Goal: Task Accomplishment & Management: Use online tool/utility

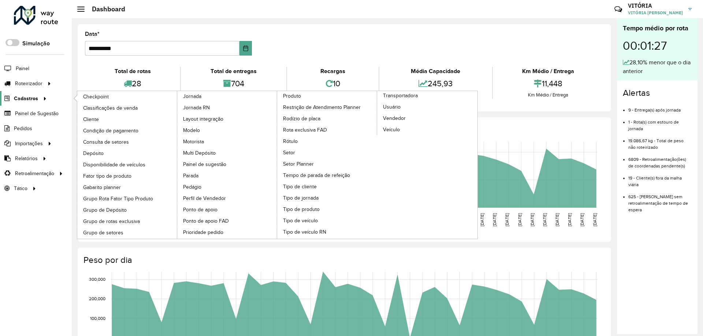
click at [26, 99] on span "Cadastros" at bounding box center [26, 99] width 24 height 8
click at [18, 97] on span "Cadastros" at bounding box center [26, 99] width 24 height 8
click at [12, 96] on icon at bounding box center [6, 99] width 12 height 6
click at [104, 168] on span "Disponibilidade de veículos" at bounding box center [115, 165] width 65 height 8
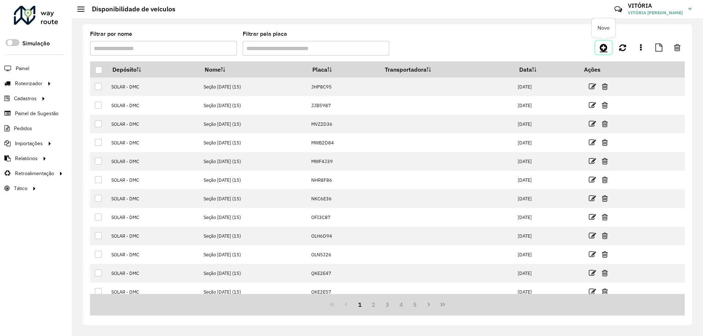
click at [597, 51] on link at bounding box center [603, 47] width 16 height 13
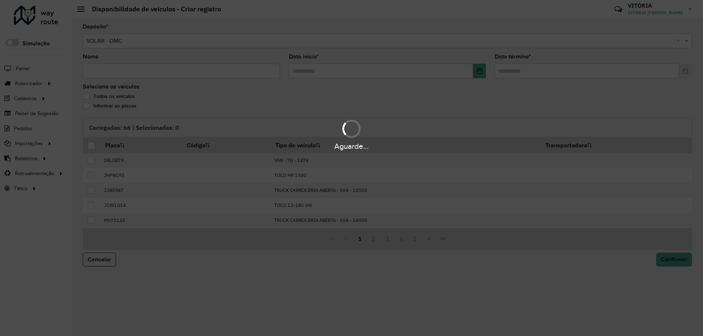
click at [164, 72] on div "Aguarde..." at bounding box center [351, 168] width 703 height 336
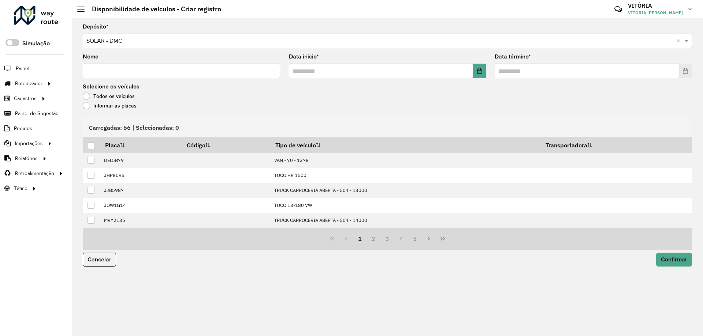
click at [164, 72] on input "Nome" at bounding box center [181, 71] width 197 height 15
type input "*"
type input "********"
drag, startPoint x: 164, startPoint y: 72, endPoint x: 83, endPoint y: 71, distance: 81.3
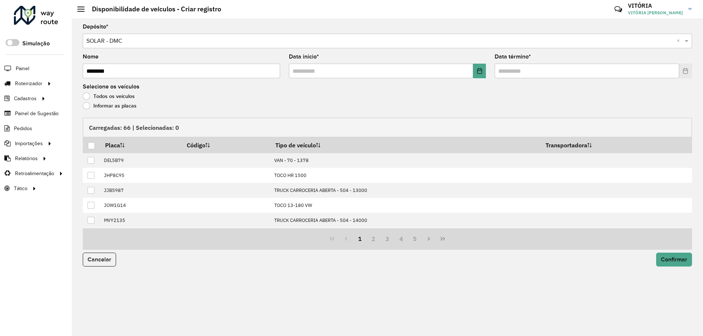
click at [83, 71] on input "********" at bounding box center [181, 71] width 197 height 15
type input "**********"
click at [294, 71] on input "text" at bounding box center [381, 71] width 184 height 15
type input "**********"
click at [499, 72] on input "text" at bounding box center [586, 71] width 184 height 15
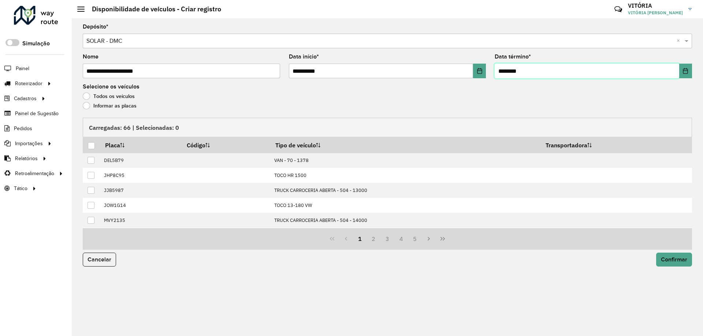
type input "**********"
click at [90, 104] on label "Informar as placas" at bounding box center [110, 105] width 54 height 7
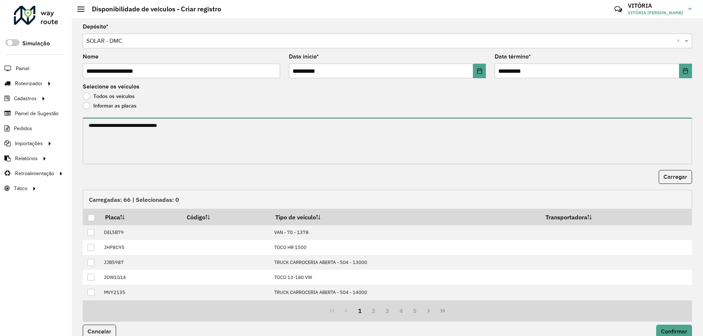
click at [134, 130] on textarea at bounding box center [387, 141] width 609 height 46
paste textarea "******* ******* ******* ******* ******* ******* ******* ******* ******* *******…"
type textarea "******* ******* ******* ******* ******* ******* ******* ******* ******* *******…"
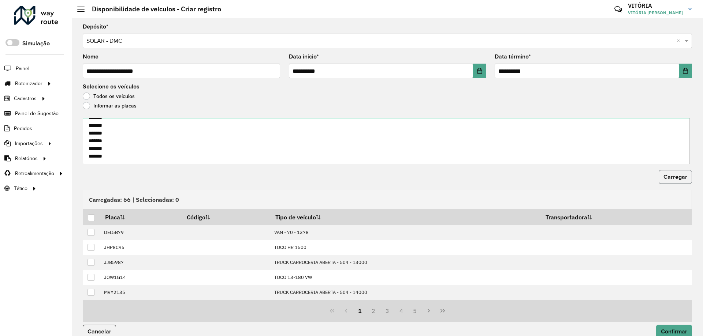
click at [686, 173] on button "Carregar" at bounding box center [674, 177] width 33 height 14
click at [92, 214] on div at bounding box center [91, 217] width 7 height 7
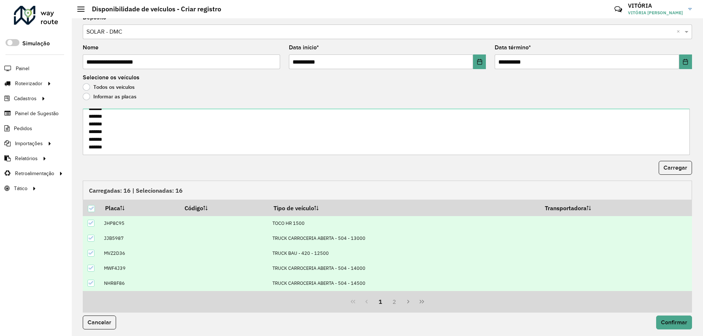
scroll to position [11, 0]
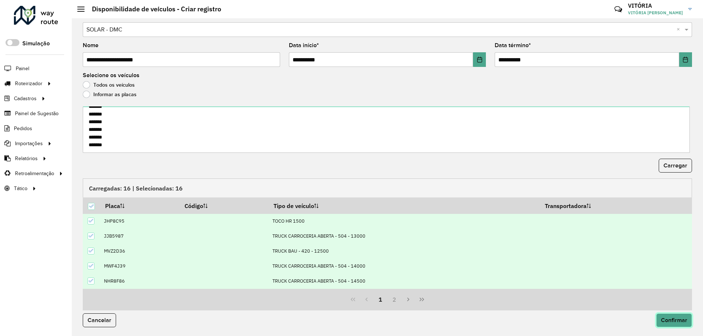
click at [672, 323] on span "Confirmar" at bounding box center [674, 320] width 26 height 6
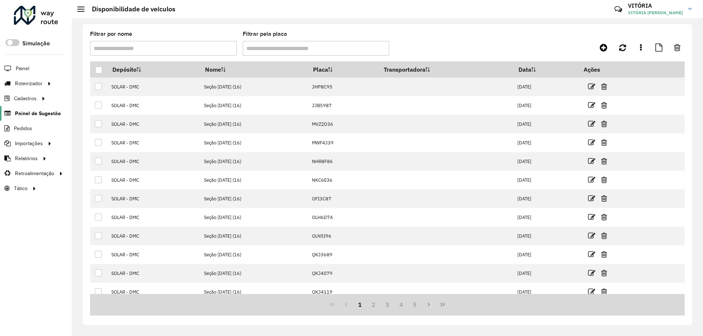
click at [34, 118] on link "Painel de Sugestão" at bounding box center [30, 113] width 61 height 15
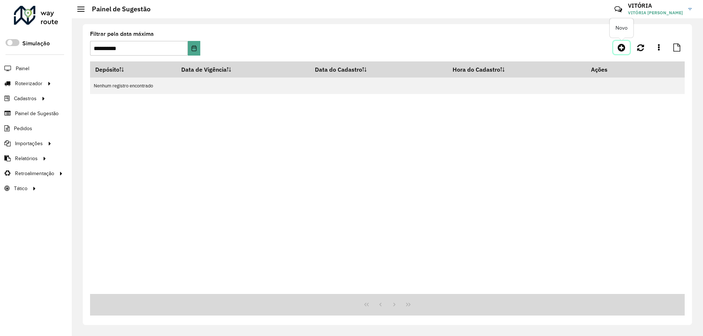
click at [621, 49] on icon at bounding box center [621, 47] width 8 height 9
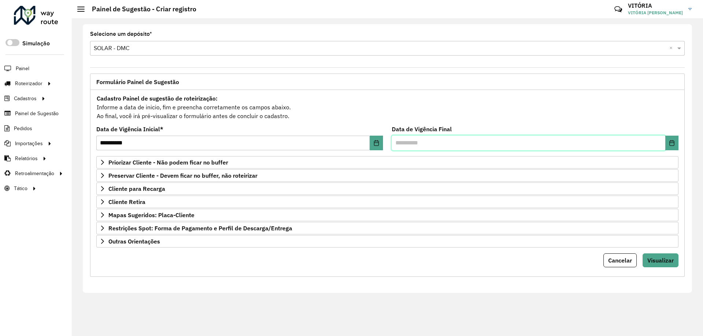
click at [395, 144] on input "text" at bounding box center [528, 143] width 273 height 15
type input "**********"
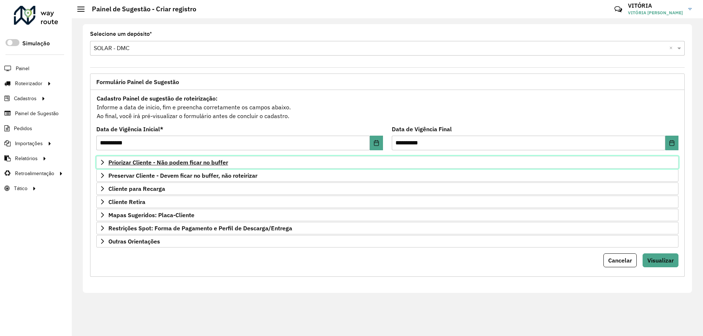
click at [188, 162] on span "Priorizar Cliente - Não podem ficar no buffer" at bounding box center [168, 163] width 120 height 6
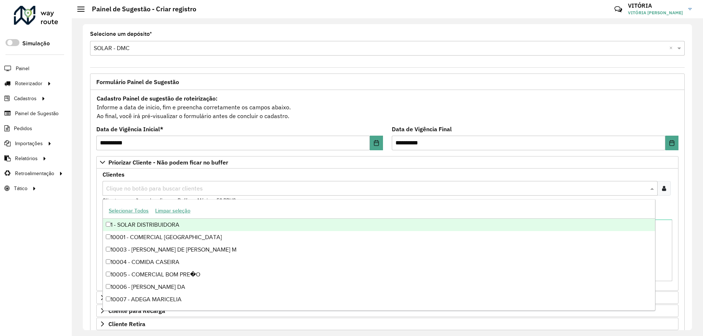
click at [163, 185] on input "text" at bounding box center [376, 188] width 544 height 9
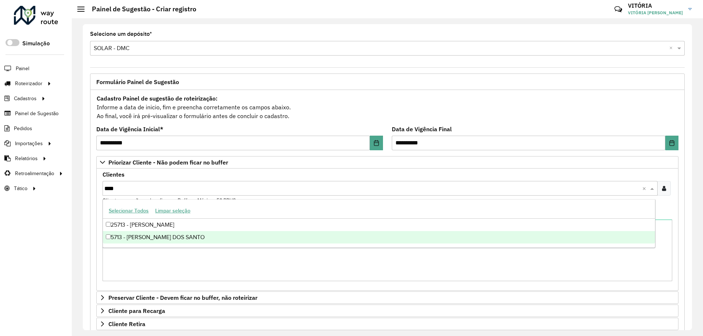
type input "****"
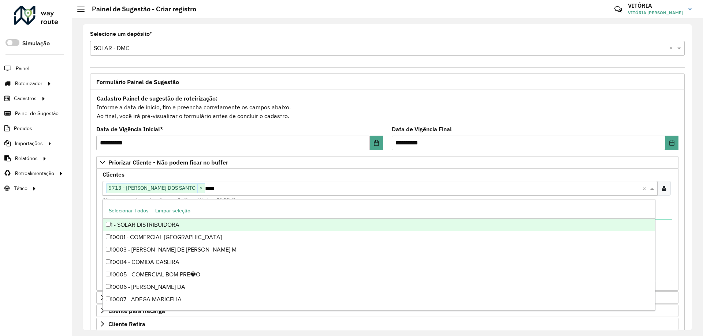
click at [97, 220] on div "Clientes Clique no botão para buscar clientes 5713 - S A BARROS DOS SANTO × ***…" at bounding box center [387, 230] width 582 height 122
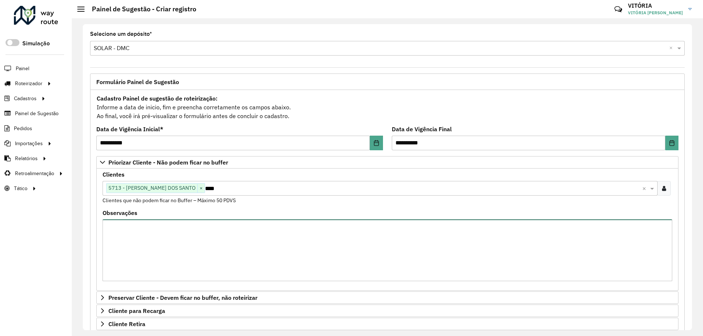
click at [125, 236] on textarea "Observações" at bounding box center [387, 251] width 570 height 62
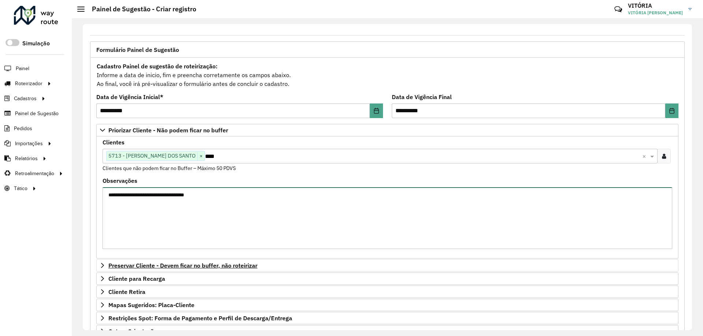
scroll to position [85, 0]
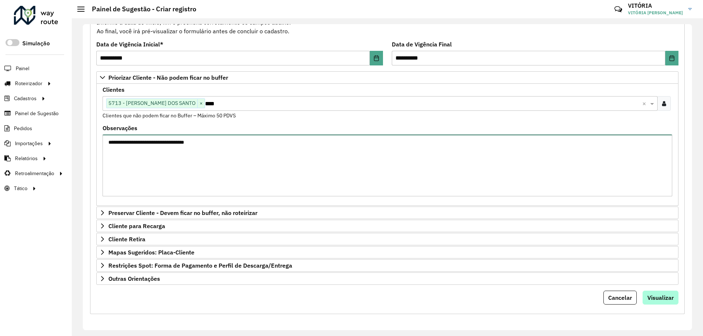
type textarea "**********"
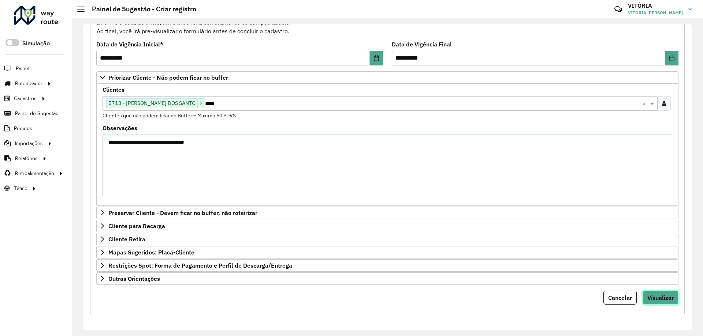
click at [654, 302] on button "Visualizar" at bounding box center [660, 298] width 36 height 14
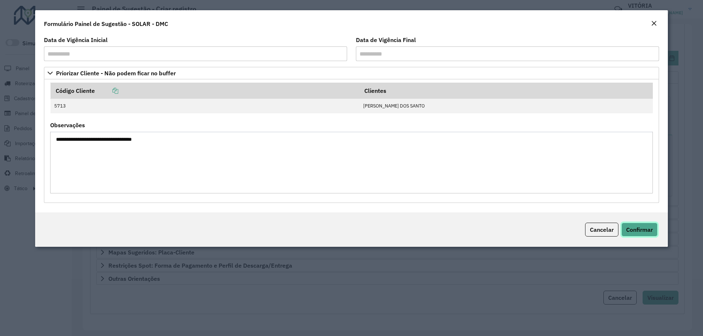
click at [636, 234] on button "Confirmar" at bounding box center [639, 230] width 36 height 14
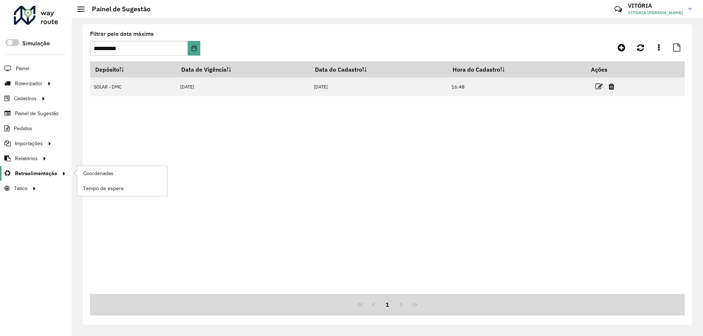
click at [36, 174] on span "Retroalimentação" at bounding box center [36, 174] width 42 height 8
click at [81, 171] on link "Coordenadas" at bounding box center [122, 173] width 90 height 15
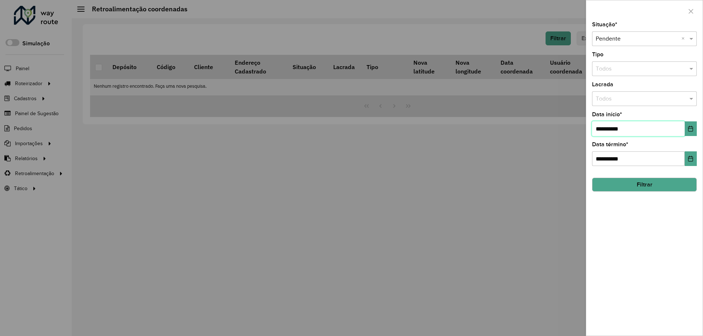
click at [598, 128] on input "**********" at bounding box center [638, 129] width 93 height 15
type input "**********"
click at [620, 185] on button "Filtrar" at bounding box center [644, 185] width 105 height 14
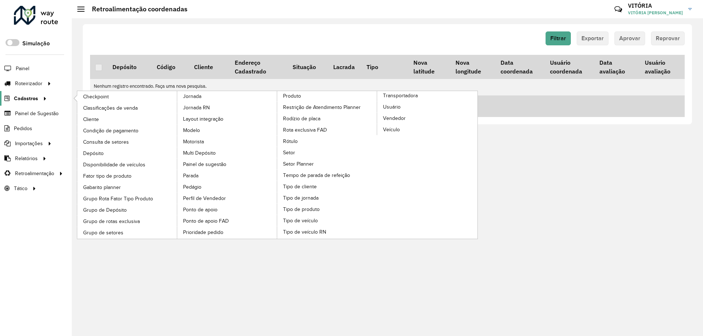
click at [25, 98] on span "Cadastros" at bounding box center [26, 99] width 24 height 8
click at [102, 166] on span "Disponibilidade de veículos" at bounding box center [115, 165] width 65 height 8
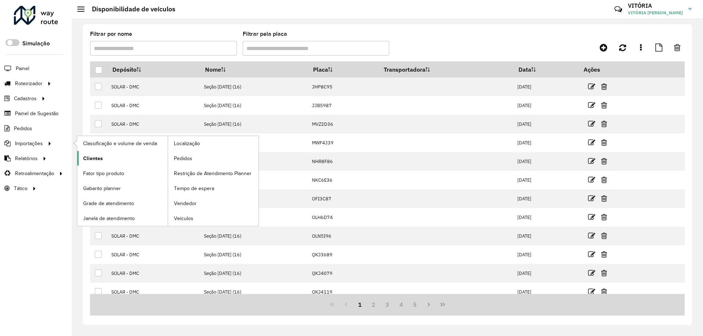
click at [98, 155] on span "Clientes" at bounding box center [93, 159] width 20 height 8
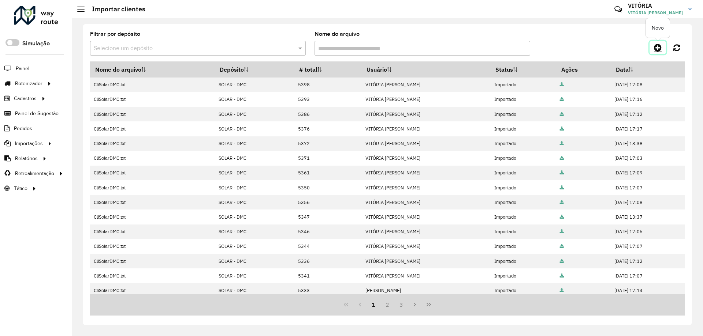
click at [656, 48] on icon at bounding box center [658, 47] width 8 height 9
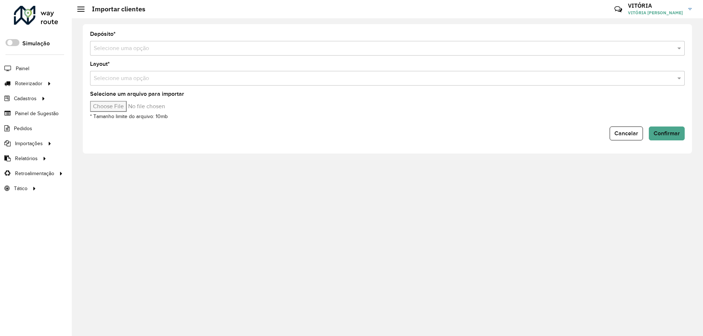
click at [238, 49] on input "text" at bounding box center [380, 48] width 572 height 9
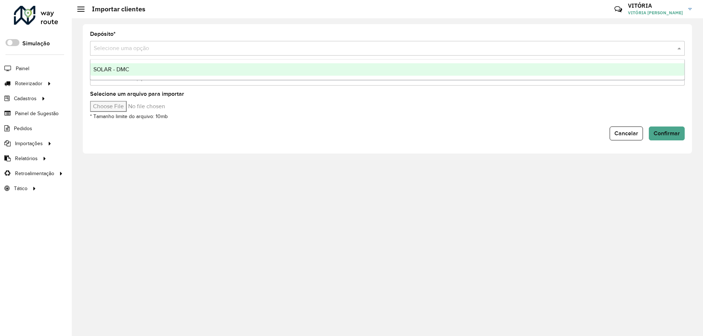
click at [225, 70] on div "SOLAR - DMC" at bounding box center [387, 69] width 594 height 12
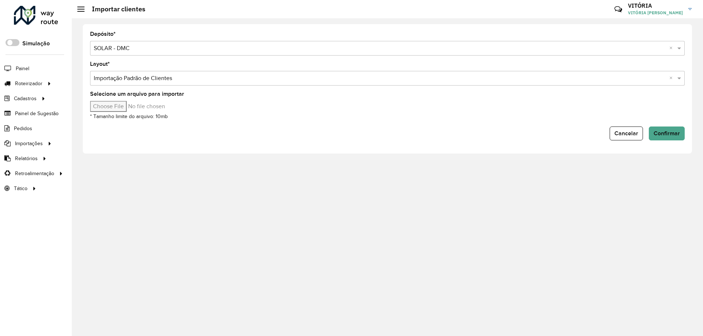
click at [117, 109] on input "Selecione um arquivo para importar" at bounding box center [152, 106] width 124 height 11
type input "**********"
click at [665, 136] on span "Confirmar" at bounding box center [666, 133] width 26 height 6
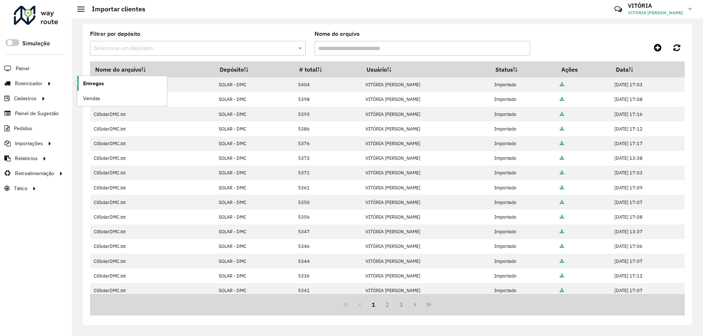
click at [92, 88] on link "Entregas" at bounding box center [122, 83] width 90 height 15
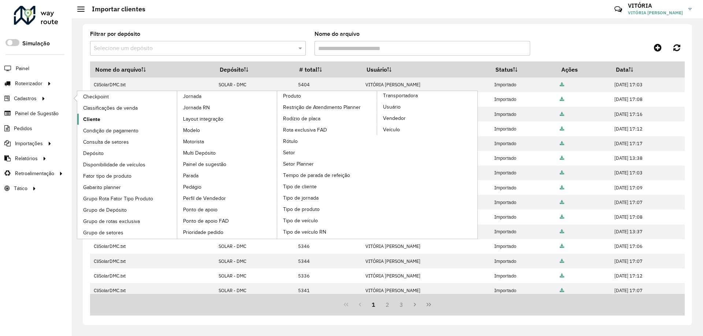
click at [106, 119] on link "Cliente" at bounding box center [127, 119] width 100 height 11
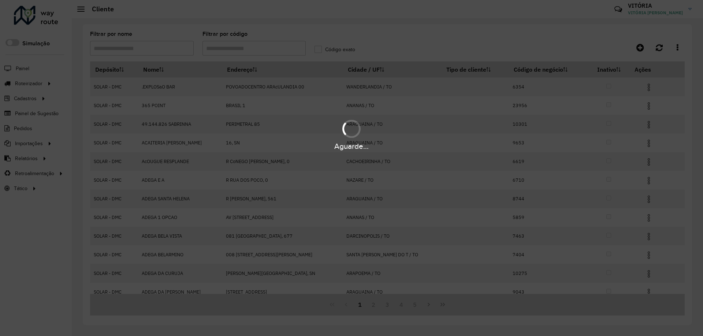
click at [253, 51] on div "Aguarde..." at bounding box center [351, 168] width 703 height 336
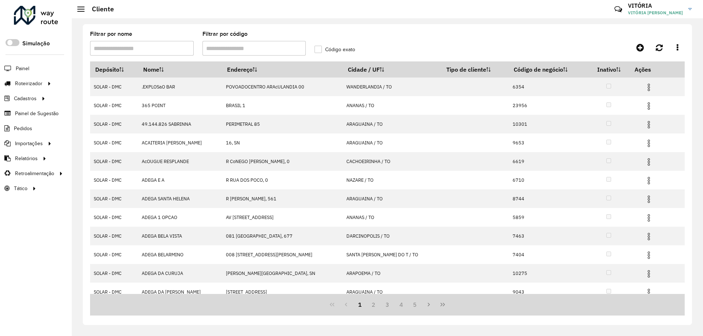
click at [253, 51] on input "Filtrar por código" at bounding box center [254, 48] width 104 height 15
type input "****"
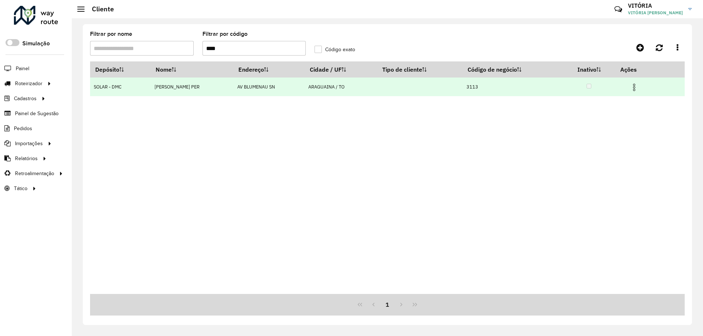
click at [638, 85] on img at bounding box center [634, 87] width 9 height 9
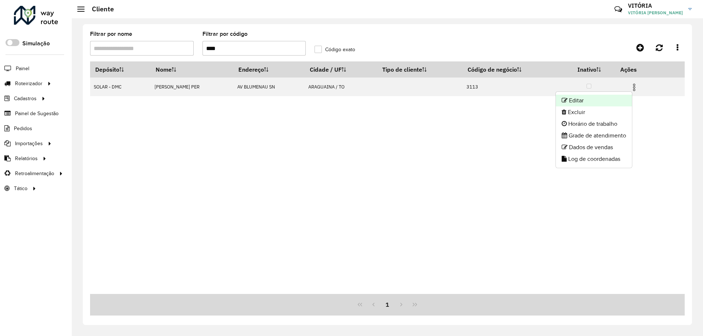
click at [605, 101] on li "Editar" at bounding box center [594, 101] width 76 height 12
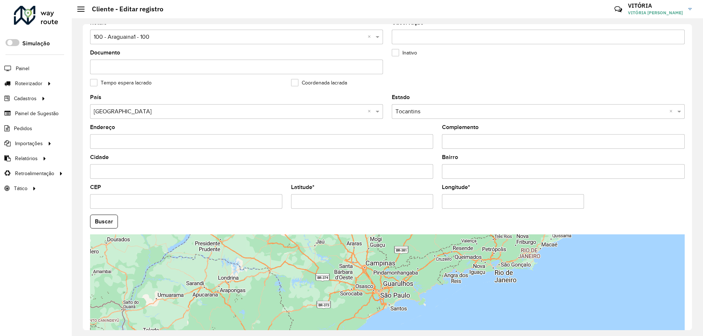
scroll to position [183, 0]
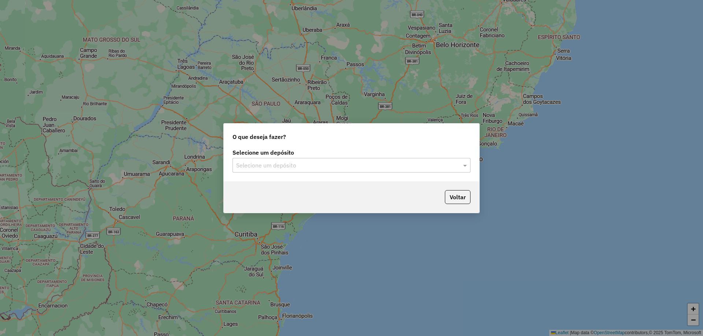
click at [362, 161] on input "text" at bounding box center [344, 165] width 216 height 9
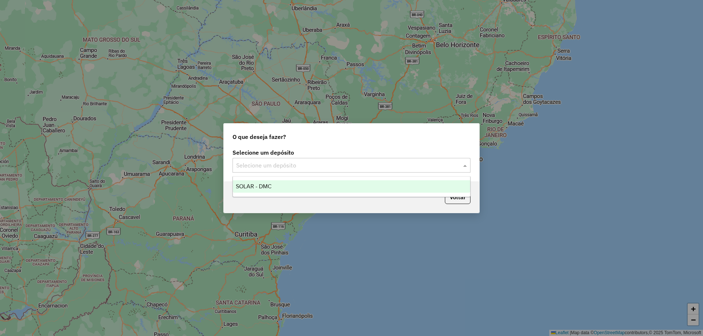
click at [343, 186] on div "SOLAR - DMC" at bounding box center [351, 186] width 237 height 12
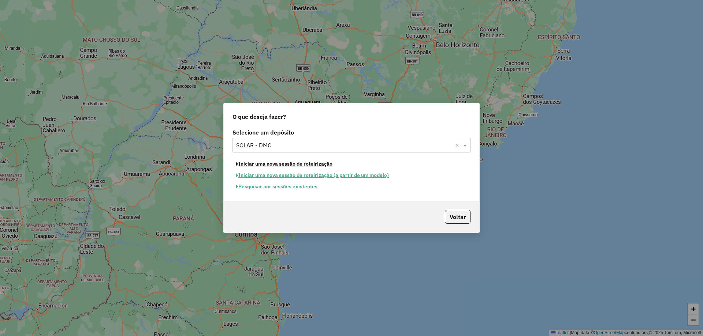
click at [312, 166] on button "Iniciar uma nova sessão de roteirização" at bounding box center [283, 163] width 103 height 11
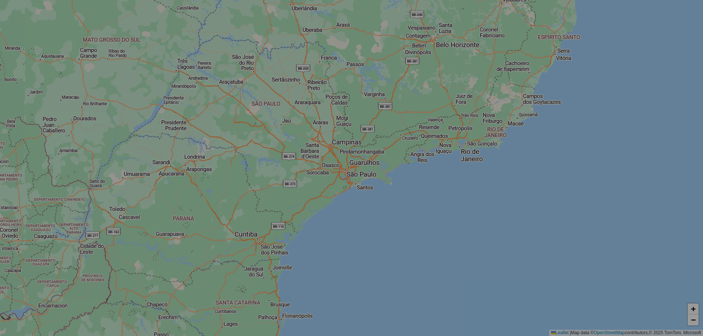
select select "*"
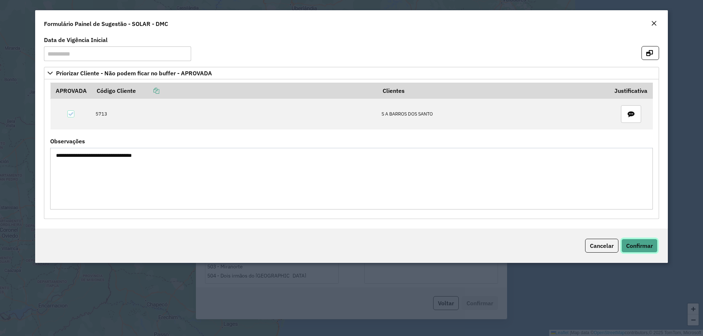
click at [632, 246] on span "Confirmar" at bounding box center [639, 245] width 27 height 7
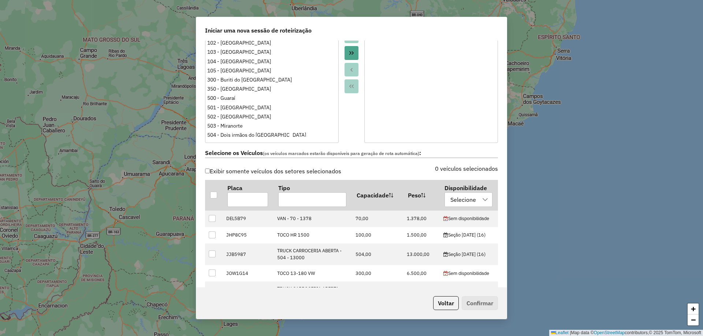
scroll to position [183, 0]
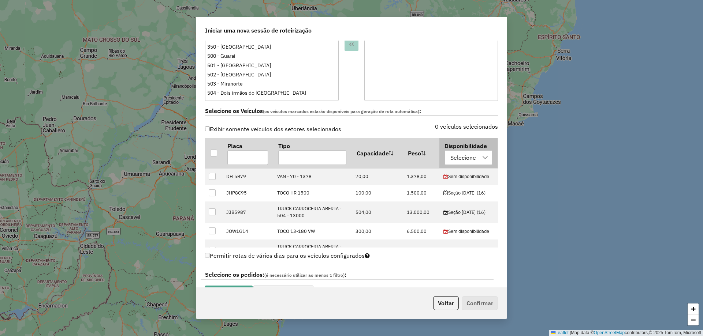
click at [468, 158] on div "Selecione" at bounding box center [463, 158] width 31 height 14
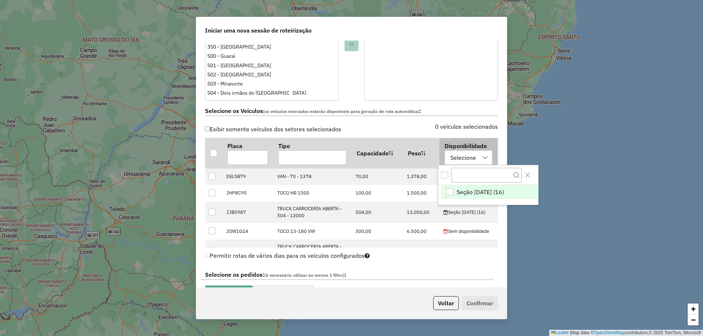
scroll to position [5, 33]
click at [450, 189] on div "Seção 15/08/2025 (16)" at bounding box center [449, 191] width 7 height 7
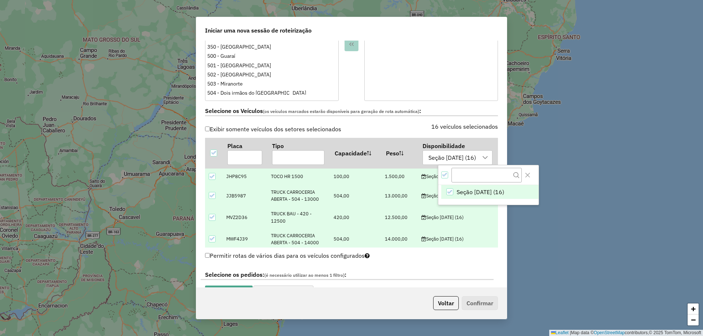
click at [449, 264] on div "Permitir rotas de vários dias para os veículos configurados" at bounding box center [351, 258] width 293 height 14
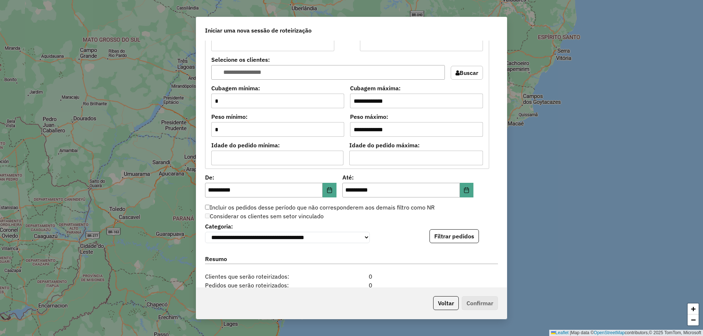
scroll to position [695, 0]
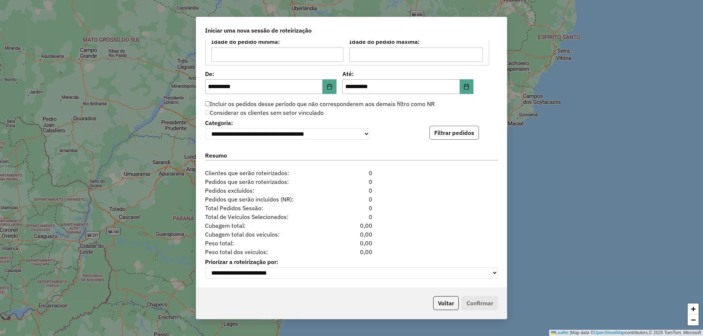
click at [474, 127] on button "Filtrar pedidos" at bounding box center [453, 133] width 49 height 14
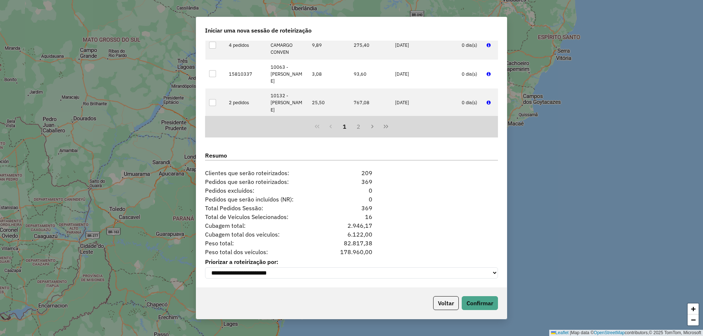
scroll to position [846, 0]
click at [480, 304] on button "Confirmar" at bounding box center [480, 303] width 36 height 14
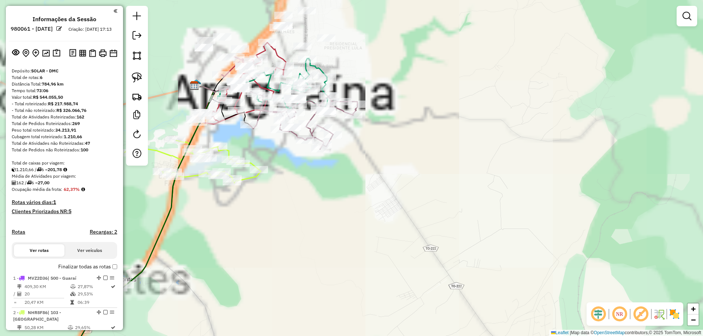
drag, startPoint x: 345, startPoint y: 146, endPoint x: 378, endPoint y: 195, distance: 58.6
click at [378, 195] on div "Janela de atendimento Grade de atendimento Capacidade Transportadoras Veículos …" at bounding box center [351, 168] width 703 height 336
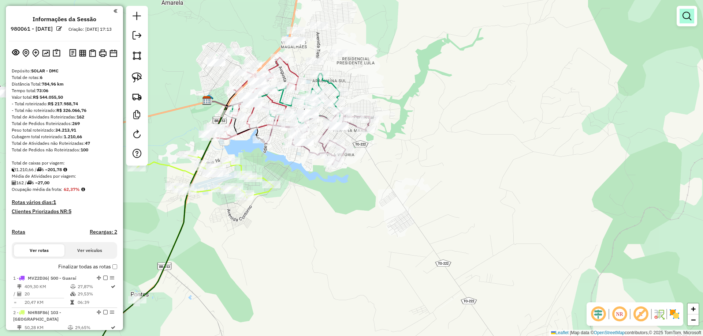
click at [693, 17] on link at bounding box center [686, 16] width 15 height 15
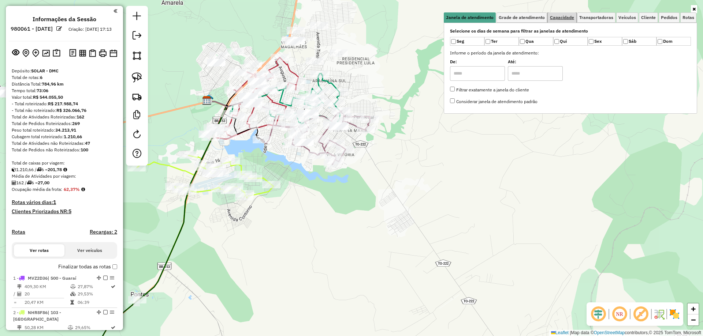
click at [560, 20] on link "Capacidade" at bounding box center [562, 17] width 29 height 10
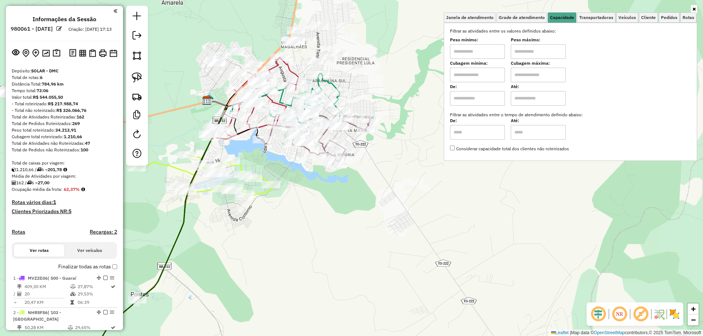
click at [474, 76] on input "text" at bounding box center [477, 75] width 55 height 15
type input "****"
click at [541, 74] on input "text" at bounding box center [538, 75] width 55 height 15
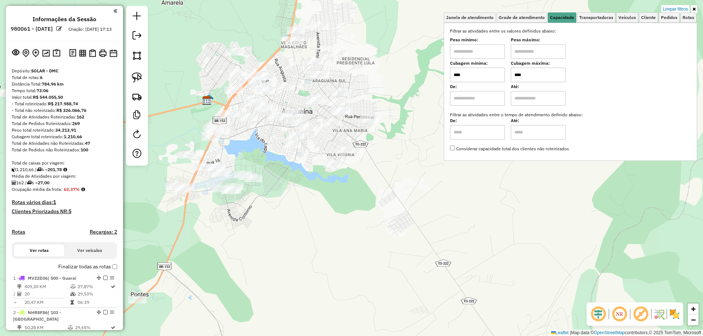
type input "****"
click at [382, 199] on div "Limpar filtros Janela de atendimento Grade de atendimento Capacidade Transporta…" at bounding box center [351, 168] width 703 height 336
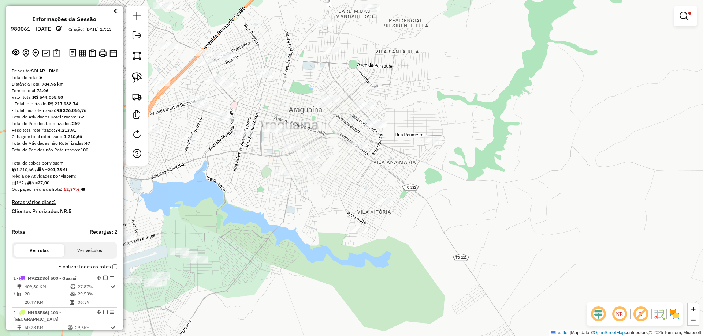
drag, startPoint x: 332, startPoint y: 123, endPoint x: 331, endPoint y: 148, distance: 25.3
click at [332, 147] on div "Limpar filtros Janela de atendimento Grade de atendimento Capacidade Transporta…" at bounding box center [351, 168] width 703 height 336
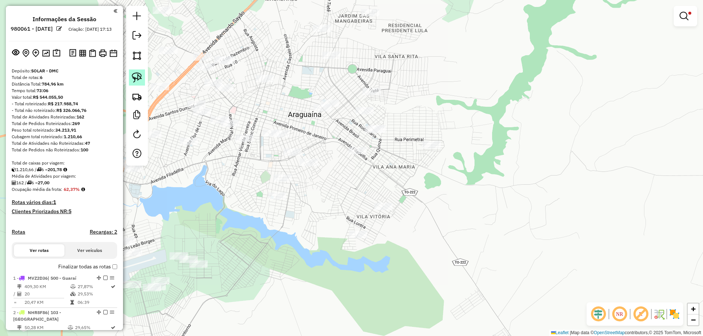
click at [129, 76] on link at bounding box center [137, 78] width 16 height 16
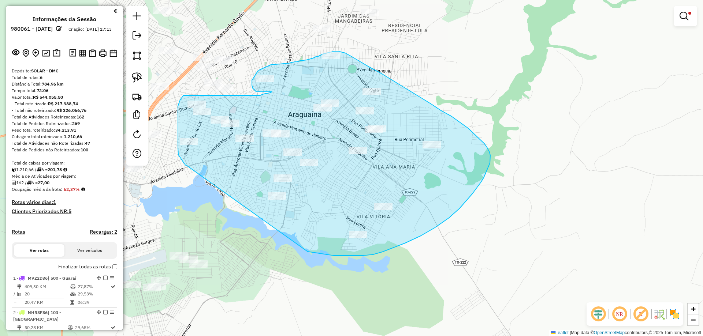
drag, startPoint x: 186, startPoint y: 165, endPoint x: 307, endPoint y: 252, distance: 148.8
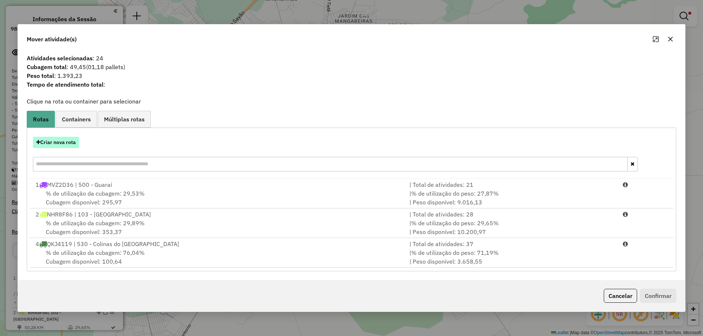
click at [67, 139] on button "Criar nova rota" at bounding box center [56, 142] width 46 height 11
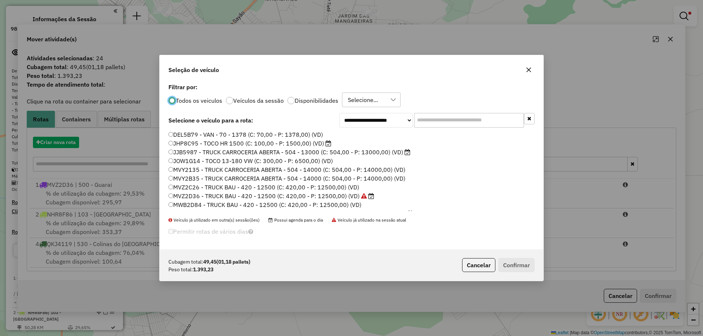
scroll to position [4, 2]
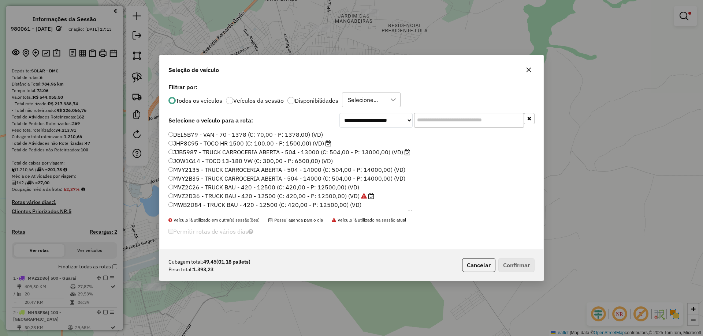
click at [447, 120] on input "text" at bounding box center [469, 120] width 110 height 15
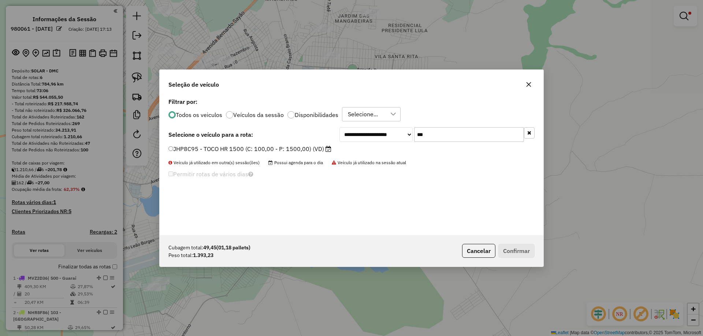
type input "***"
click at [296, 148] on label "JHP8C95 - TOCO HR 1500 (C: 100,00 - P: 1500,00) (VD)" at bounding box center [249, 149] width 163 height 9
click at [520, 246] on button "Confirmar" at bounding box center [516, 251] width 36 height 14
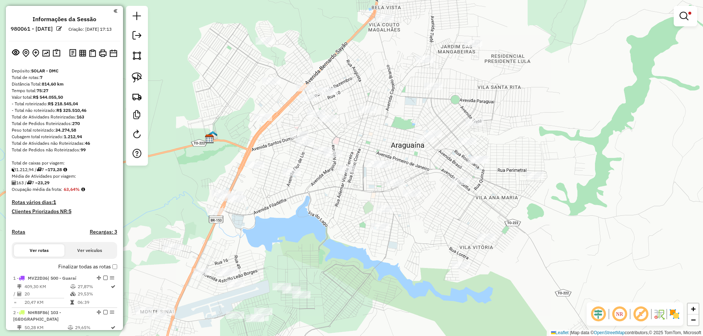
drag, startPoint x: 289, startPoint y: 92, endPoint x: 382, endPoint y: 127, distance: 100.0
click at [392, 122] on div "Limpar filtros Janela de atendimento Grade de atendimento Capacidade Transporta…" at bounding box center [351, 168] width 703 height 336
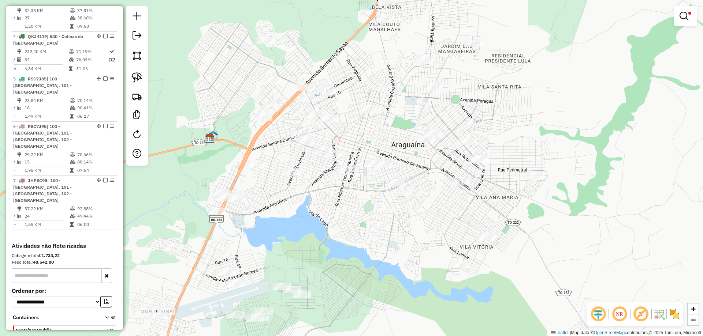
scroll to position [369, 0]
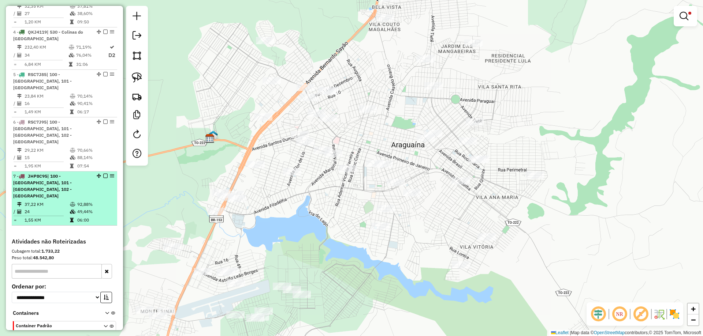
click at [74, 217] on td at bounding box center [73, 220] width 7 height 7
select select "**********"
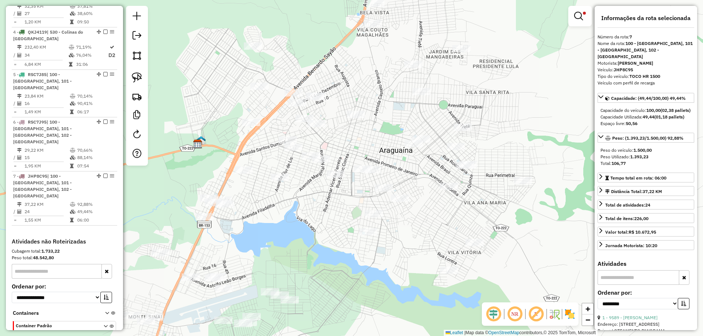
drag, startPoint x: 329, startPoint y: 137, endPoint x: 337, endPoint y: 149, distance: 14.9
click at [337, 149] on div "Limpar filtros Janela de atendimento Grade de atendimento Capacidade Transporta…" at bounding box center [351, 168] width 703 height 336
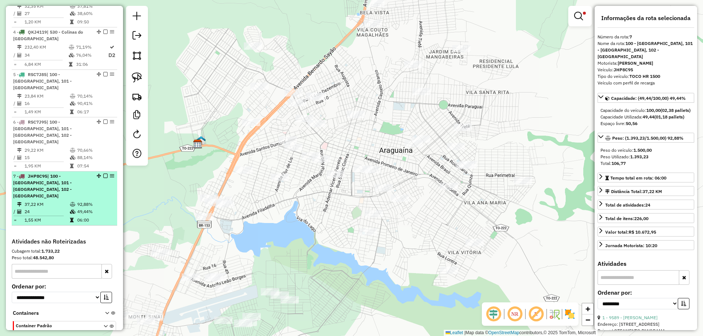
click at [104, 174] on em at bounding box center [105, 176] width 4 height 4
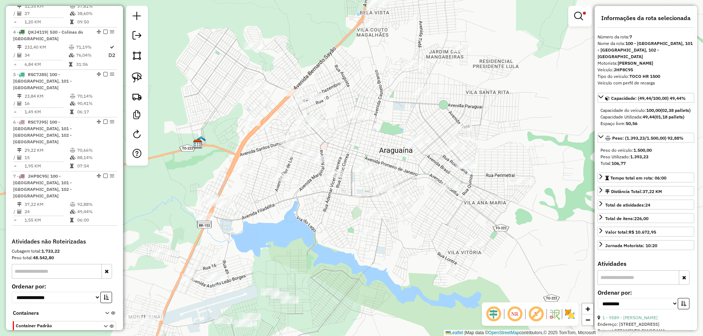
scroll to position [338, 0]
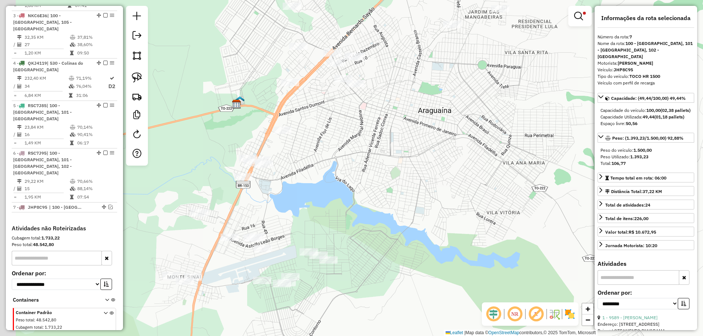
drag, startPoint x: 306, startPoint y: 248, endPoint x: 369, endPoint y: 183, distance: 89.8
click at [368, 184] on div "Limpar filtros Janela de atendimento Grade de atendimento Capacidade Transporta…" at bounding box center [351, 168] width 703 height 336
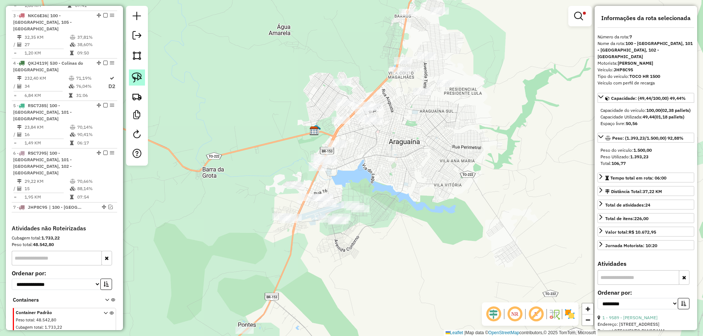
click at [139, 81] on img at bounding box center [137, 77] width 10 height 10
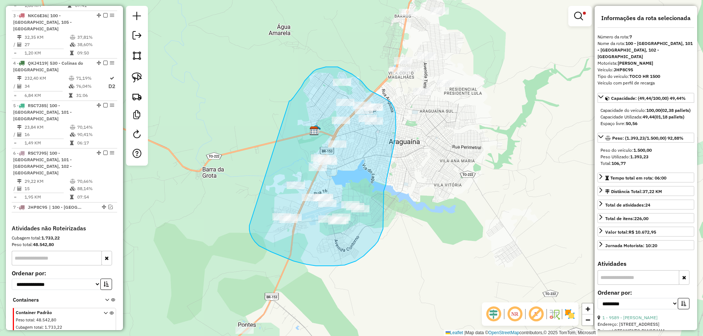
drag, startPoint x: 289, startPoint y: 101, endPoint x: 249, endPoint y: 225, distance: 130.3
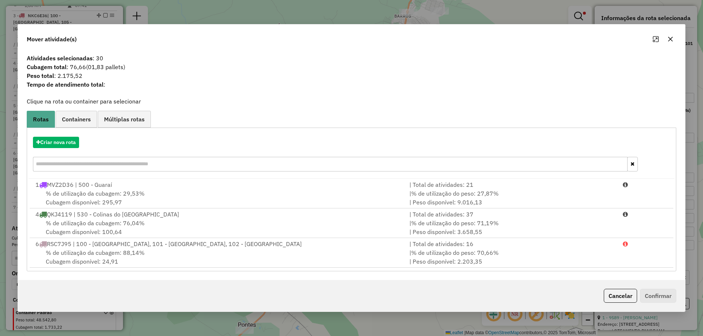
click at [669, 34] on button "button" at bounding box center [670, 39] width 12 height 12
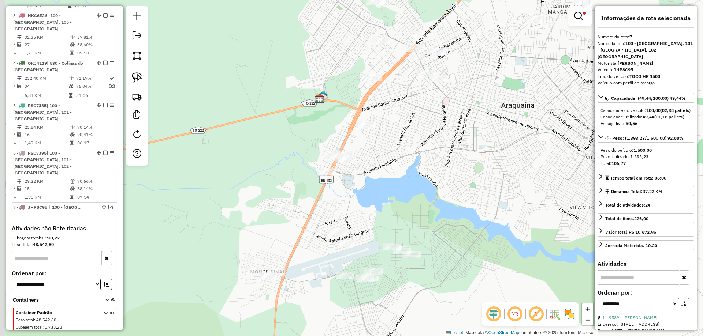
drag, startPoint x: 366, startPoint y: 149, endPoint x: 426, endPoint y: 128, distance: 64.2
click at [426, 128] on div "Limpar filtros Janela de atendimento Grade de atendimento Capacidade Transporta…" at bounding box center [351, 168] width 703 height 336
click at [137, 79] on img at bounding box center [137, 77] width 10 height 10
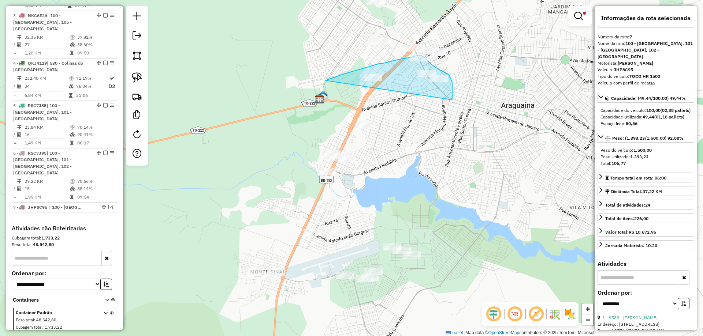
drag, startPoint x: 325, startPoint y: 81, endPoint x: 440, endPoint y: 133, distance: 126.0
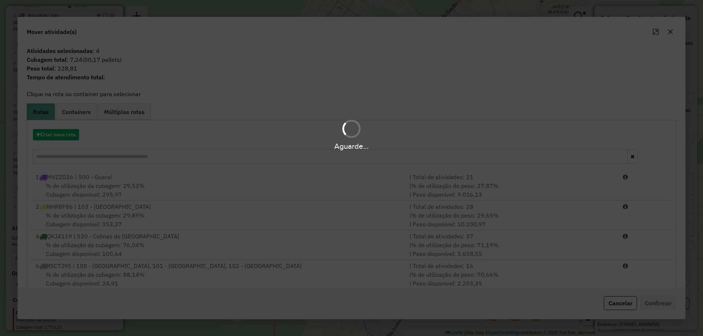
click at [429, 198] on div "Aguarde..." at bounding box center [351, 168] width 703 height 336
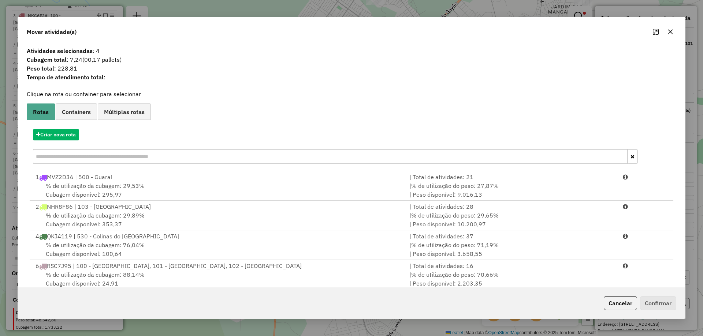
click at [671, 32] on icon "button" at bounding box center [670, 32] width 6 height 6
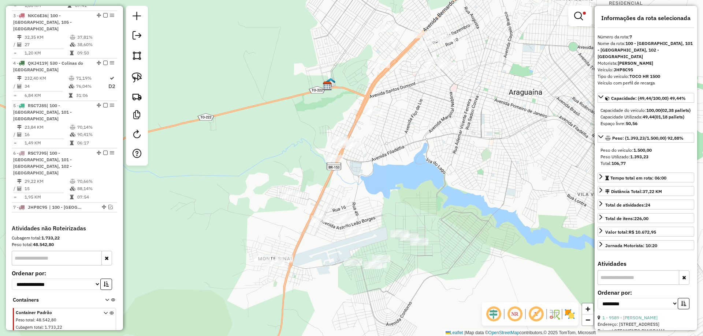
drag, startPoint x: 476, startPoint y: 171, endPoint x: 484, endPoint y: 156, distance: 16.5
click at [484, 157] on div "Limpar filtros Janela de atendimento Grade de atendimento Capacidade Transporta…" at bounding box center [351, 168] width 703 height 336
click at [484, 153] on div "Limpar filtros Janela de atendimento Grade de atendimento Capacidade Transporta…" at bounding box center [351, 168] width 703 height 336
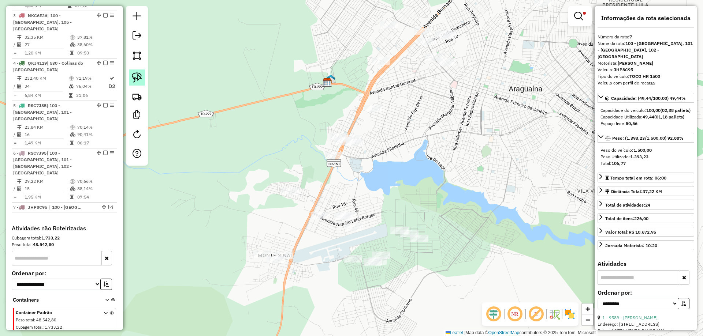
click at [142, 81] on link at bounding box center [137, 78] width 16 height 16
click at [453, 60] on div "Rota 3 - Placa NKC6E36 26787 - A C N DA SILVA LTDA Limpar filtros Janela de ate…" at bounding box center [351, 168] width 703 height 336
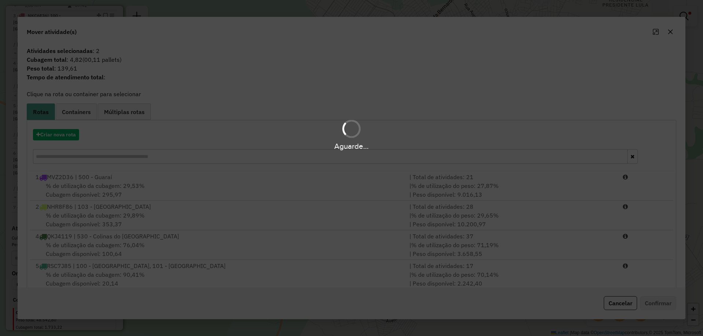
click at [449, 121] on div "Aguarde..." at bounding box center [351, 134] width 703 height 35
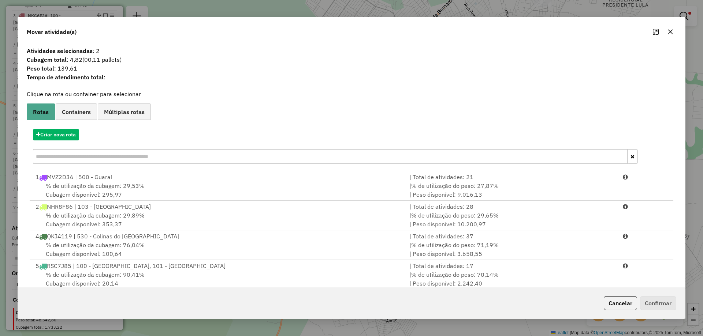
click at [671, 33] on icon "button" at bounding box center [670, 32] width 5 height 5
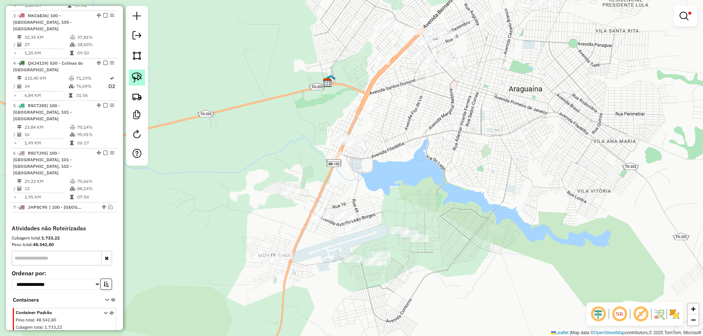
click at [141, 78] on img at bounding box center [137, 77] width 10 height 10
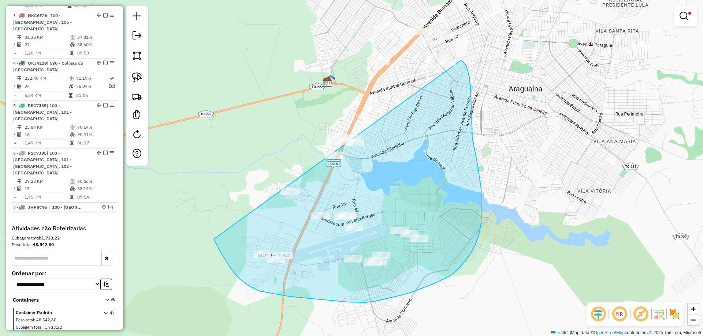
drag, startPoint x: 230, startPoint y: 268, endPoint x: 450, endPoint y: 55, distance: 305.7
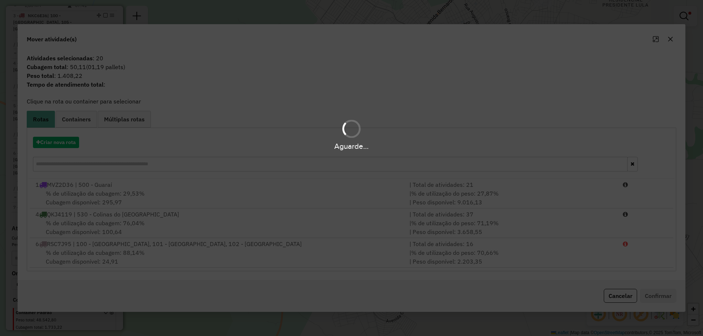
click at [442, 49] on hb-app "Aguarde... Pop-up bloqueado! Seu navegador bloqueou automáticamente a abertura …" at bounding box center [351, 168] width 703 height 336
click at [442, 49] on div "Aguarde..." at bounding box center [351, 168] width 703 height 336
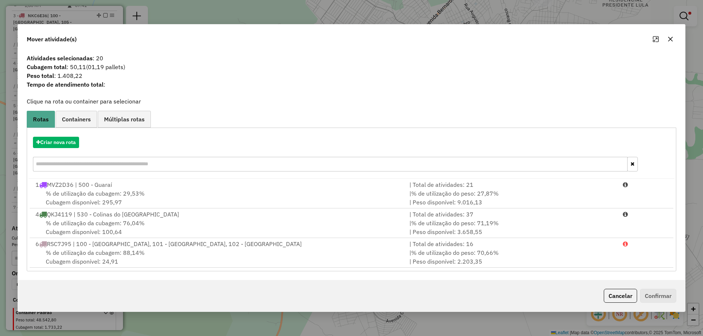
click at [666, 37] on button "button" at bounding box center [670, 39] width 12 height 12
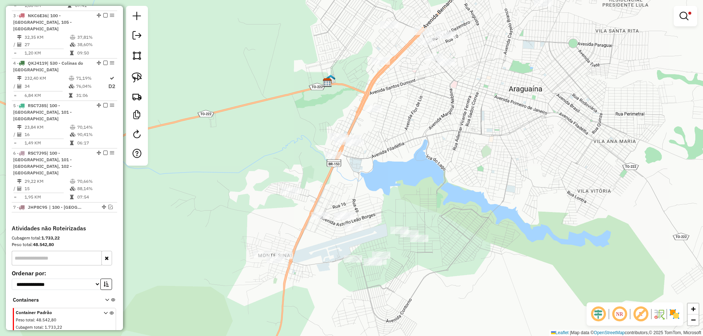
click at [133, 69] on div at bounding box center [137, 86] width 22 height 160
click at [134, 73] on img at bounding box center [137, 77] width 10 height 10
drag, startPoint x: 340, startPoint y: 54, endPoint x: 459, endPoint y: 72, distance: 119.9
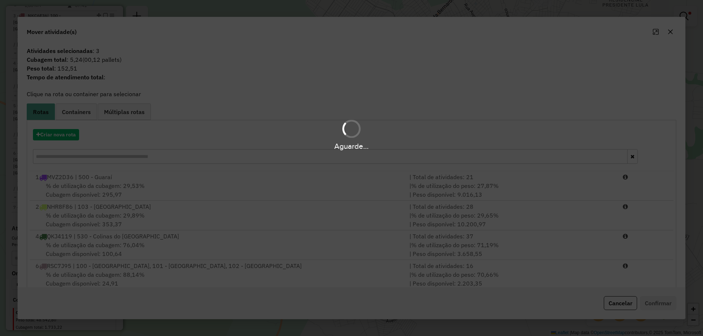
drag, startPoint x: 459, startPoint y: 72, endPoint x: 460, endPoint y: 167, distance: 95.5
click at [460, 167] on div "Aguarde..." at bounding box center [351, 168] width 703 height 336
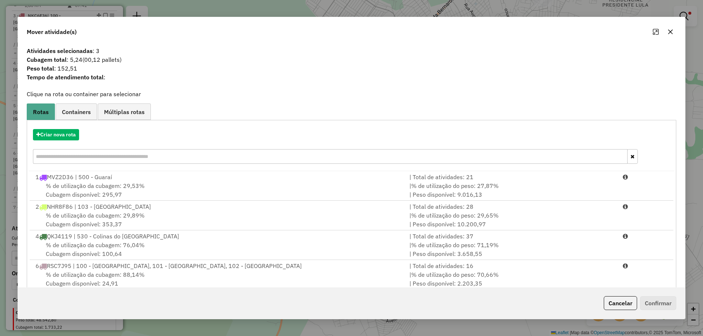
click at [670, 31] on icon "button" at bounding box center [670, 32] width 5 height 5
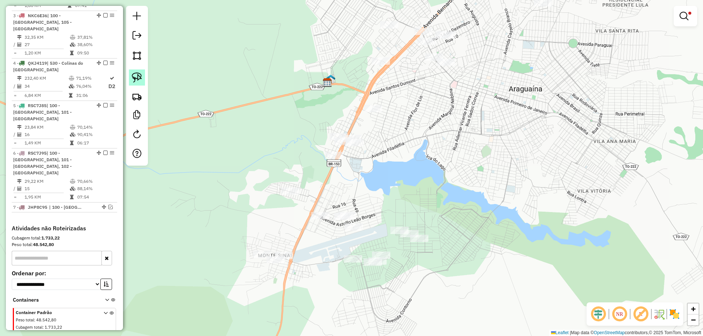
click at [139, 76] on img at bounding box center [137, 77] width 10 height 10
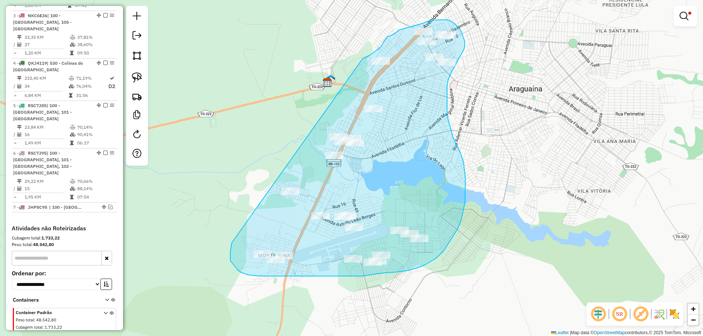
drag, startPoint x: 362, startPoint y: 59, endPoint x: 232, endPoint y: 242, distance: 224.6
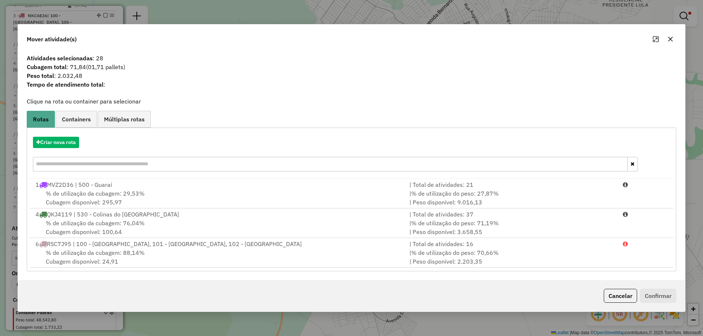
click at [670, 41] on icon "button" at bounding box center [670, 39] width 6 height 6
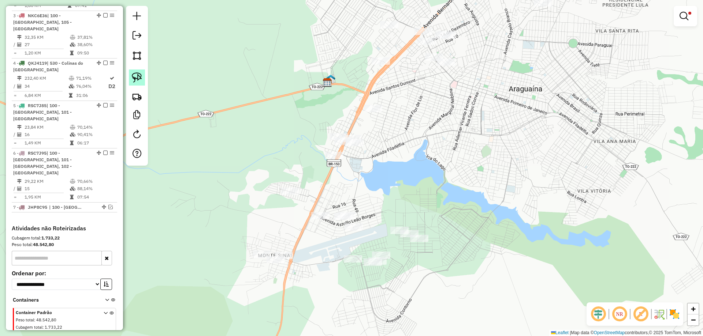
click at [131, 79] on link at bounding box center [137, 78] width 16 height 16
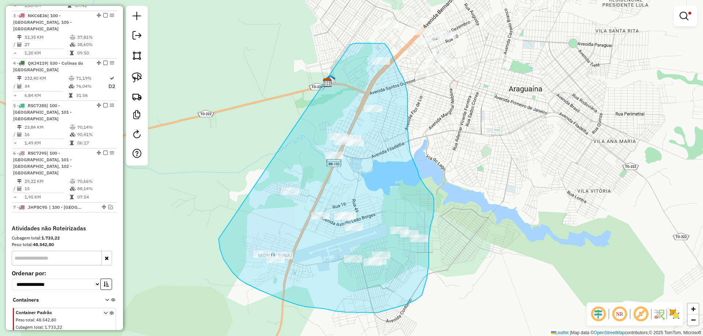
drag, startPoint x: 232, startPoint y: 273, endPoint x: 348, endPoint y: 45, distance: 255.0
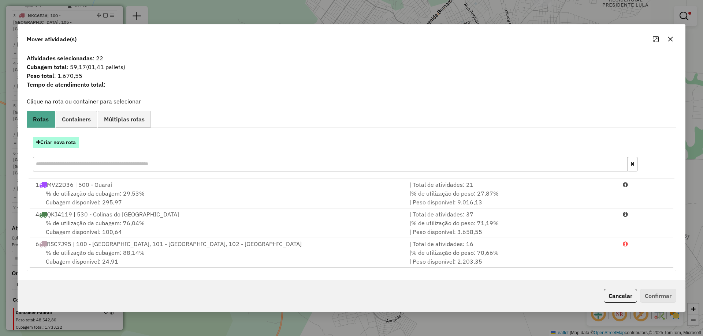
click at [68, 141] on button "Criar nova rota" at bounding box center [56, 142] width 46 height 11
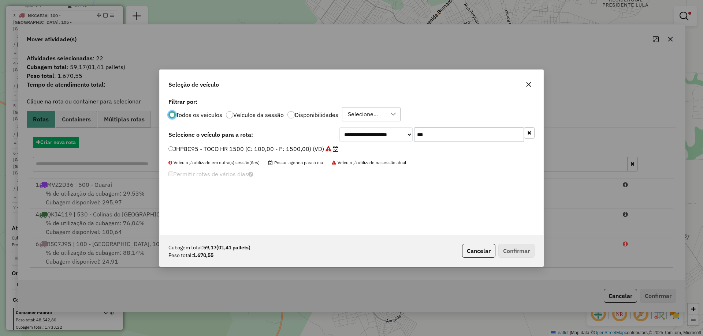
scroll to position [4, 2]
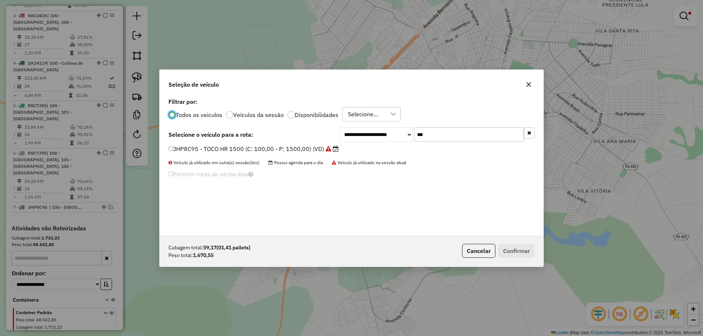
click at [444, 138] on input "***" at bounding box center [469, 134] width 110 height 15
type input "***"
click at [299, 146] on label "OFI3C87 - TOCO HR 1500 (C: 100,00 - P: 1500,00) (VD)" at bounding box center [249, 149] width 162 height 9
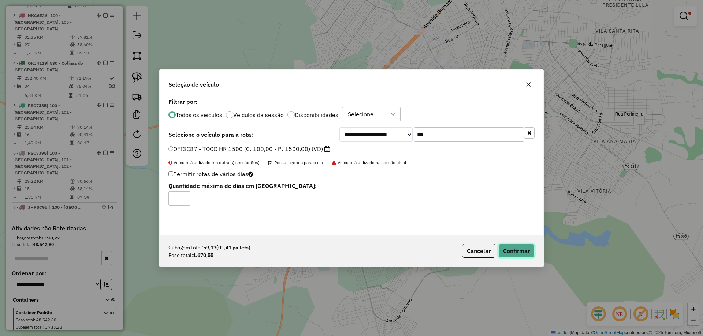
click at [507, 246] on button "Confirmar" at bounding box center [516, 251] width 36 height 14
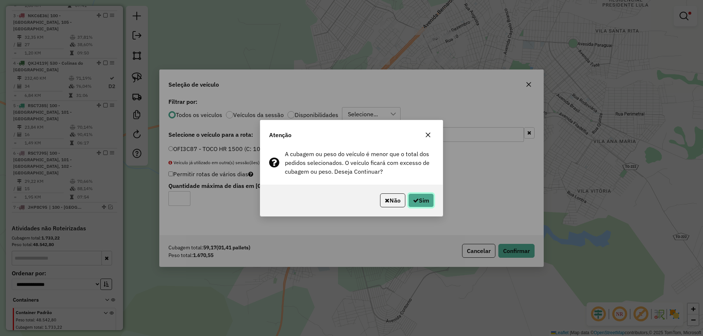
click at [418, 201] on button "Sim" at bounding box center [421, 201] width 26 height 14
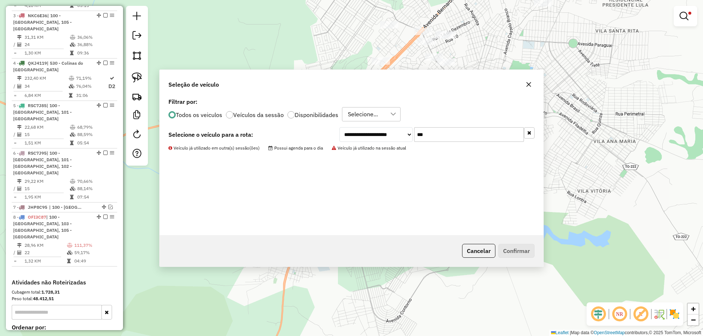
scroll to position [294, 0]
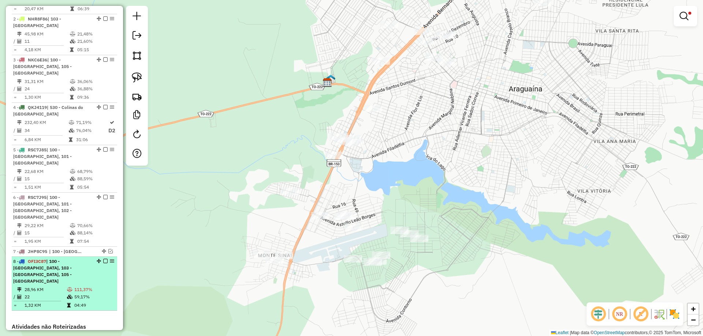
click at [72, 259] on span "| 100 - [GEOGRAPHIC_DATA], 103 - [GEOGRAPHIC_DATA], 105 - [GEOGRAPHIC_DATA]" at bounding box center [42, 271] width 59 height 25
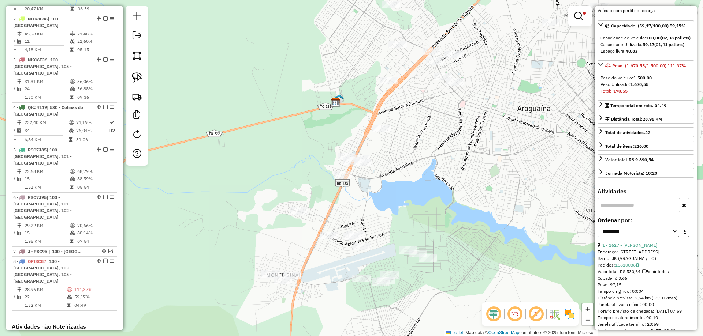
scroll to position [73, 0]
click at [644, 231] on select "**********" at bounding box center [637, 230] width 81 height 11
select select "*********"
click at [597, 225] on select "**********" at bounding box center [637, 230] width 81 height 11
click at [681, 231] on icon "button" at bounding box center [683, 230] width 5 height 5
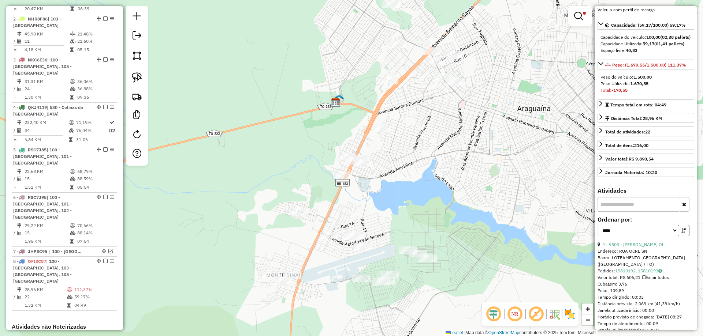
click at [681, 231] on icon "button" at bounding box center [683, 230] width 5 height 5
click at [655, 243] on link "4 - 9503 - [PERSON_NAME] OL" at bounding box center [633, 244] width 62 height 5
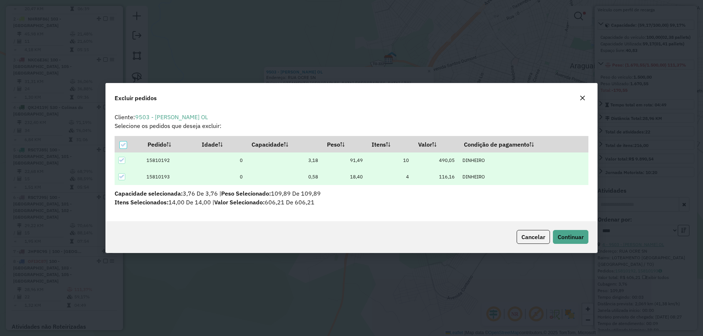
scroll to position [4, 2]
click at [563, 242] on button "Continuar" at bounding box center [571, 237] width 36 height 14
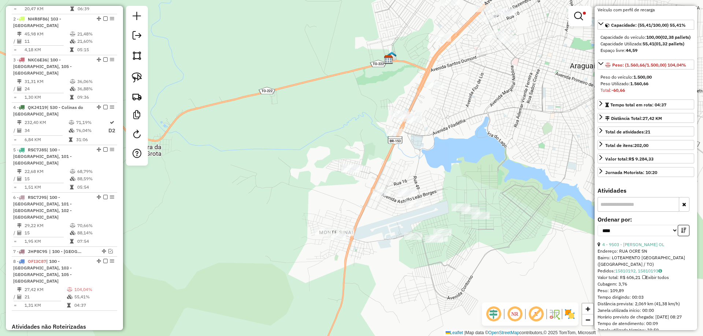
scroll to position [379, 0]
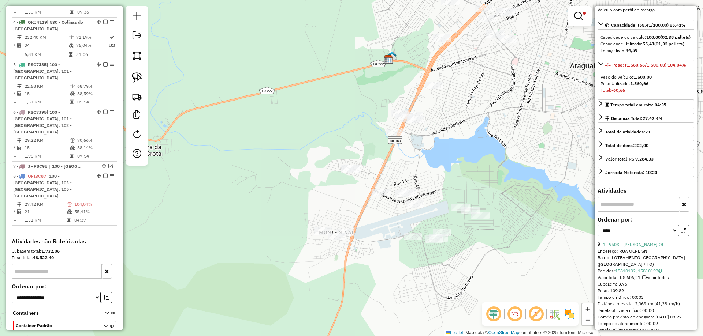
click at [681, 231] on icon "button" at bounding box center [683, 230] width 5 height 5
click at [660, 243] on link "7 - 25574 - [PERSON_NAME]" at bounding box center [631, 244] width 58 height 5
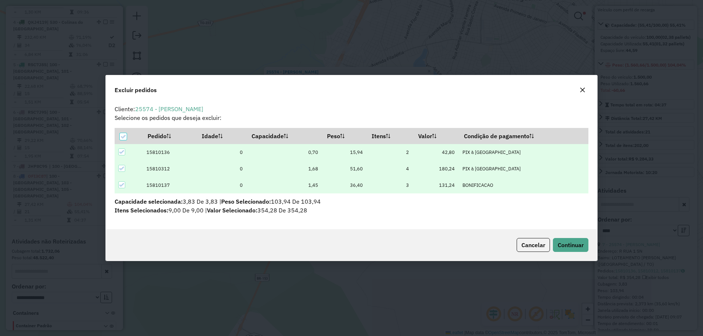
scroll to position [0, 0]
click at [572, 244] on span "Continuar" at bounding box center [570, 245] width 26 height 7
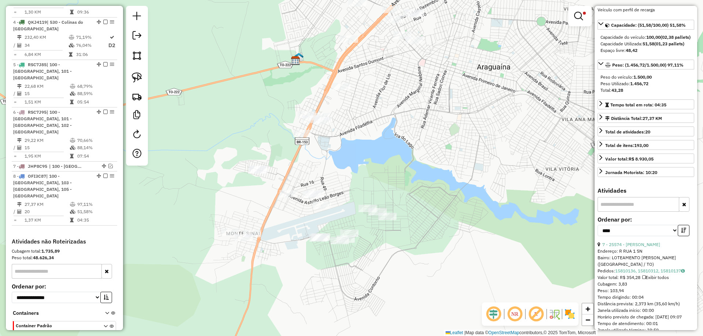
drag, startPoint x: 462, startPoint y: 83, endPoint x: 406, endPoint y: 212, distance: 140.2
click at [407, 212] on div "Limpar filtros Janela de atendimento Grade de atendimento Capacidade Transporta…" at bounding box center [351, 168] width 703 height 336
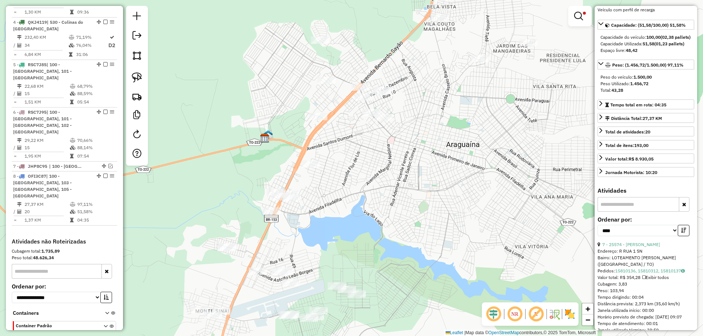
drag, startPoint x: 406, startPoint y: 142, endPoint x: 384, endPoint y: 197, distance: 58.8
click at [384, 197] on div "Limpar filtros Janela de atendimento Grade de atendimento Capacidade Transporta…" at bounding box center [351, 168] width 703 height 336
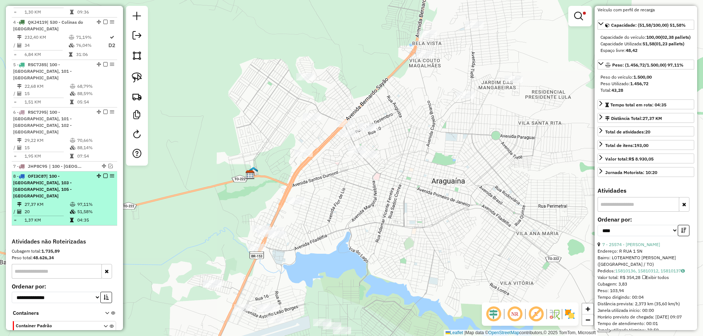
click at [96, 208] on td "51,58%" at bounding box center [95, 211] width 37 height 7
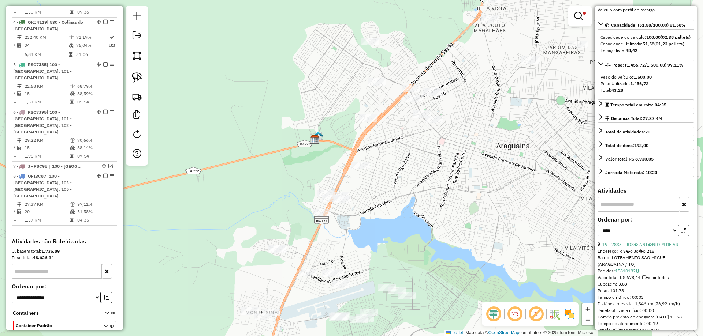
drag, startPoint x: 412, startPoint y: 158, endPoint x: 400, endPoint y: 186, distance: 30.7
click at [400, 186] on div "Limpar filtros Janela de atendimento Grade de atendimento Capacidade Transporta…" at bounding box center [351, 168] width 703 height 336
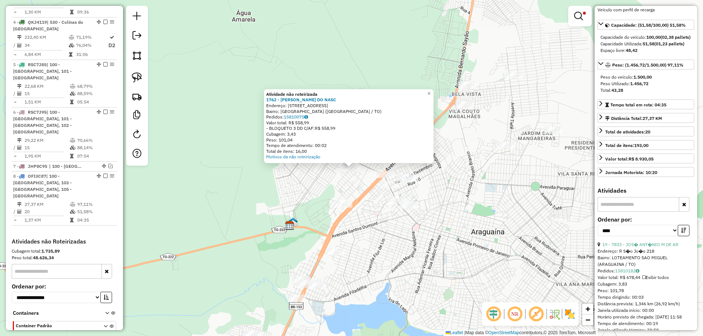
click at [371, 214] on div "Atividade não roteirizada 1762 - [PERSON_NAME] DO NASC Endereço: [STREET_ADDRES…" at bounding box center [351, 168] width 703 height 336
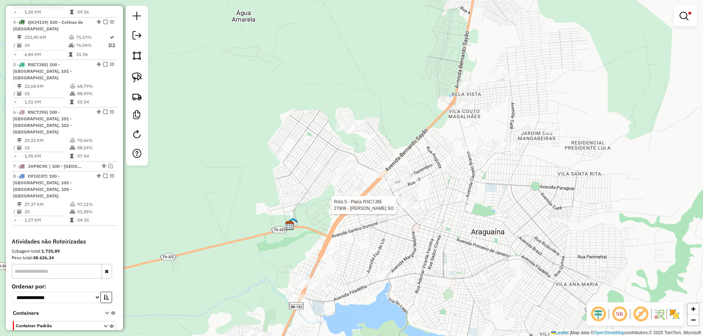
select select "*********"
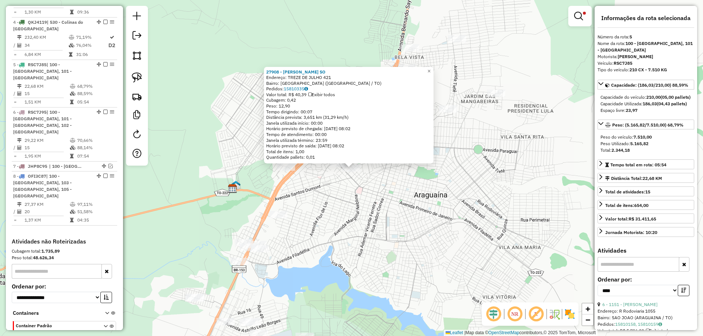
click at [335, 194] on div "27908 - [PERSON_NAME] SO Endereço: TREZE DE JULHO 421 Bairro: [GEOGRAPHIC_DATA]…" at bounding box center [351, 168] width 703 height 336
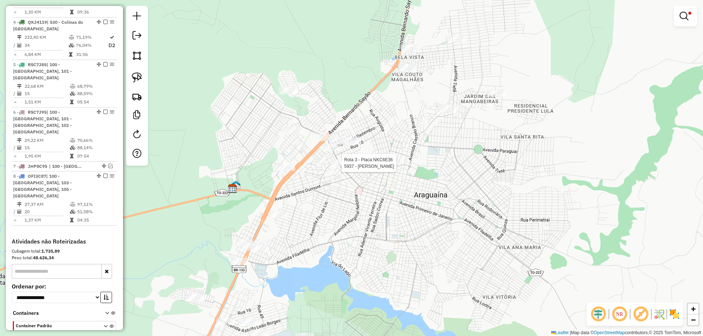
click at [341, 167] on div at bounding box center [339, 163] width 18 height 7
select select "*********"
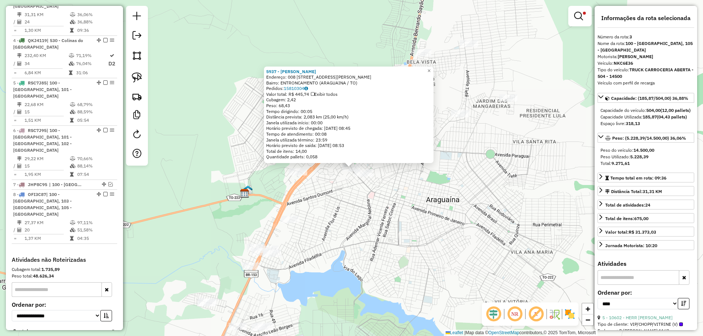
scroll to position [343, 0]
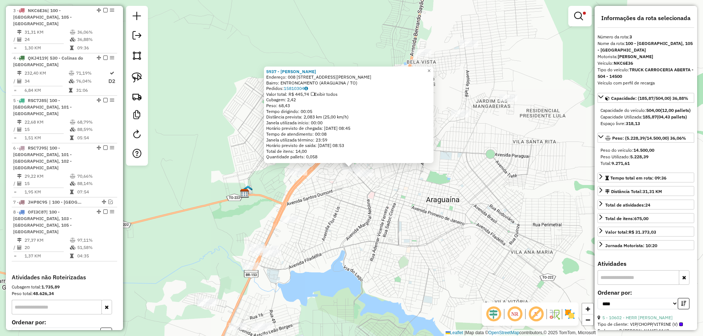
click at [338, 186] on div "5937 - [PERSON_NAME] GOM Endereço: 008 AV [PERSON_NAME] 780 Bairro: ENTRONCAMEN…" at bounding box center [351, 168] width 703 height 336
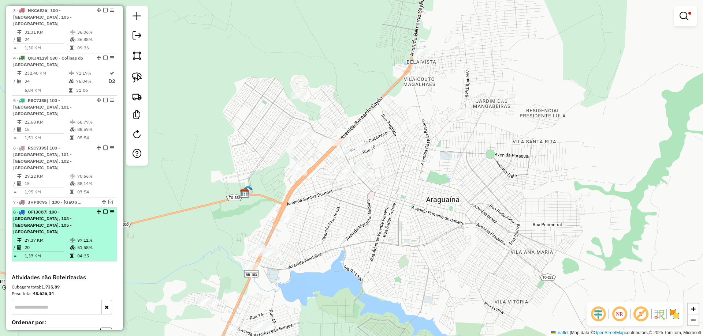
click at [96, 244] on td "51,58%" at bounding box center [95, 247] width 37 height 7
select select "*********"
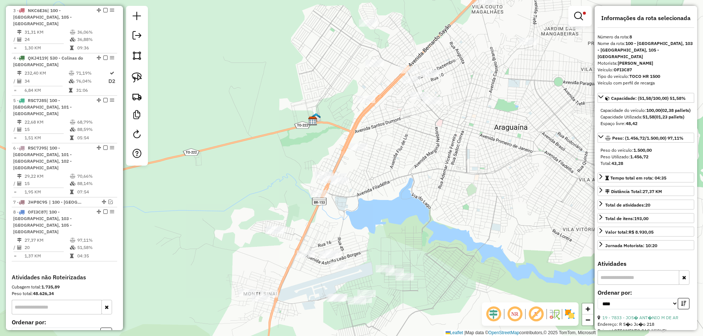
drag, startPoint x: 448, startPoint y: 151, endPoint x: 379, endPoint y: 210, distance: 90.9
click at [379, 210] on div "Limpar filtros Janela de atendimento Grade de atendimento Capacidade Transporta…" at bounding box center [351, 168] width 703 height 336
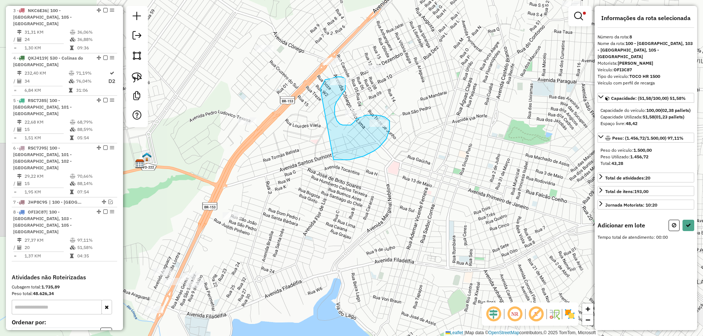
drag, startPoint x: 321, startPoint y: 93, endPoint x: 333, endPoint y: 160, distance: 68.4
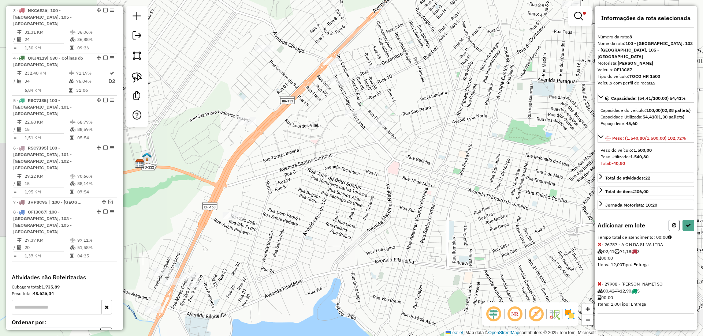
click at [670, 227] on button at bounding box center [673, 225] width 11 height 11
select select "*********"
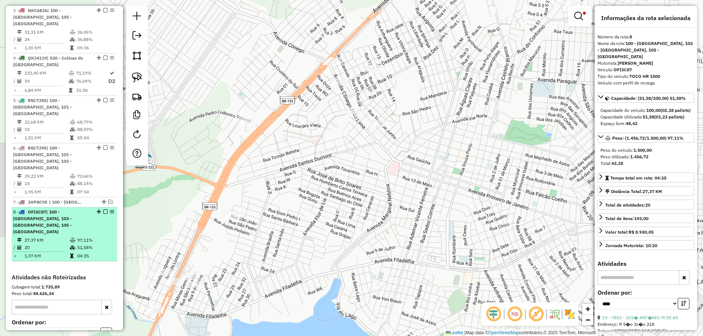
click at [88, 237] on td "97,11%" at bounding box center [95, 240] width 37 height 7
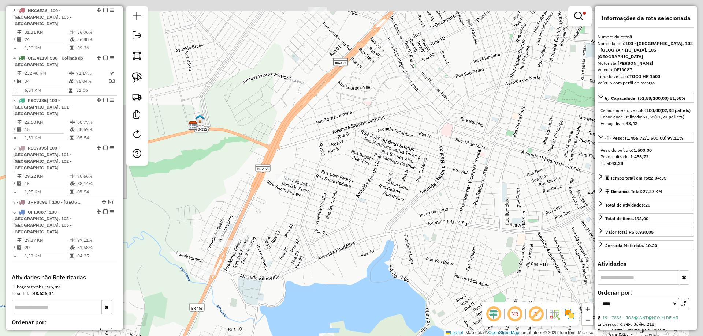
drag, startPoint x: 459, startPoint y: 102, endPoint x: 432, endPoint y: 146, distance: 51.0
click at [432, 146] on div "Limpar filtros Janela de atendimento Grade de atendimento Capacidade Transporta…" at bounding box center [351, 168] width 703 height 336
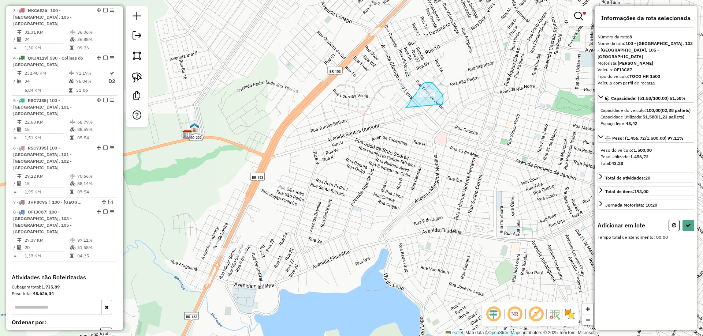
drag, startPoint x: 416, startPoint y: 93, endPoint x: 434, endPoint y: 113, distance: 26.4
select select "*********"
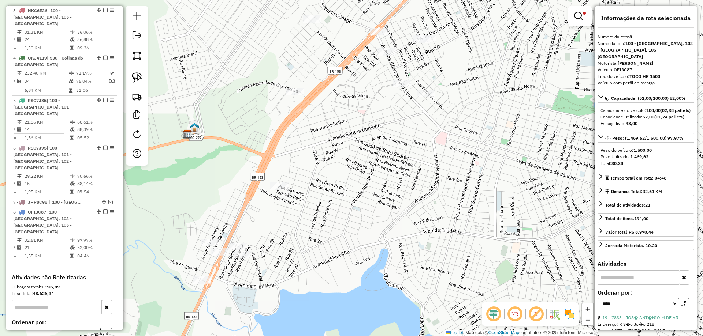
scroll to position [379, 0]
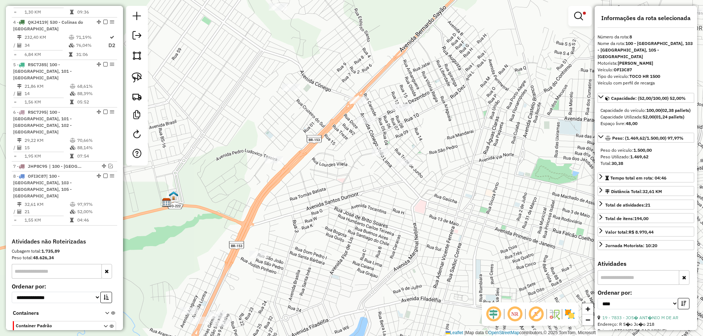
drag, startPoint x: 448, startPoint y: 64, endPoint x: 356, endPoint y: 152, distance: 127.6
click at [427, 135] on div "Limpar filtros Janela de atendimento Grade de atendimento Capacidade Transporta…" at bounding box center [351, 168] width 703 height 336
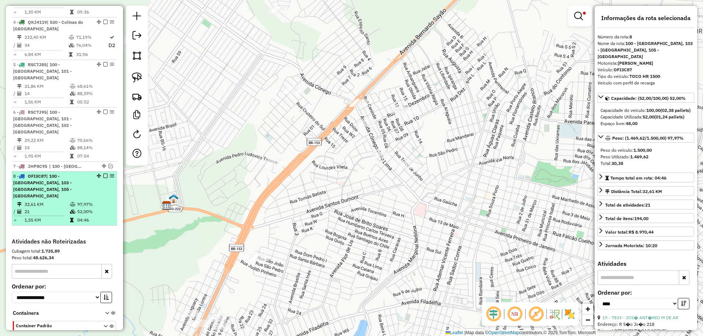
click at [100, 208] on td "52,00%" at bounding box center [95, 211] width 37 height 7
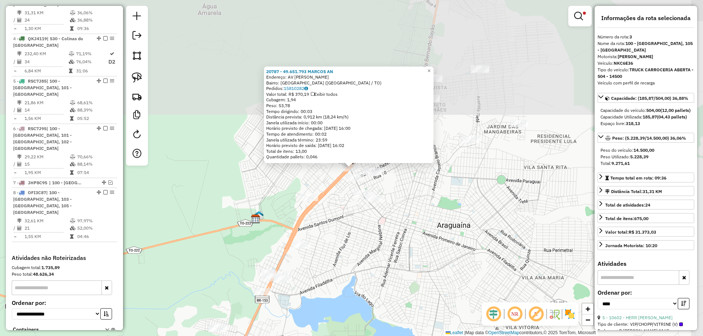
scroll to position [343, 0]
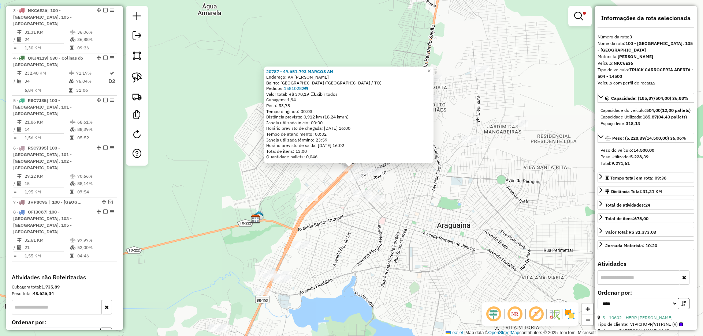
click at [336, 203] on div "20787 - 49.651.793 MARCOS AN Endereço: AV [PERSON_NAME] SN Bairro: [GEOGRAPHIC_…" at bounding box center [351, 168] width 703 height 336
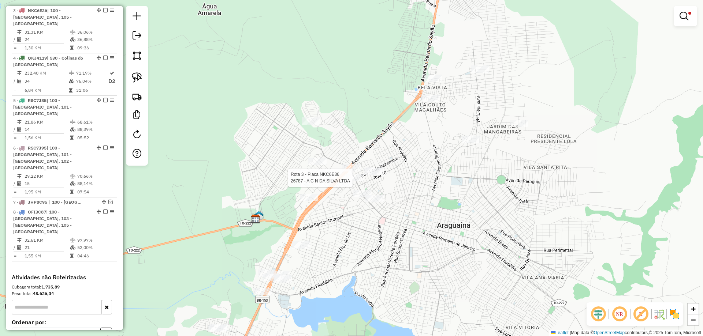
select select "*********"
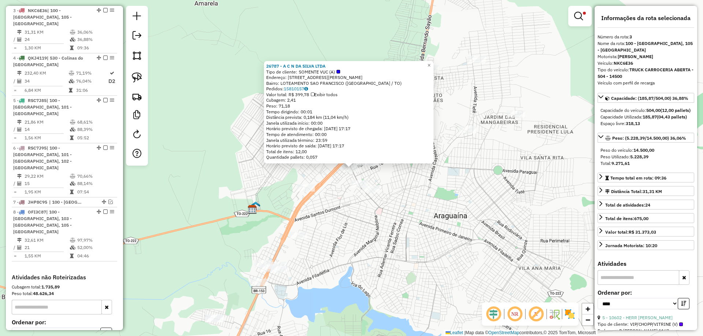
click at [389, 181] on div "26787 - A C N DA SILVA LTDA Tipo de cliente: SOMENTE VUC (A) Endereço: [STREET_…" at bounding box center [351, 168] width 703 height 336
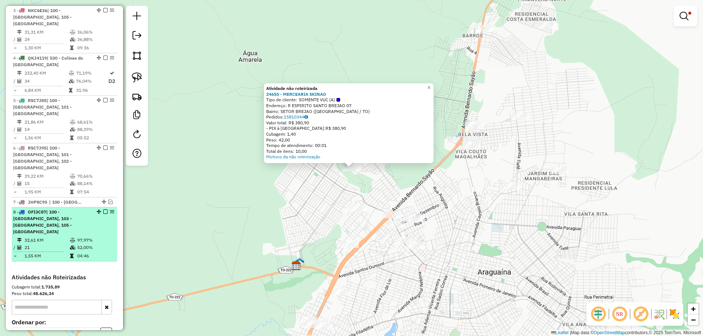
click at [103, 210] on em at bounding box center [105, 212] width 4 height 4
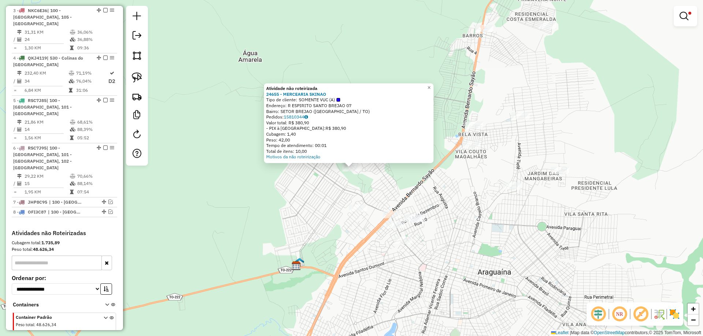
click at [445, 241] on div "Atividade não roteirizada 24655 - MERCEARIA SKINAO Tipo de cliente: SOMENTE VUC…" at bounding box center [351, 168] width 703 height 336
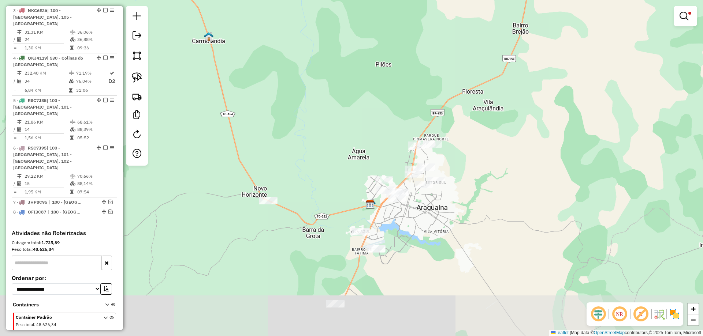
drag, startPoint x: 492, startPoint y: 266, endPoint x: 438, endPoint y: 221, distance: 70.2
click at [440, 221] on div "Limpar filtros Janela de atendimento Grade de atendimento Capacidade Transporta…" at bounding box center [351, 168] width 703 height 336
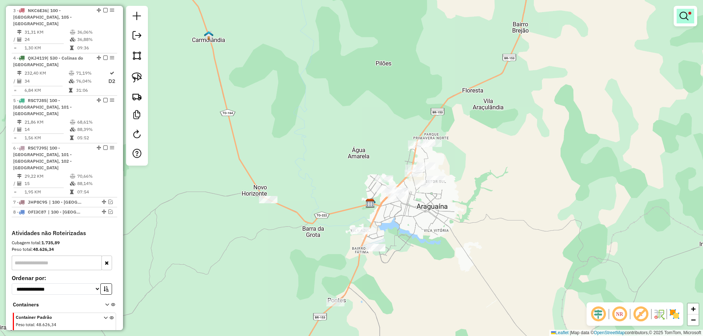
click at [686, 17] on em at bounding box center [683, 16] width 9 height 9
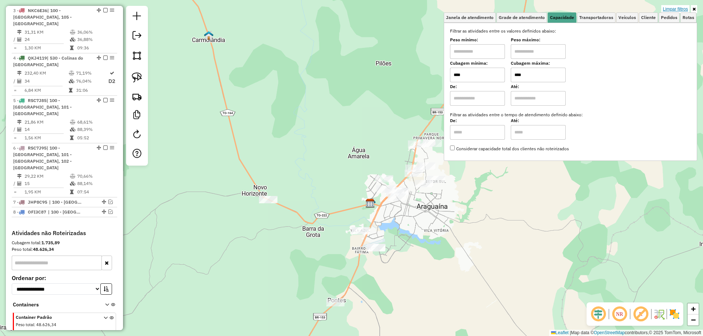
click at [671, 8] on link "Limpar filtros" at bounding box center [675, 9] width 28 height 8
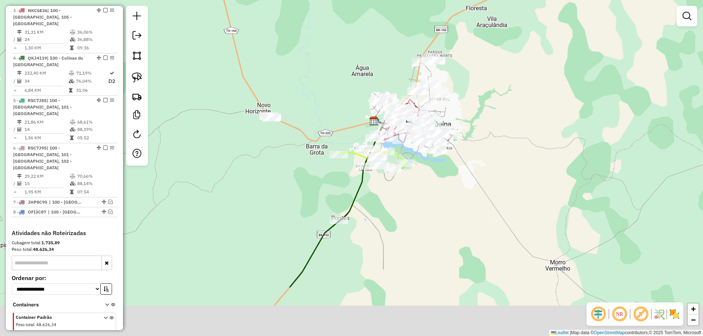
drag, startPoint x: 488, startPoint y: 248, endPoint x: 489, endPoint y: 155, distance: 93.0
click at [489, 155] on div "Janela de atendimento Grade de atendimento Capacidade Transportadoras Veículos …" at bounding box center [351, 168] width 703 height 336
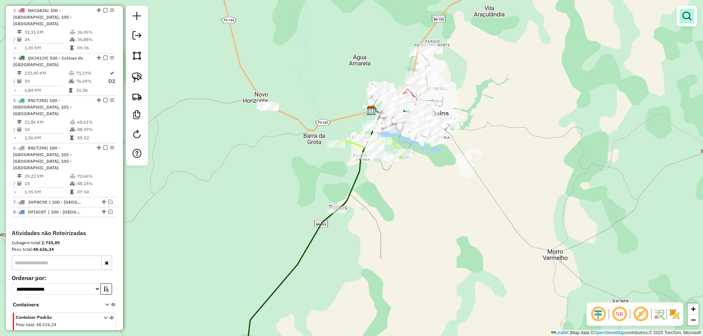
click at [684, 19] on em at bounding box center [686, 16] width 9 height 9
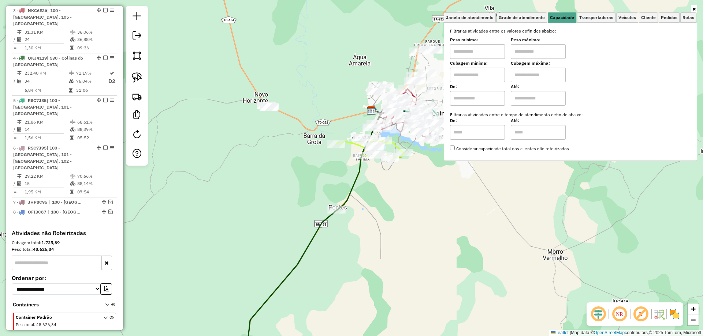
drag, startPoint x: 490, startPoint y: 72, endPoint x: 486, endPoint y: 71, distance: 5.0
click at [490, 72] on input "text" at bounding box center [477, 75] width 55 height 15
type input "****"
click at [543, 75] on input "text" at bounding box center [538, 75] width 55 height 15
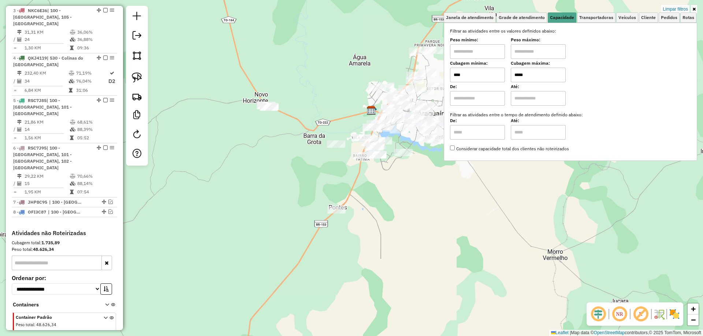
type input "*****"
click at [442, 171] on div "Limpar filtros Janela de atendimento Grade de atendimento Capacidade Transporta…" at bounding box center [351, 168] width 703 height 336
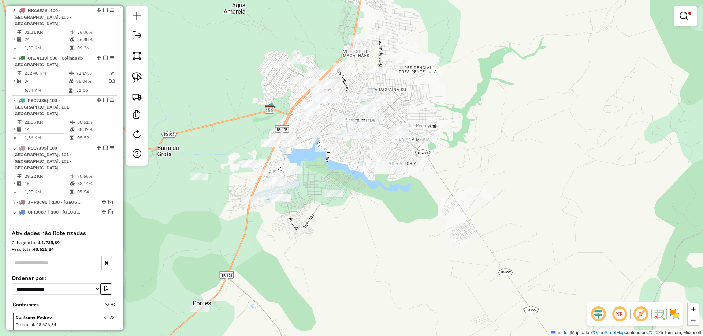
drag, startPoint x: 461, startPoint y: 93, endPoint x: 428, endPoint y: 107, distance: 36.1
click at [428, 107] on div "Limpar filtros Janela de atendimento Grade de atendimento Capacidade Transporta…" at bounding box center [351, 168] width 703 height 336
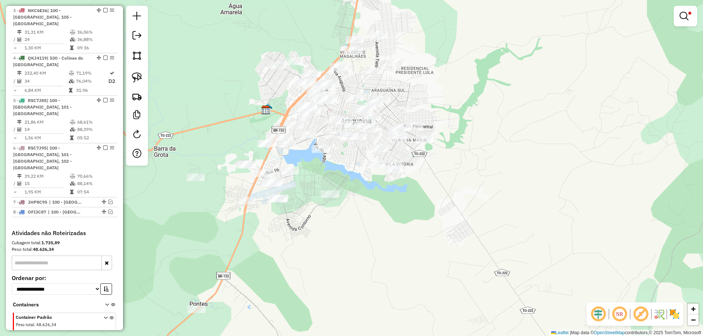
drag, startPoint x: 416, startPoint y: 104, endPoint x: 405, endPoint y: 110, distance: 13.1
click at [405, 110] on div "Limpar filtros Janela de atendimento Grade de atendimento Capacidade Transporta…" at bounding box center [351, 168] width 703 height 336
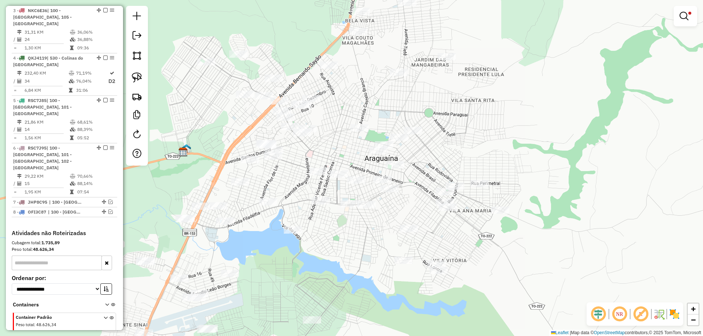
drag, startPoint x: 315, startPoint y: 68, endPoint x: 390, endPoint y: 115, distance: 88.8
click at [390, 115] on div "Limpar filtros Janela de atendimento Grade de atendimento Capacidade Transporta…" at bounding box center [351, 168] width 703 height 336
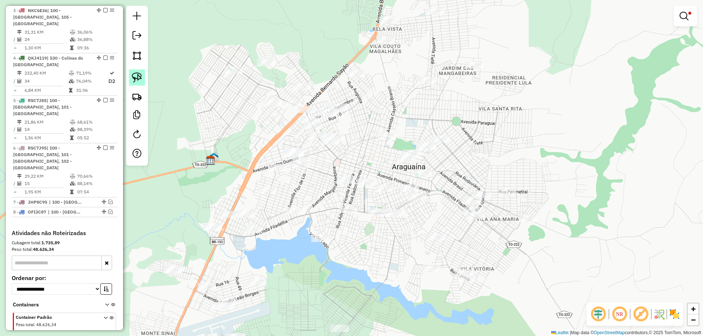
click at [137, 78] on img at bounding box center [137, 77] width 10 height 10
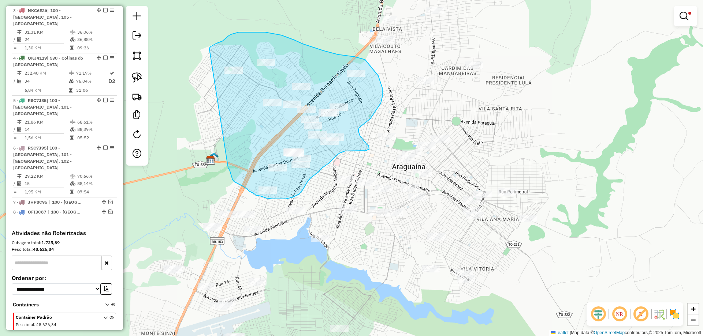
drag, startPoint x: 228, startPoint y: 168, endPoint x: 209, endPoint y: 52, distance: 117.9
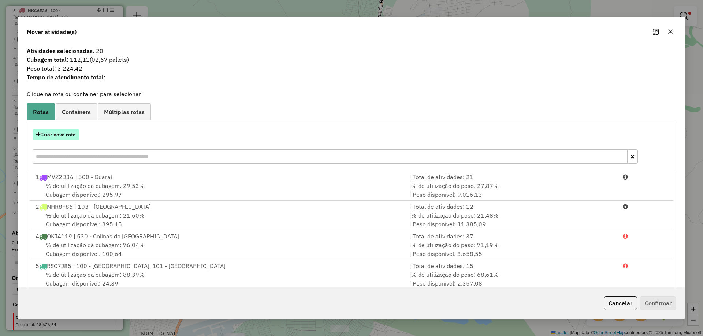
click at [66, 132] on button "Criar nova rota" at bounding box center [56, 134] width 46 height 11
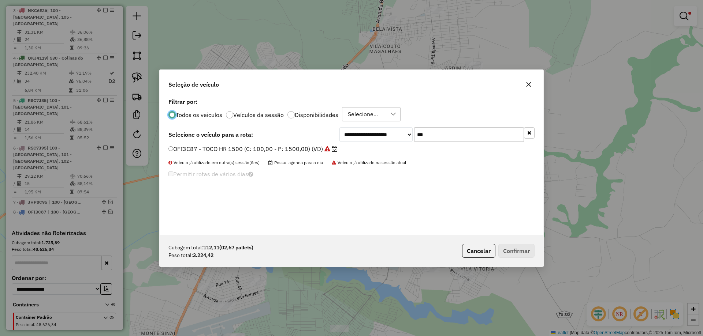
scroll to position [4, 2]
click at [428, 139] on input "***" at bounding box center [469, 134] width 110 height 15
type input "***"
click at [318, 147] on label "RSC7J85 - 210 CX - 7.510 KG (C: 210,00 - P: 7510,00) (VD)" at bounding box center [257, 149] width 179 height 9
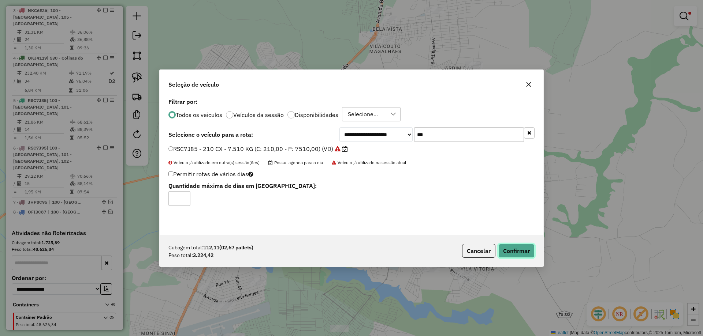
click at [516, 252] on button "Confirmar" at bounding box center [516, 251] width 36 height 14
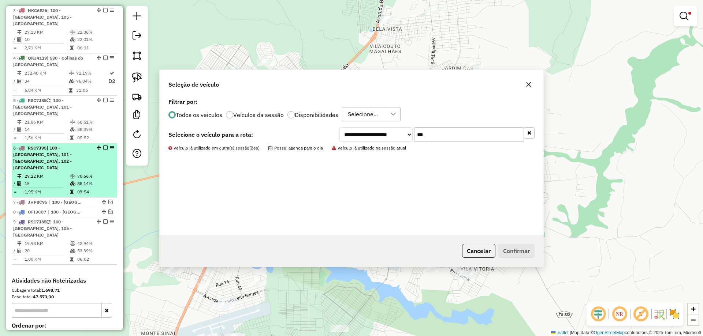
scroll to position [302, 0]
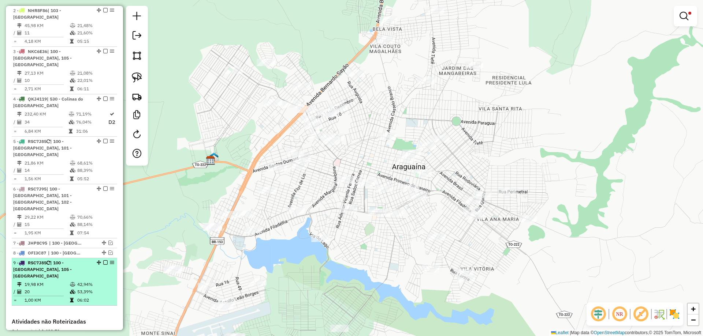
click at [84, 260] on div "9 - RSC7J85 | 100 - [GEOGRAPHIC_DATA], 105 - [GEOGRAPHIC_DATA]" at bounding box center [52, 270] width 78 height 20
select select "*********"
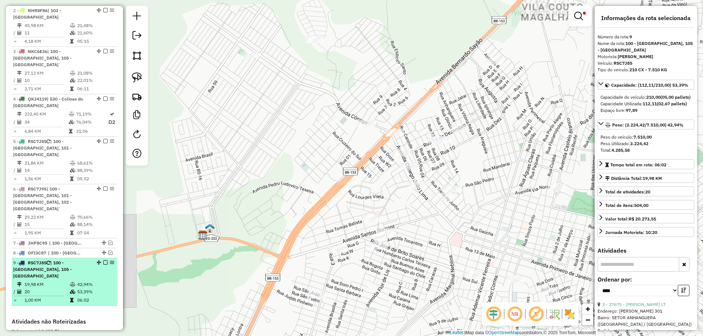
click at [103, 261] on em at bounding box center [105, 263] width 4 height 4
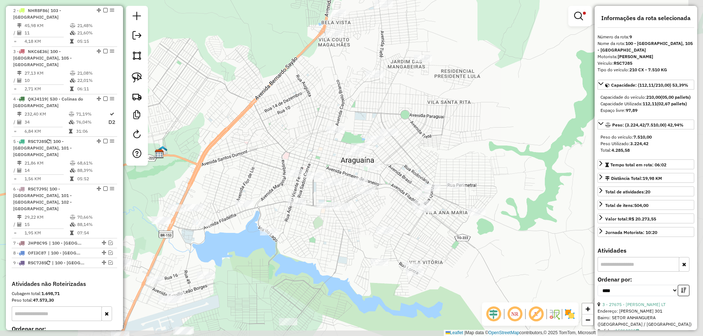
drag, startPoint x: 350, startPoint y: 192, endPoint x: 243, endPoint y: 142, distance: 118.4
click at [259, 142] on div "Limpar filtros Janela de atendimento Grade de atendimento Capacidade Transporta…" at bounding box center [351, 168] width 703 height 336
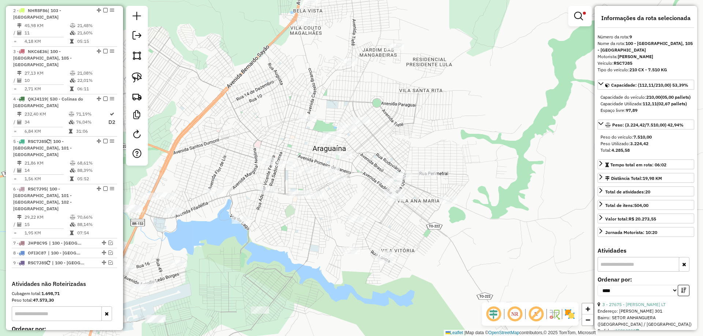
drag, startPoint x: 244, startPoint y: 145, endPoint x: 214, endPoint y: 133, distance: 32.7
click at [214, 133] on div "Limpar filtros Janela de atendimento Grade de atendimento Capacidade Transporta…" at bounding box center [351, 168] width 703 height 336
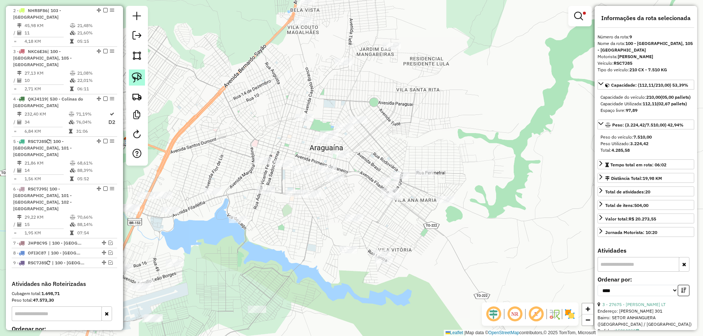
click at [139, 83] on link at bounding box center [137, 78] width 16 height 16
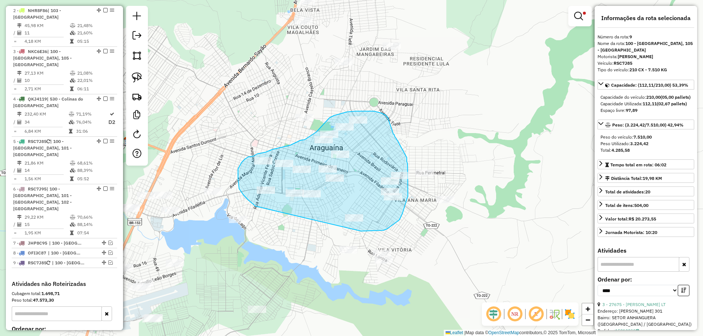
drag, startPoint x: 250, startPoint y: 202, endPoint x: 361, endPoint y: 231, distance: 114.3
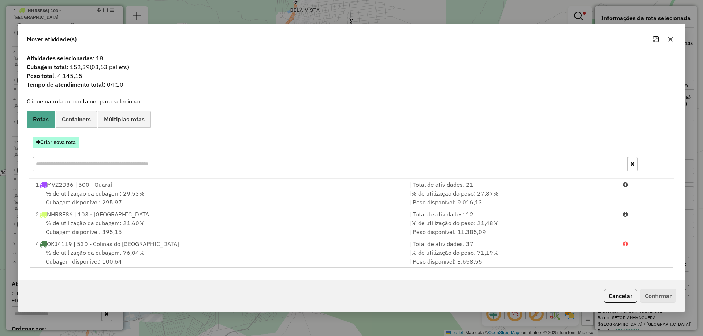
click at [66, 145] on button "Criar nova rota" at bounding box center [56, 142] width 46 height 11
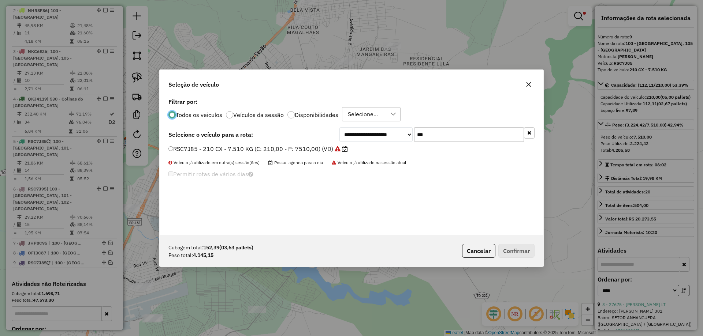
scroll to position [4, 2]
click at [450, 139] on input "***" at bounding box center [469, 134] width 110 height 15
type input "***"
drag, startPoint x: 319, startPoint y: 148, endPoint x: 328, endPoint y: 148, distance: 8.4
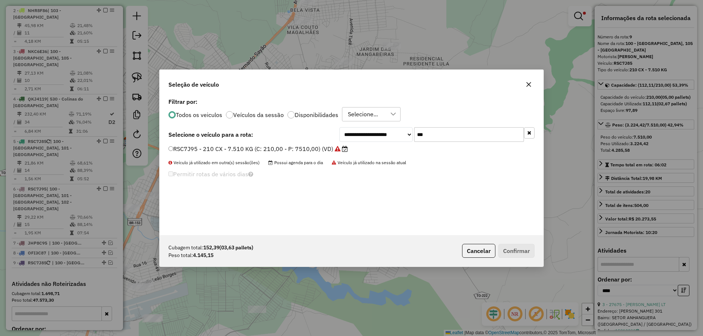
click at [319, 148] on label "RSC7J95 - 210 CX - 7.510 KG (C: 210,00 - P: 7510,00) (VD)" at bounding box center [257, 149] width 179 height 9
click at [516, 248] on button "Confirmar" at bounding box center [516, 251] width 36 height 14
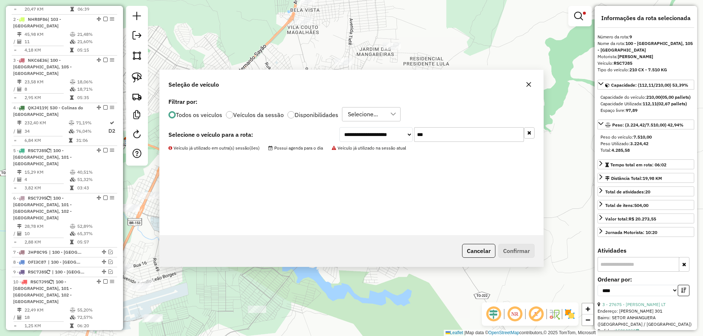
scroll to position [421, 0]
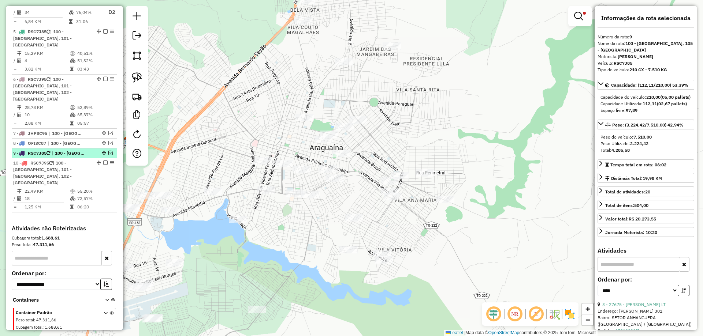
click at [109, 151] on em at bounding box center [110, 153] width 4 height 4
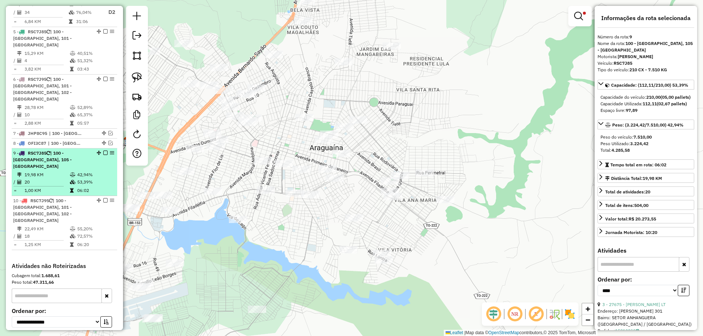
click at [103, 151] on em at bounding box center [105, 153] width 4 height 4
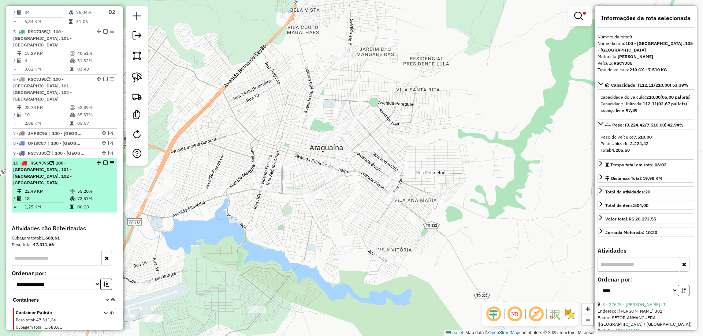
click at [93, 188] on td "55,20%" at bounding box center [95, 191] width 37 height 7
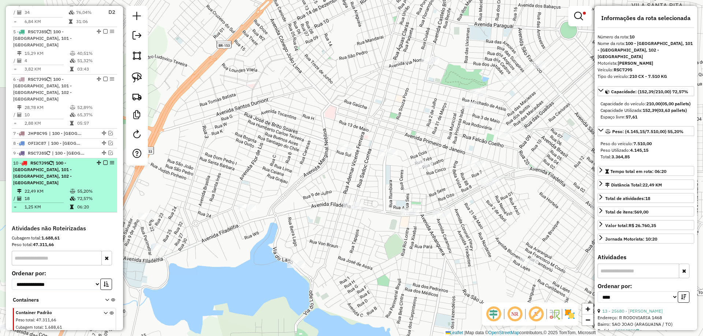
click at [103, 161] on em at bounding box center [105, 163] width 4 height 4
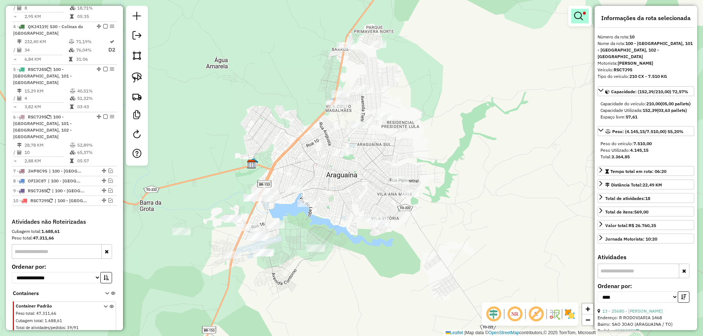
click at [579, 21] on link at bounding box center [580, 16] width 18 height 15
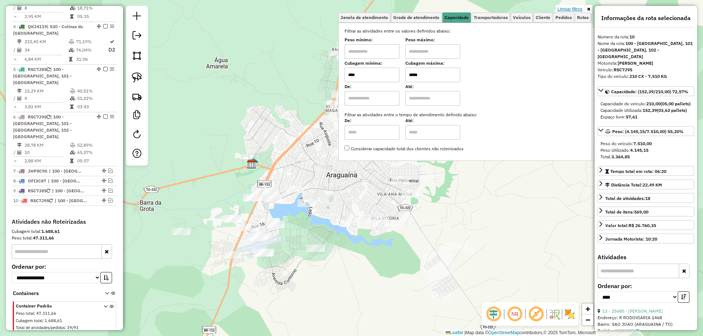
click at [575, 8] on link "Limpar filtros" at bounding box center [570, 9] width 28 height 8
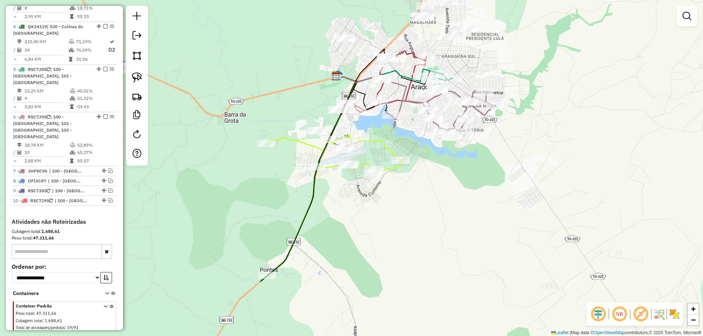
drag, startPoint x: 357, startPoint y: 289, endPoint x: 442, endPoint y: 201, distance: 122.2
click at [442, 201] on div "Janela de atendimento Grade de atendimento Capacidade Transportadoras Veículos …" at bounding box center [351, 168] width 703 height 336
click at [142, 79] on link at bounding box center [137, 78] width 16 height 16
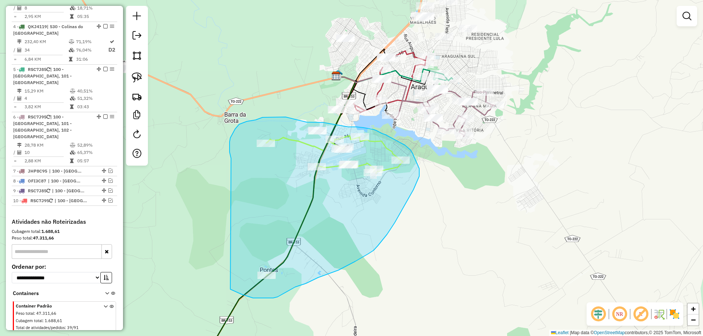
drag, startPoint x: 231, startPoint y: 158, endPoint x: 223, endPoint y: 283, distance: 124.7
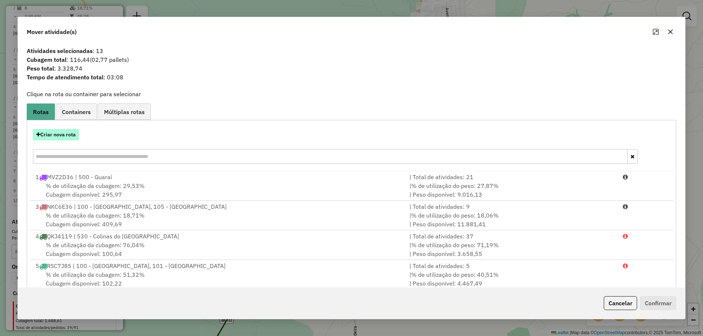
click at [75, 136] on button "Criar nova rota" at bounding box center [56, 134] width 46 height 11
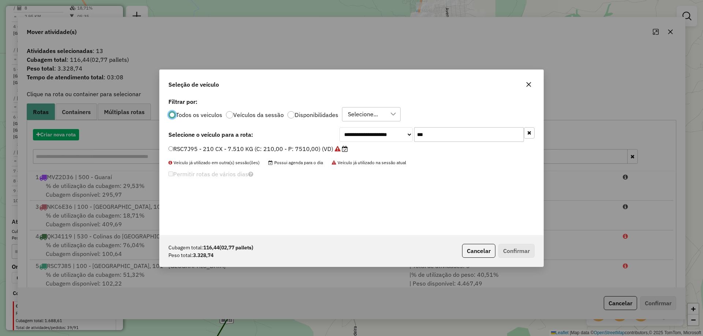
scroll to position [4, 2]
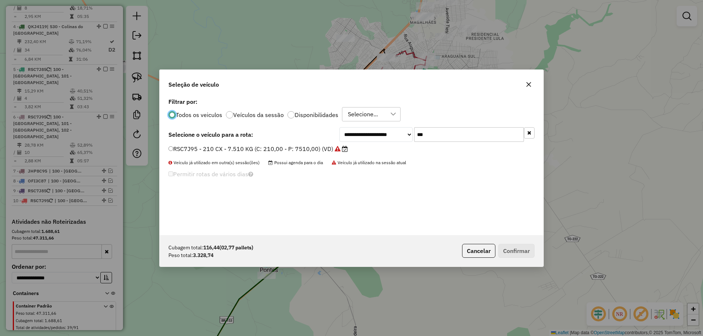
click at [443, 141] on input "***" at bounding box center [469, 134] width 110 height 15
type input "****"
click at [287, 147] on label "QKJ4079 - TRUCK BAU - 420 - 12700 (C: 420,00 - P: 12700,00) (VD)" at bounding box center [266, 149] width 197 height 9
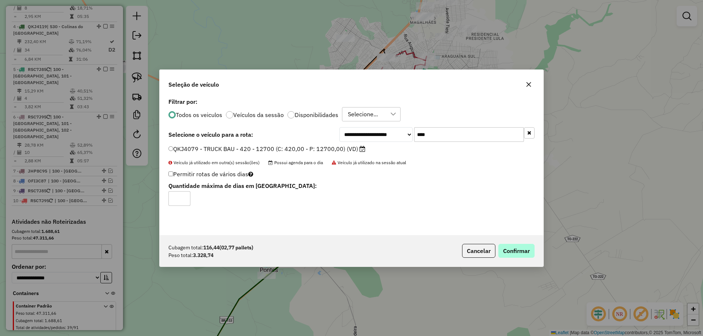
drag, startPoint x: 506, startPoint y: 242, endPoint x: 508, endPoint y: 246, distance: 4.9
click at [508, 245] on div "Cubagem total: 116,44 (02,77 pallets) Peso total: 3.328,74 Cancelar Confirmar" at bounding box center [352, 250] width 384 height 31
click at [511, 249] on button "Confirmar" at bounding box center [516, 251] width 36 height 14
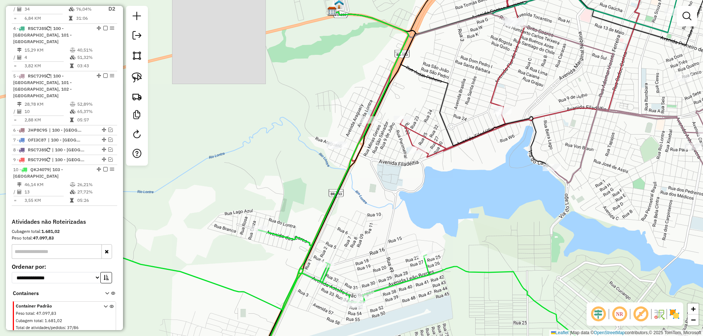
click at [285, 237] on icon at bounding box center [324, 300] width 544 height 140
select select "*********"
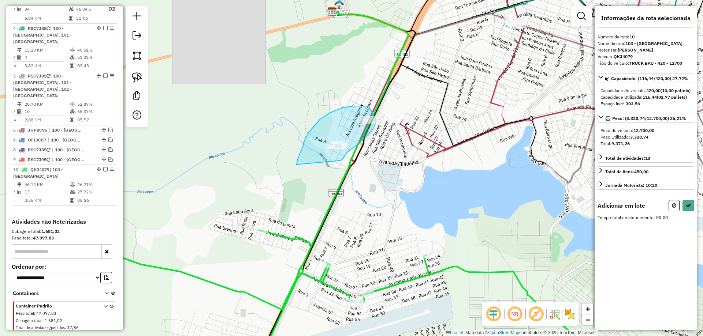
drag, startPoint x: 303, startPoint y: 146, endPoint x: 340, endPoint y: 161, distance: 40.2
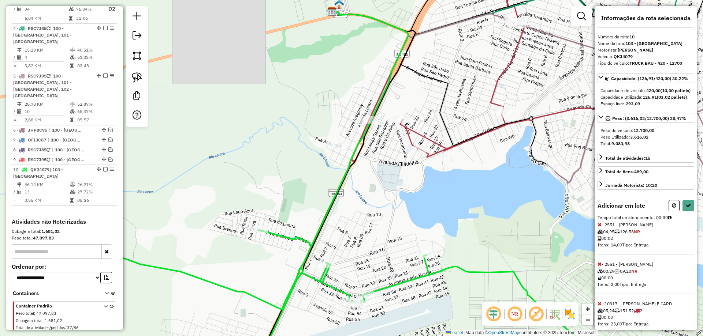
select select "*********"
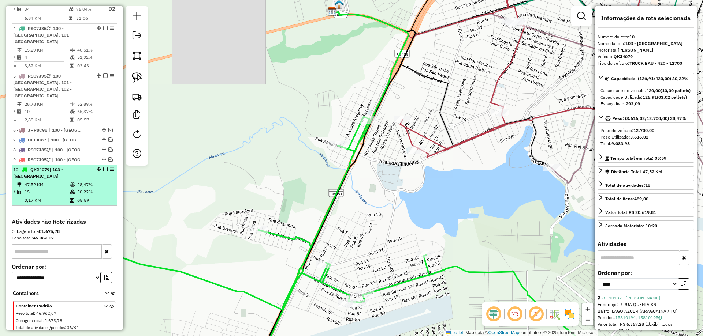
click at [104, 167] on em at bounding box center [105, 169] width 4 height 4
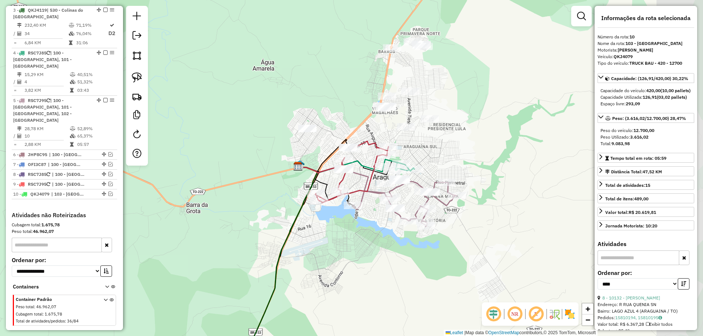
drag, startPoint x: 460, startPoint y: 211, endPoint x: 329, endPoint y: 239, distance: 134.4
click at [329, 239] on div "Janela de atendimento Grade de atendimento Capacidade Transportadoras Veículos …" at bounding box center [351, 168] width 703 height 336
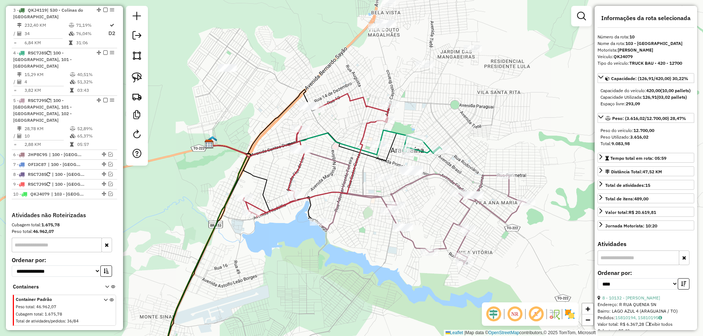
drag, startPoint x: 388, startPoint y: 213, endPoint x: 436, endPoint y: 209, distance: 48.1
click at [436, 209] on div "Janela de atendimento Grade de atendimento Capacidade Transportadoras Veículos …" at bounding box center [351, 168] width 703 height 336
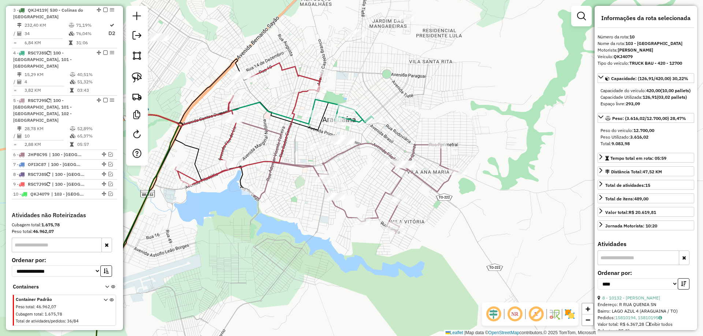
drag, startPoint x: 432, startPoint y: 207, endPoint x: 364, endPoint y: 176, distance: 74.7
click at [364, 176] on div "Janela de atendimento Grade de atendimento Capacidade Transportadoras Veículos …" at bounding box center [351, 168] width 703 height 336
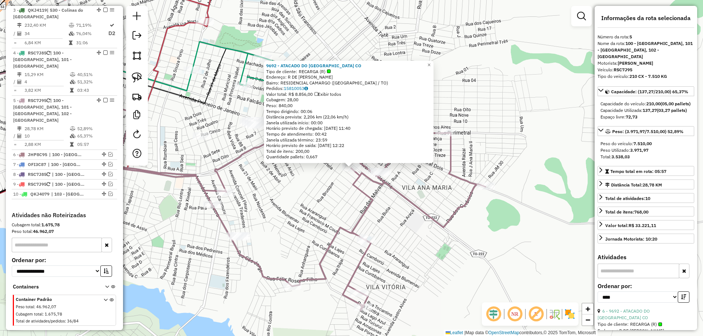
click at [322, 188] on div "9692 - ATACADO DO [GEOGRAPHIC_DATA] CO Tipo de cliente: RECARGA (R) Endereço: R…" at bounding box center [351, 168] width 703 height 336
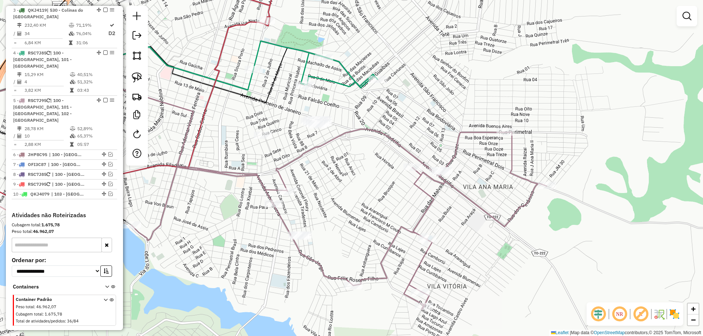
drag, startPoint x: 312, startPoint y: 202, endPoint x: 386, endPoint y: 223, distance: 77.1
click at [386, 223] on div "Janela de atendimento Grade de atendimento Capacidade Transportadoras Veículos …" at bounding box center [351, 168] width 703 height 336
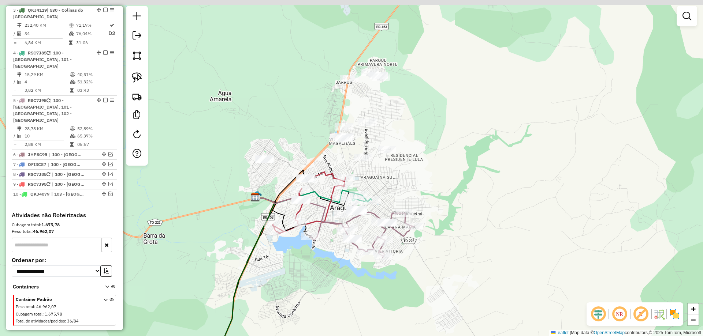
drag, startPoint x: 390, startPoint y: 126, endPoint x: 379, endPoint y: 187, distance: 62.1
click at [379, 187] on div "Janela de atendimento Grade de atendimento Capacidade Transportadoras Veículos …" at bounding box center [351, 168] width 703 height 336
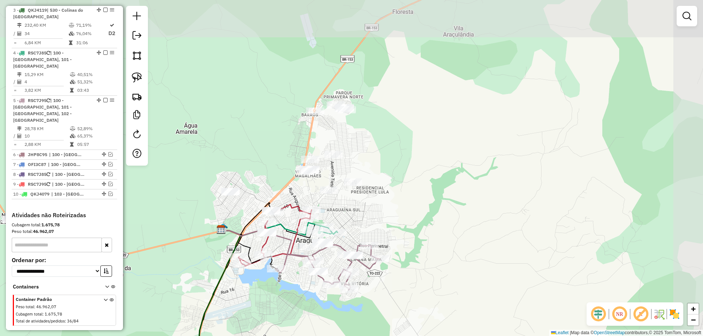
drag, startPoint x: 309, startPoint y: 127, endPoint x: 276, endPoint y: 169, distance: 53.4
click at [278, 168] on div "Janela de atendimento Grade de atendimento Capacidade Transportadoras Veículos …" at bounding box center [351, 168] width 703 height 336
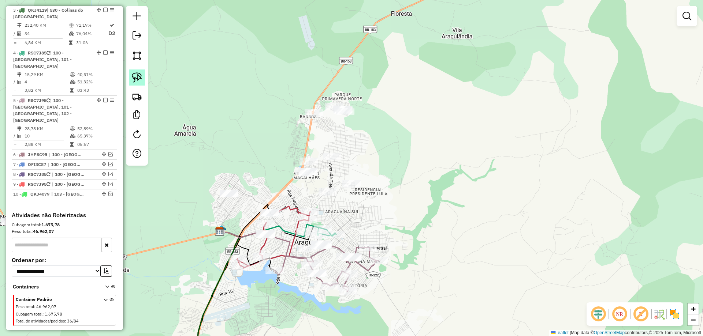
click at [138, 76] on img at bounding box center [137, 77] width 10 height 10
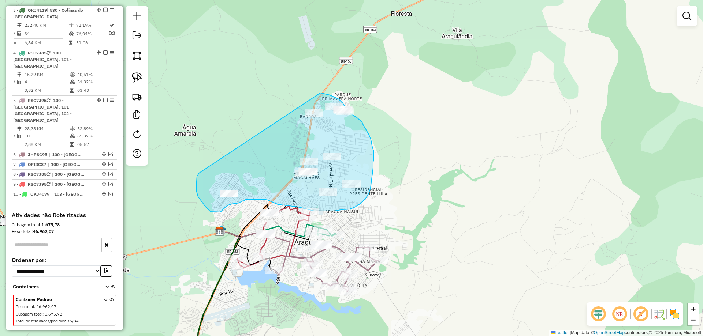
drag, startPoint x: 199, startPoint y: 173, endPoint x: 302, endPoint y: 93, distance: 130.6
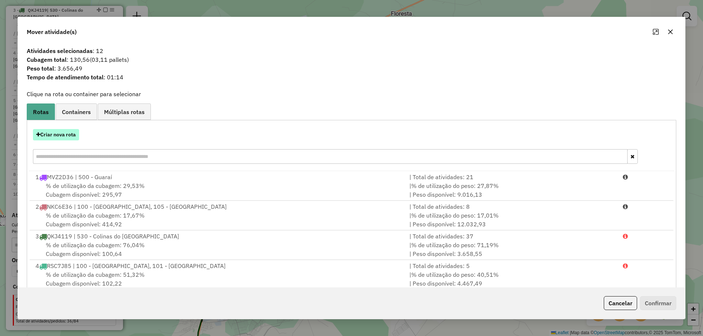
click at [63, 133] on button "Criar nova rota" at bounding box center [56, 134] width 46 height 11
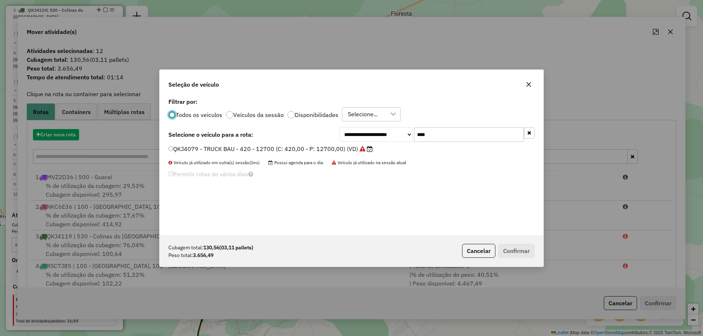
scroll to position [4, 2]
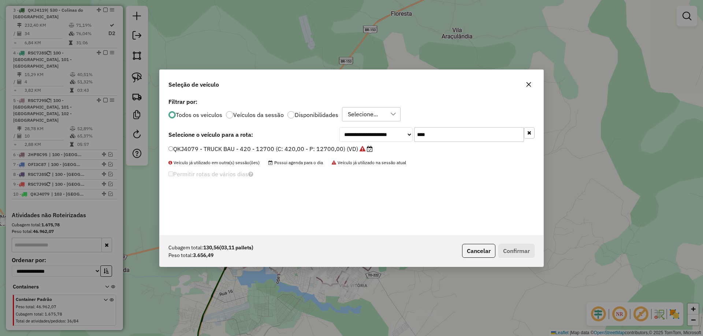
click at [427, 138] on input "****" at bounding box center [469, 134] width 110 height 15
type input "****"
click at [284, 150] on label "QKJ3689 - TRUCK BAU - 420 - 12700 (C: 420,00 - P: 12700,00) (VD)" at bounding box center [266, 149] width 197 height 9
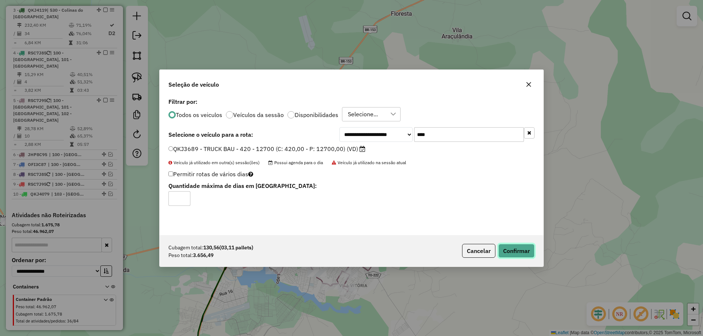
click at [514, 252] on button "Confirmar" at bounding box center [516, 251] width 36 height 14
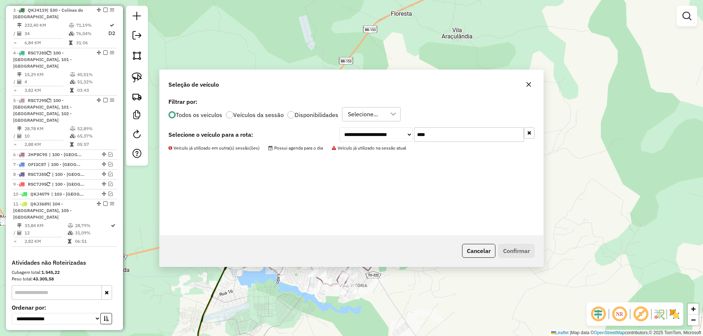
scroll to position [387, 0]
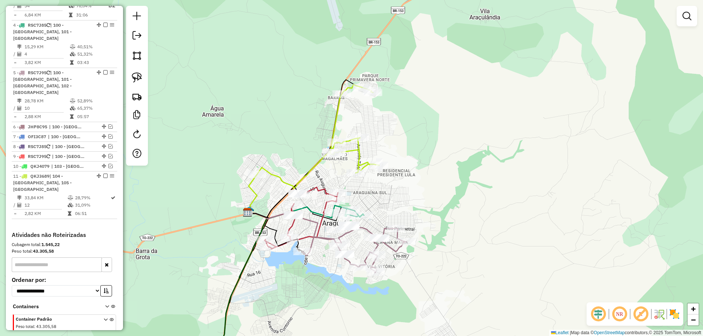
drag, startPoint x: 381, startPoint y: 233, endPoint x: 409, endPoint y: 214, distance: 33.7
click at [409, 214] on div "Janela de atendimento Grade de atendimento Capacidade Transportadoras Veículos …" at bounding box center [351, 168] width 703 height 336
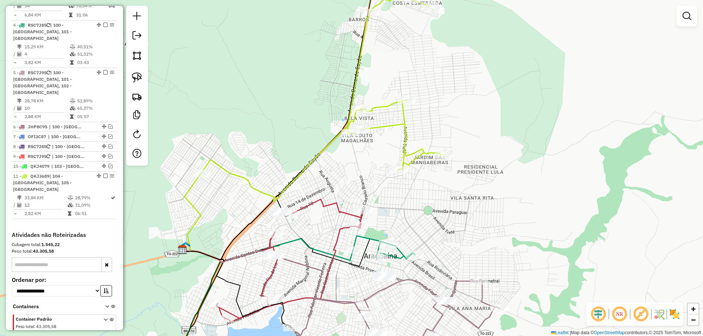
click at [404, 147] on icon at bounding box center [323, 97] width 245 height 208
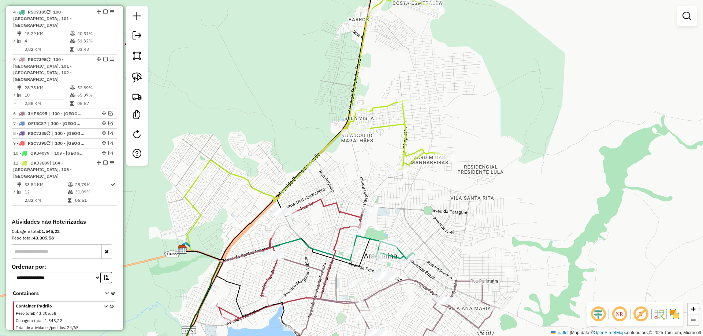
select select "*********"
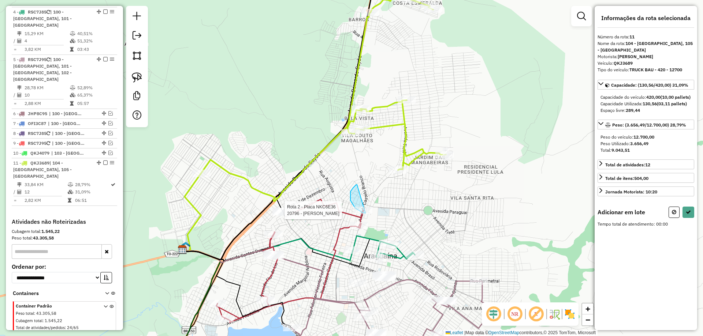
drag, startPoint x: 356, startPoint y: 185, endPoint x: 406, endPoint y: 205, distance: 54.4
select select "*********"
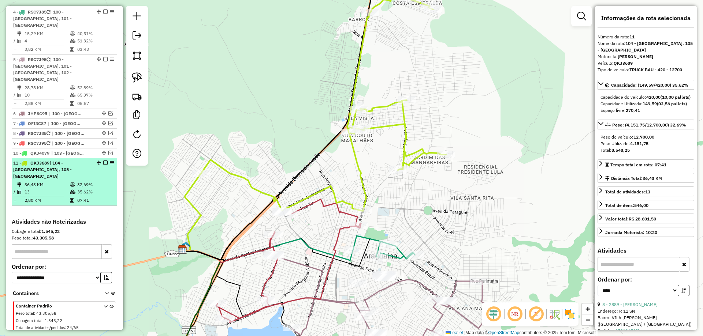
click at [103, 161] on em at bounding box center [105, 163] width 4 height 4
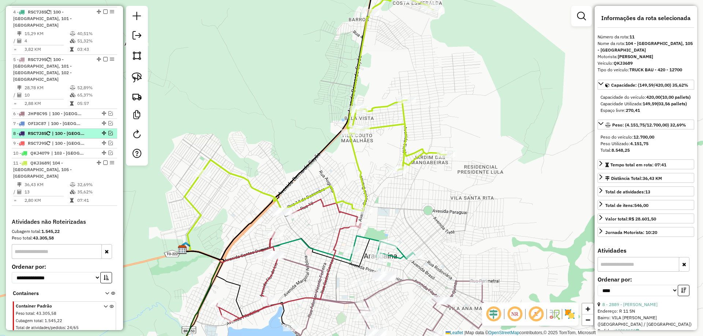
scroll to position [369, 0]
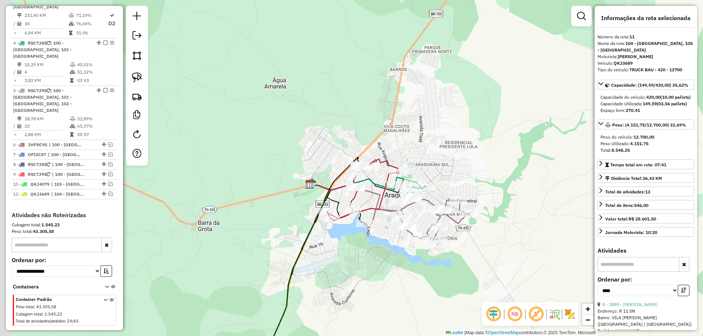
drag, startPoint x: 272, startPoint y: 213, endPoint x: 371, endPoint y: 197, distance: 100.6
click at [371, 196] on icon at bounding box center [355, 202] width 90 height 34
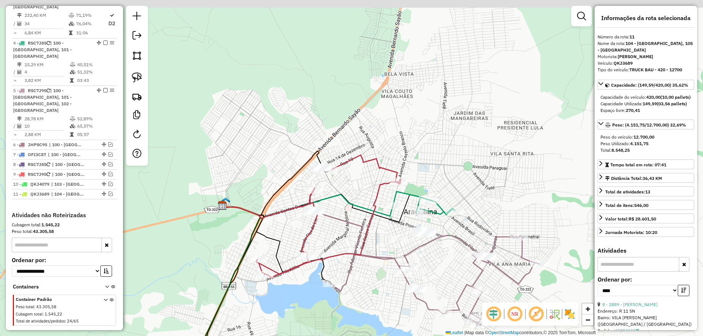
drag, startPoint x: 391, startPoint y: 175, endPoint x: 344, endPoint y: 187, distance: 48.3
click at [344, 187] on div "Janela de atendimento Grade de atendimento Capacidade Transportadoras Veículos …" at bounding box center [351, 168] width 703 height 336
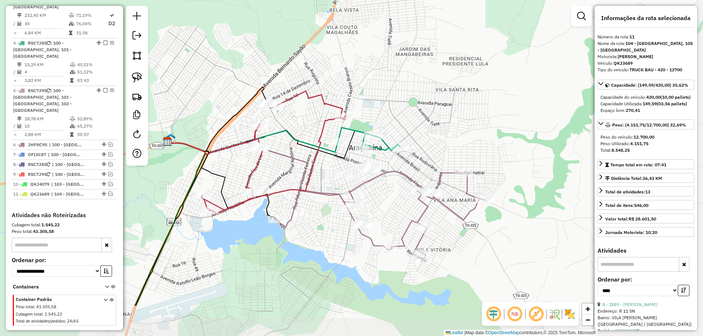
drag, startPoint x: 348, startPoint y: 185, endPoint x: 307, endPoint y: 133, distance: 66.0
click at [307, 133] on div "Janela de atendimento Grade de atendimento Capacidade Transportadoras Veículos …" at bounding box center [351, 168] width 703 height 336
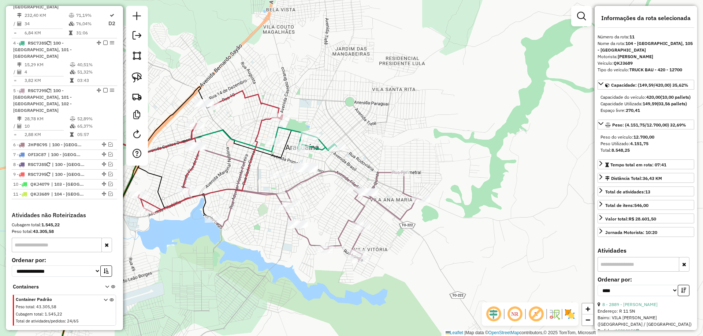
drag, startPoint x: 401, startPoint y: 208, endPoint x: 325, endPoint y: 208, distance: 75.8
click at [325, 208] on div "Janela de atendimento Grade de atendimento Capacidade Transportadoras Veículos …" at bounding box center [351, 168] width 703 height 336
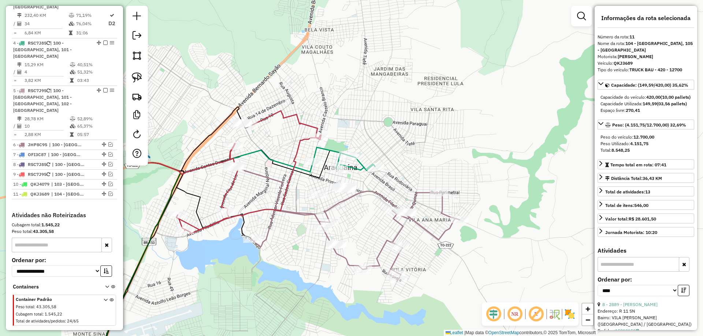
drag, startPoint x: 213, startPoint y: 148, endPoint x: 266, endPoint y: 169, distance: 56.5
click at [272, 172] on div "Janela de atendimento Grade de atendimento Capacidade Transportadoras Veículos …" at bounding box center [351, 168] width 703 height 336
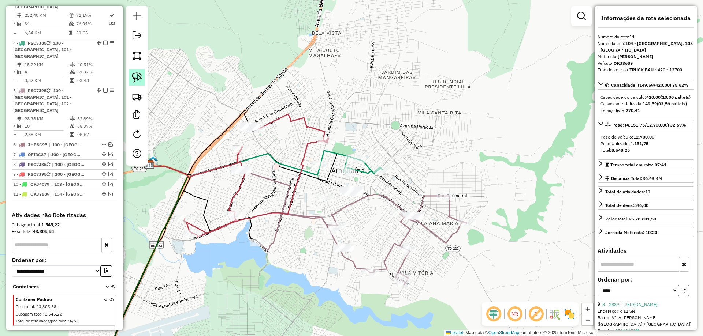
click at [141, 77] on img at bounding box center [137, 77] width 10 height 10
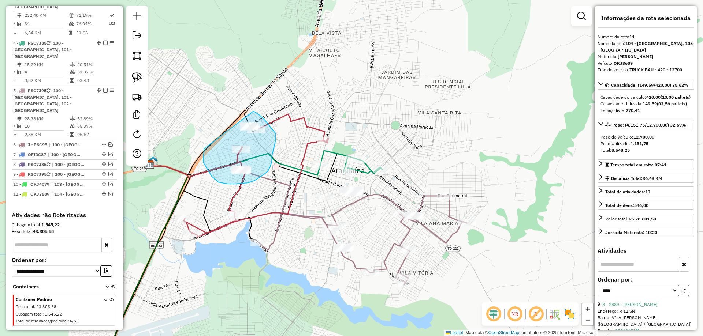
drag, startPoint x: 204, startPoint y: 149, endPoint x: 244, endPoint y: 111, distance: 55.2
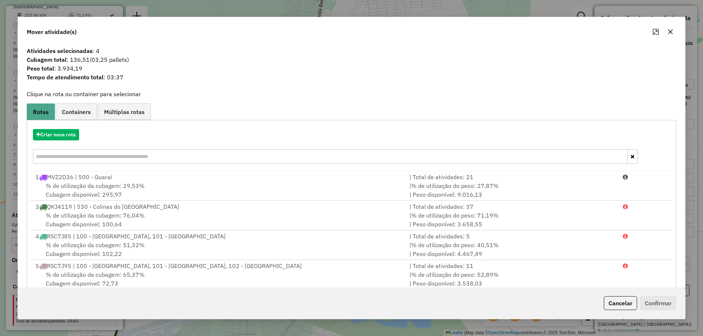
click at [670, 35] on button "button" at bounding box center [670, 32] width 12 height 12
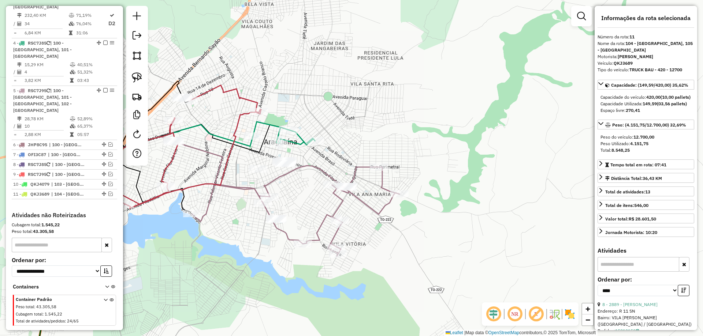
drag, startPoint x: 441, startPoint y: 135, endPoint x: 368, endPoint y: 102, distance: 80.1
click at [368, 102] on div "Janela de atendimento Grade de atendimento Capacidade Transportadoras Veículos …" at bounding box center [351, 168] width 703 height 336
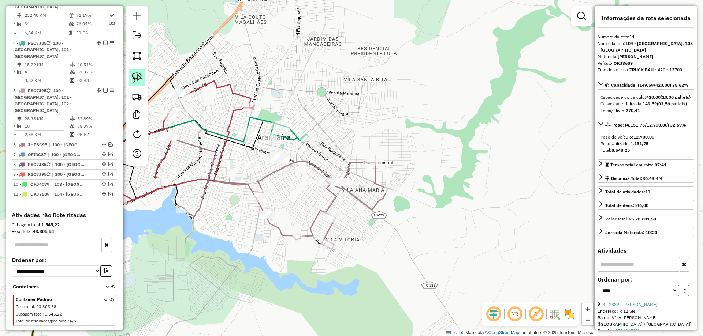
click at [141, 82] on img at bounding box center [137, 77] width 10 height 10
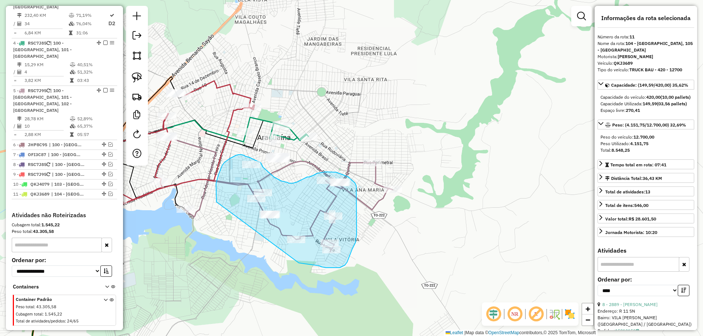
drag, startPoint x: 216, startPoint y: 202, endPoint x: 296, endPoint y: 263, distance: 100.6
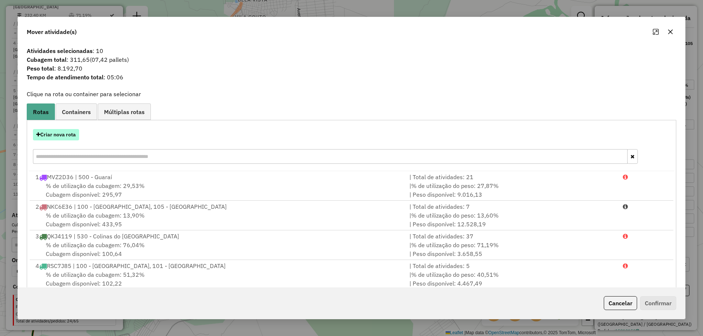
click at [67, 135] on button "Criar nova rota" at bounding box center [56, 134] width 46 height 11
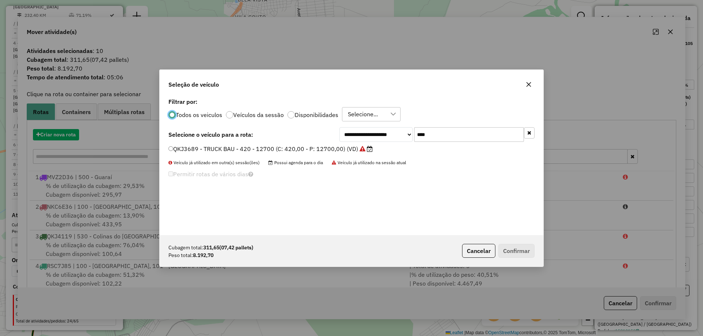
scroll to position [4, 2]
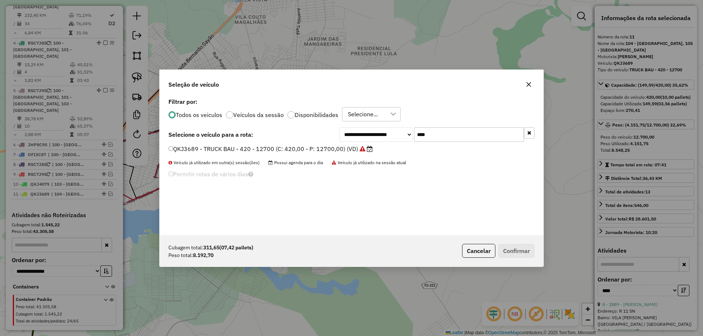
click at [437, 140] on input "****" at bounding box center [469, 134] width 110 height 15
type input "***"
click at [356, 151] on label "NKC6E36 - TRUCK CARROCERIA ABERTA - 504 - 14500 (C: 504,00 - P: 14500,00) (VD)" at bounding box center [293, 149] width 251 height 9
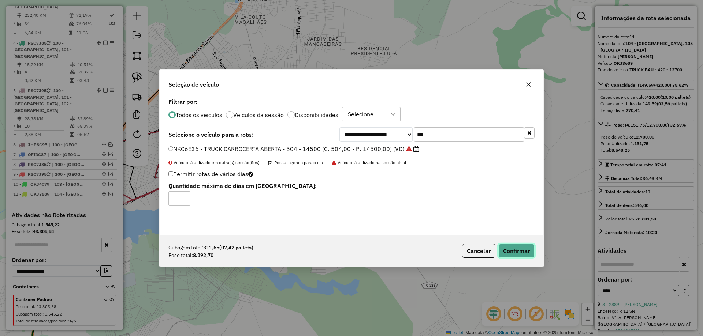
click at [509, 250] on button "Confirmar" at bounding box center [516, 251] width 36 height 14
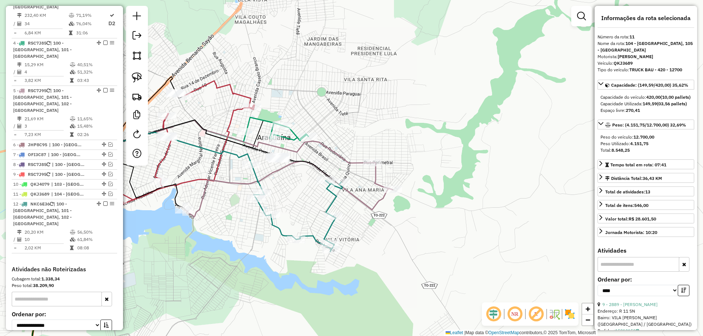
scroll to position [417, 0]
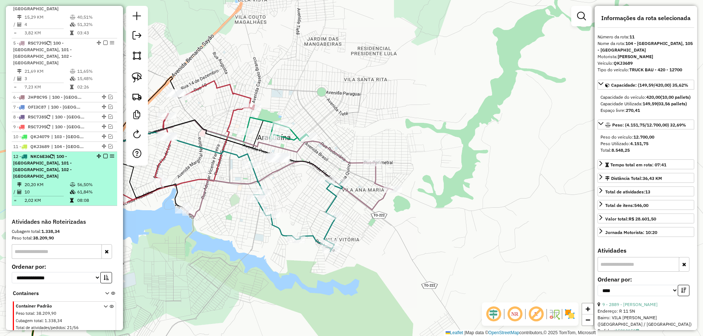
click at [104, 154] on em at bounding box center [105, 156] width 4 height 4
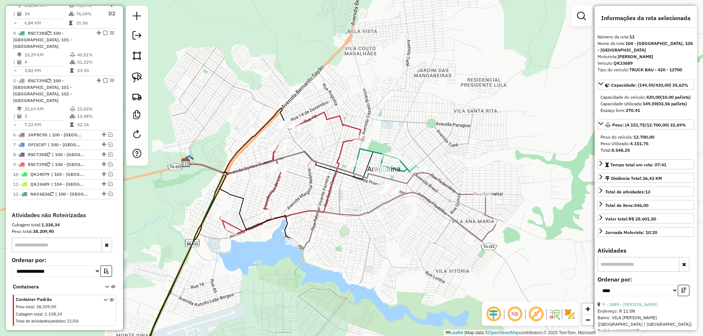
drag, startPoint x: 199, startPoint y: 161, endPoint x: 309, endPoint y: 193, distance: 114.2
click at [309, 193] on div "Janela de atendimento Grade de atendimento Capacidade Transportadoras Veículos …" at bounding box center [351, 168] width 703 height 336
click at [133, 82] on img at bounding box center [137, 77] width 10 height 10
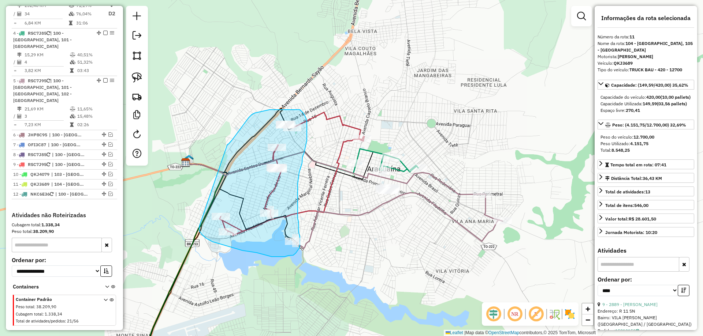
drag, startPoint x: 227, startPoint y: 145, endPoint x: 200, endPoint y: 220, distance: 79.9
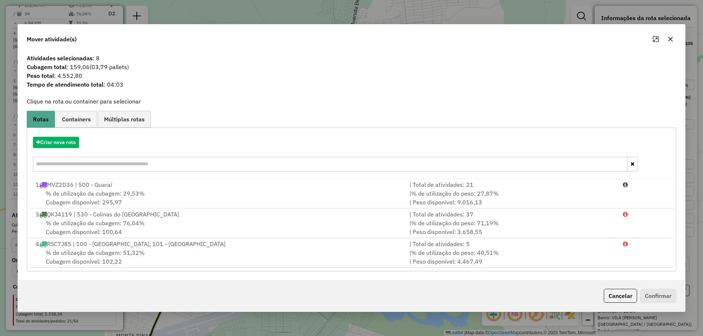
click at [669, 36] on button "button" at bounding box center [670, 39] width 12 height 12
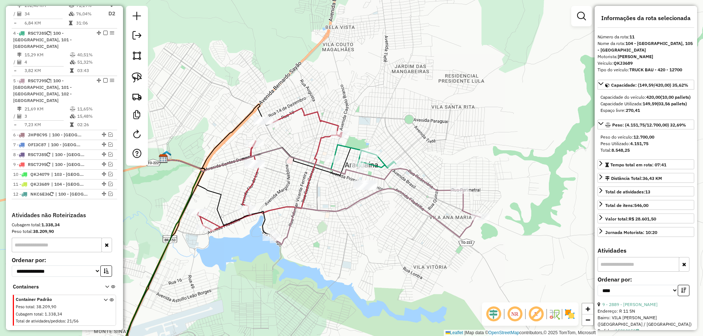
drag, startPoint x: 390, startPoint y: 214, endPoint x: 355, endPoint y: 208, distance: 36.1
click at [361, 208] on div "Janela de atendimento Grade de atendimento Capacidade Transportadoras Veículos …" at bounding box center [351, 168] width 703 height 336
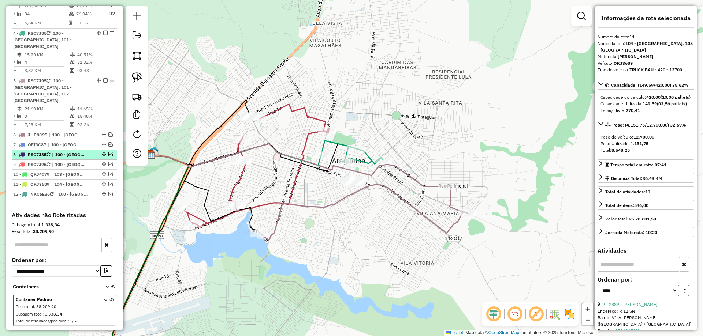
click at [109, 152] on em at bounding box center [110, 154] width 4 height 4
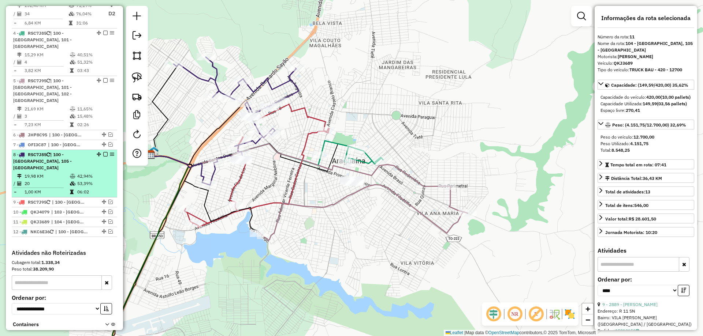
scroll to position [410, 0]
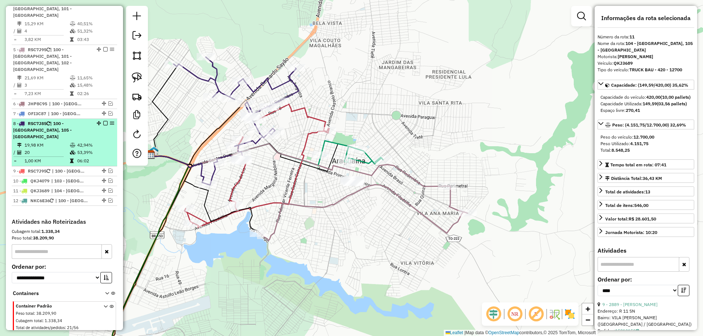
click at [104, 121] on em at bounding box center [105, 123] width 4 height 4
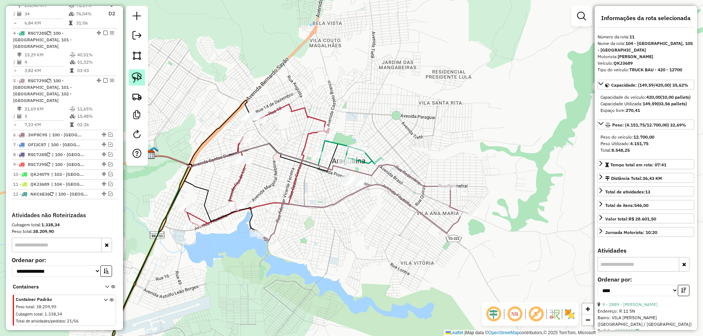
click at [138, 75] on img at bounding box center [137, 77] width 10 height 10
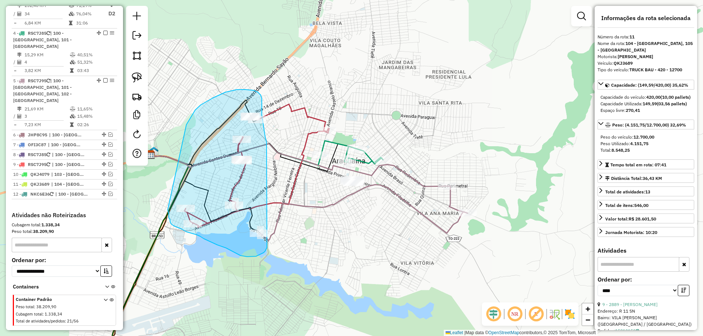
drag, startPoint x: 187, startPoint y: 124, endPoint x: 167, endPoint y: 207, distance: 84.8
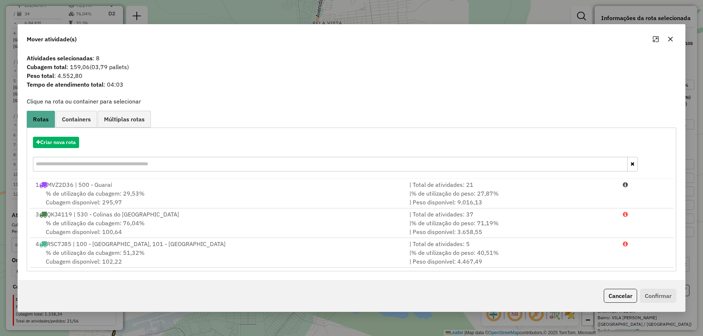
click at [671, 41] on icon "button" at bounding box center [670, 39] width 6 height 6
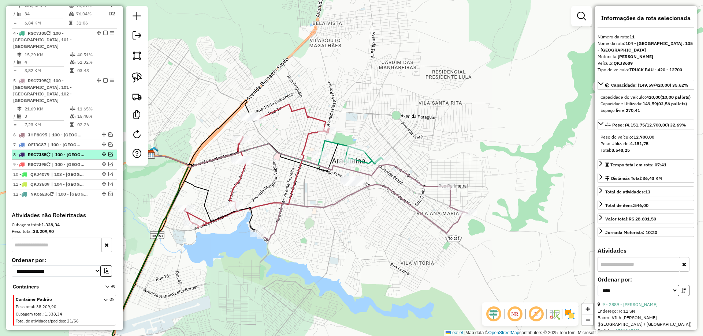
click at [109, 152] on em at bounding box center [110, 154] width 4 height 4
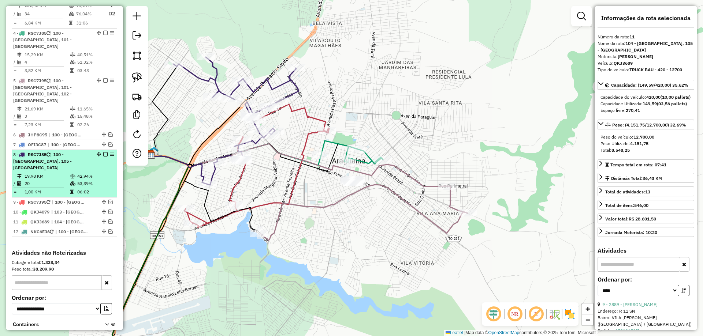
scroll to position [410, 0]
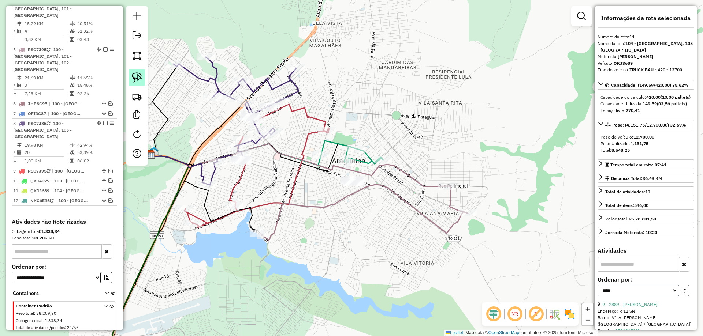
click at [139, 79] on img at bounding box center [137, 77] width 10 height 10
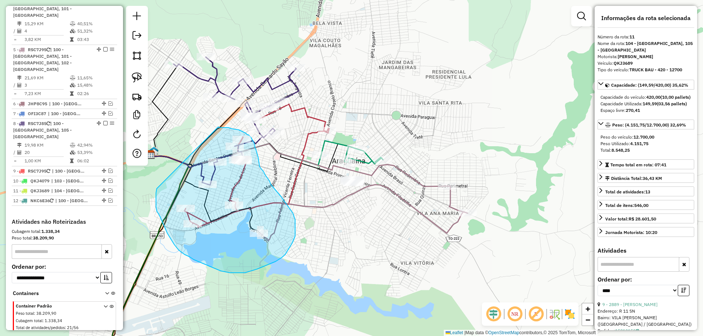
drag, startPoint x: 156, startPoint y: 193, endPoint x: 218, endPoint y: 127, distance: 90.9
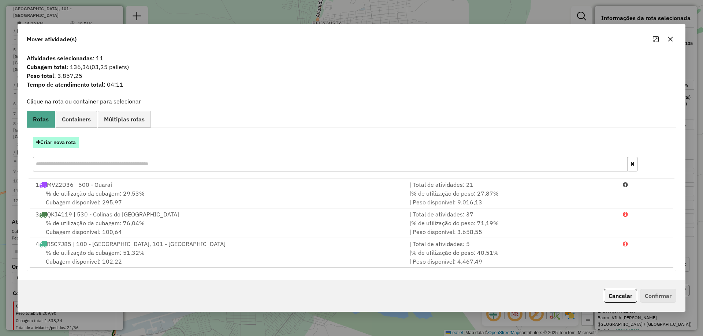
click at [76, 146] on button "Criar nova rota" at bounding box center [56, 142] width 46 height 11
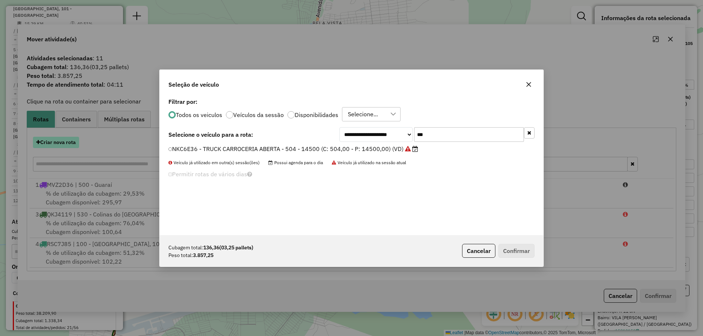
scroll to position [4, 2]
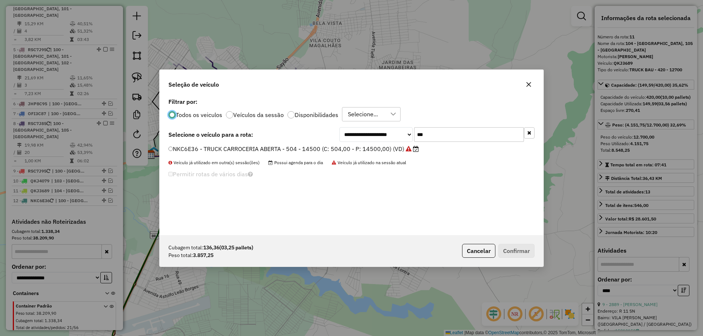
click at [429, 132] on input "***" at bounding box center [469, 134] width 110 height 15
type input "***"
click at [382, 148] on label "JJB5987 - TRUCK CARROCERIA ABERTA - 504 - 13000 (C: 504,00 - P: 13000,00) (VD)" at bounding box center [289, 149] width 242 height 9
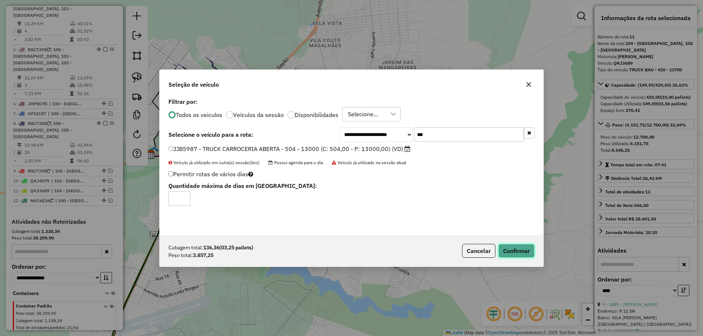
click at [518, 246] on button "Confirmar" at bounding box center [516, 251] width 36 height 14
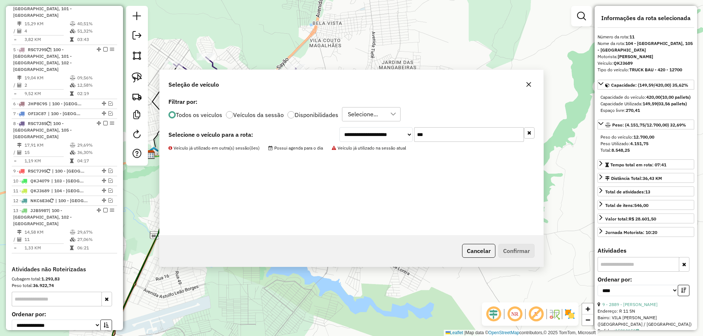
scroll to position [451, 0]
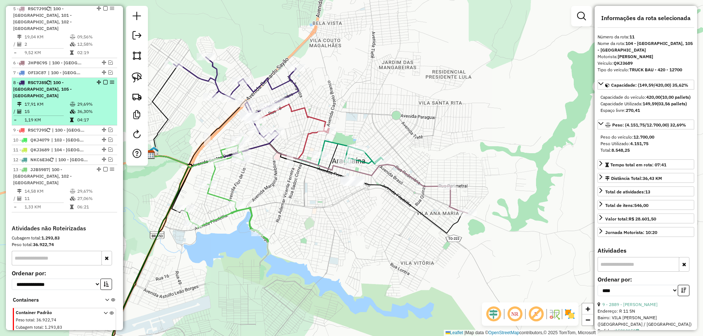
click at [104, 80] on em at bounding box center [105, 82] width 4 height 4
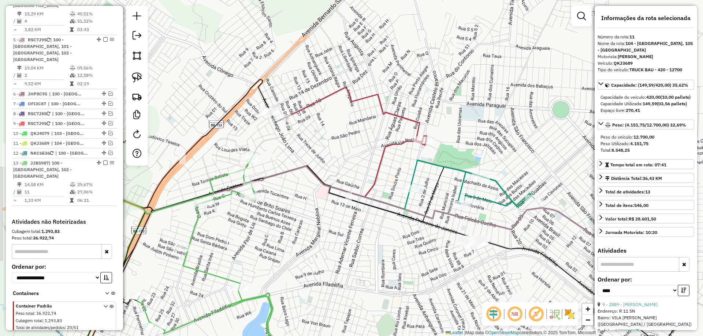
click at [221, 176] on icon at bounding box center [153, 193] width 168 height 42
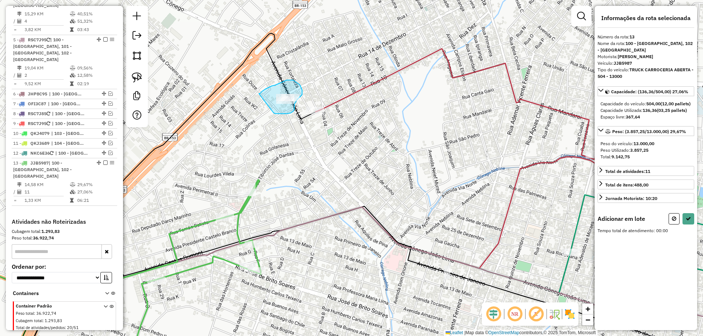
drag, startPoint x: 259, startPoint y: 94, endPoint x: 273, endPoint y: 112, distance: 23.5
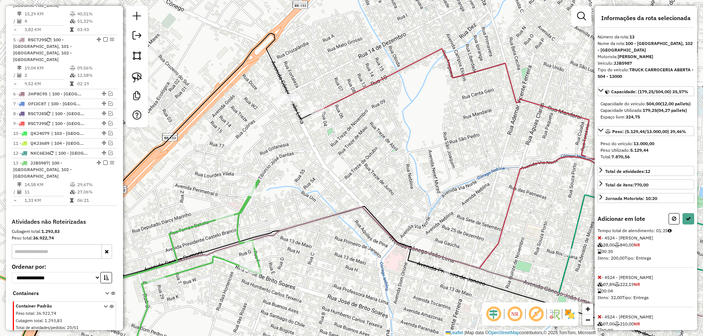
select select "*********"
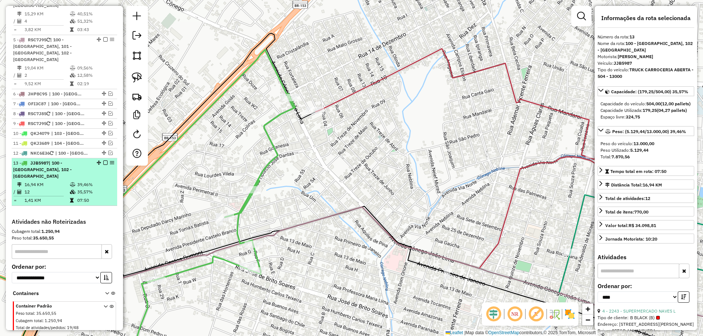
click at [89, 188] on td "35,57%" at bounding box center [95, 191] width 37 height 7
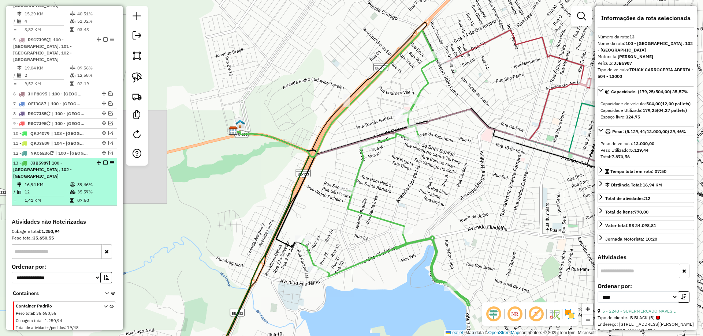
click at [103, 161] on em at bounding box center [105, 163] width 4 height 4
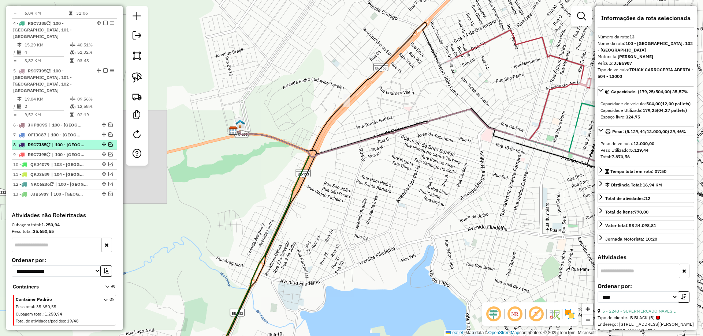
click at [109, 142] on em at bounding box center [110, 144] width 4 height 4
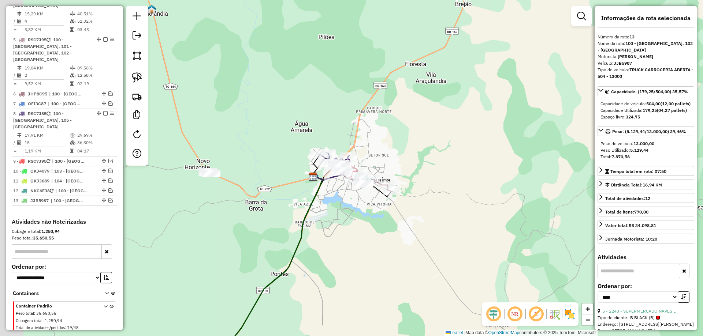
drag, startPoint x: 212, startPoint y: 185, endPoint x: 313, endPoint y: 210, distance: 103.4
click at [313, 210] on div "Janela de atendimento Grade de atendimento Capacidade Transportadoras Veículos …" at bounding box center [351, 168] width 703 height 336
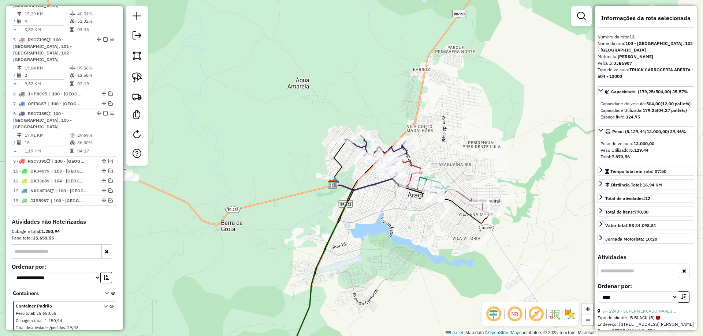
click at [355, 144] on icon at bounding box center [375, 156] width 63 height 40
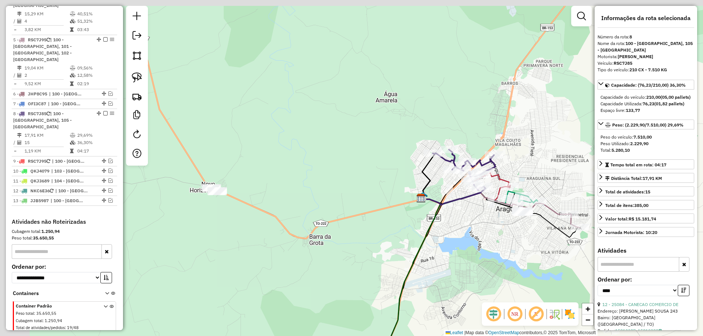
drag, startPoint x: 316, startPoint y: 173, endPoint x: 340, endPoint y: 173, distance: 23.4
click at [340, 173] on div "Janela de atendimento Grade de atendimento Capacidade Transportadoras Veículos …" at bounding box center [351, 168] width 703 height 336
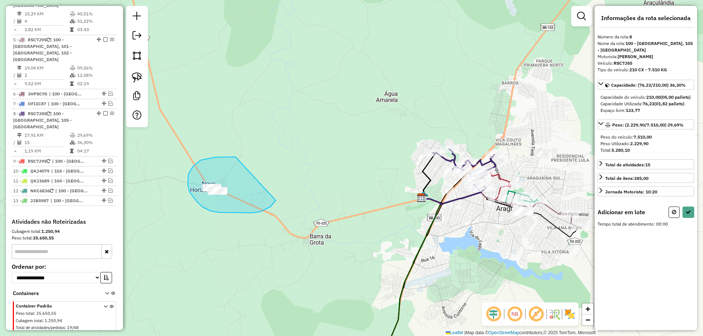
drag, startPoint x: 197, startPoint y: 163, endPoint x: 276, endPoint y: 201, distance: 87.3
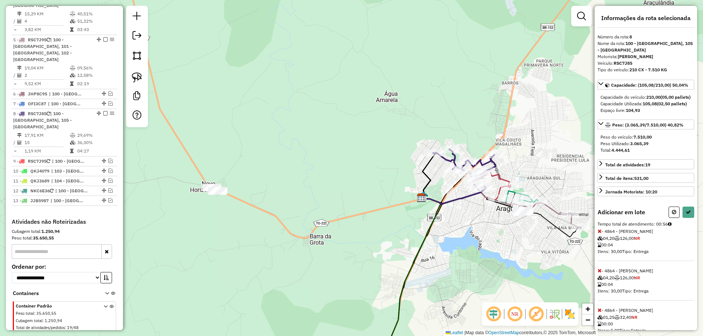
select select "*********"
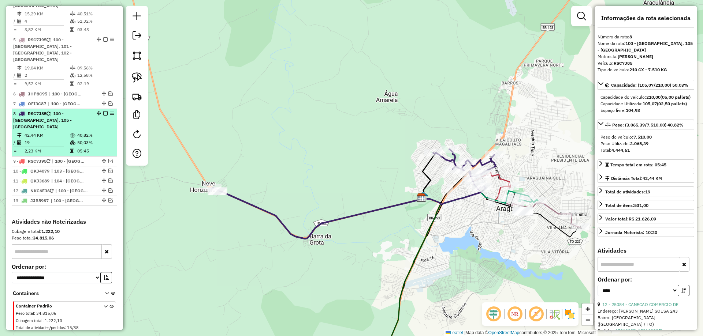
click at [96, 132] on td "40,82%" at bounding box center [95, 135] width 37 height 7
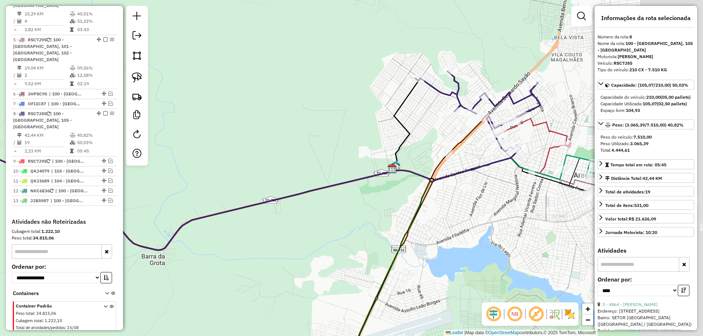
drag, startPoint x: 275, startPoint y: 164, endPoint x: 148, endPoint y: 154, distance: 127.8
click at [148, 154] on hb-router-mapa "Informações da Sessão 980061 - [DATE] Criação: [DATE] 17:13 Depósito: SOLAR - D…" at bounding box center [351, 168] width 703 height 336
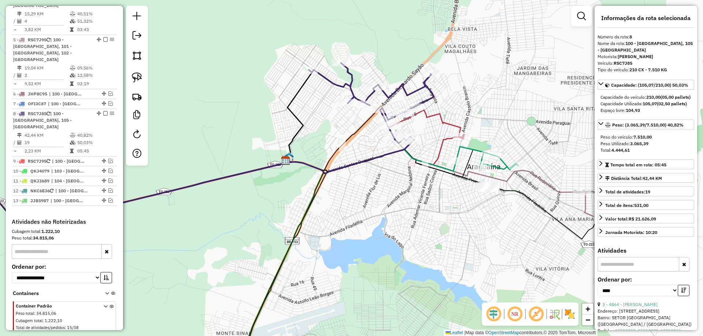
drag, startPoint x: 492, startPoint y: 255, endPoint x: 359, endPoint y: 243, distance: 133.8
click at [367, 243] on div "Janela de atendimento Grade de atendimento Capacidade Transportadoras Veículos …" at bounding box center [351, 168] width 703 height 336
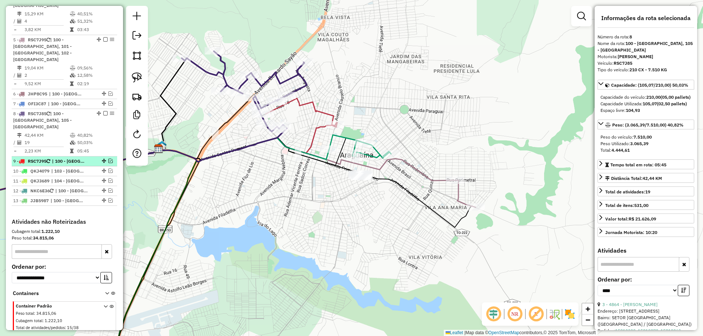
click at [108, 159] on em at bounding box center [110, 161] width 4 height 4
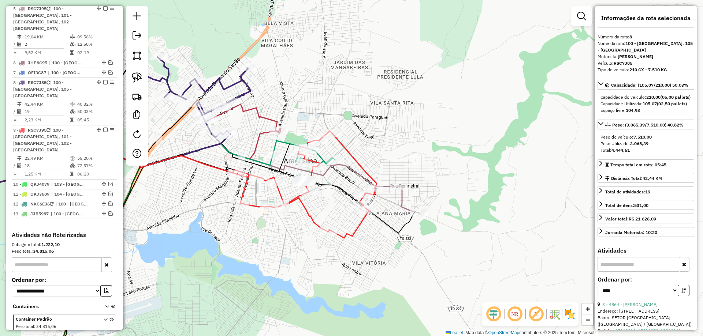
drag, startPoint x: 329, startPoint y: 262, endPoint x: 273, endPoint y: 268, distance: 57.1
click at [273, 268] on div "Janela de atendimento Grade de atendimento Capacidade Transportadoras Veículos …" at bounding box center [351, 168] width 703 height 336
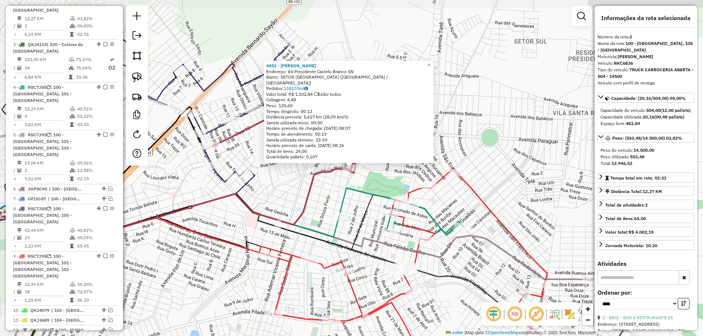
scroll to position [318, 0]
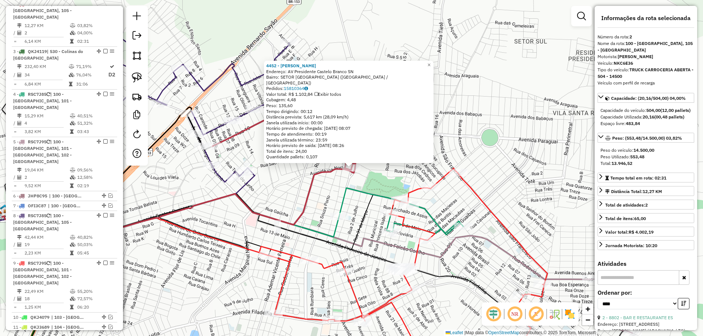
click at [273, 169] on div "4452 - [PERSON_NAME] Endereço: AV Presidente Castelo Branco SN Bairro: SETOR [G…" at bounding box center [351, 168] width 703 height 336
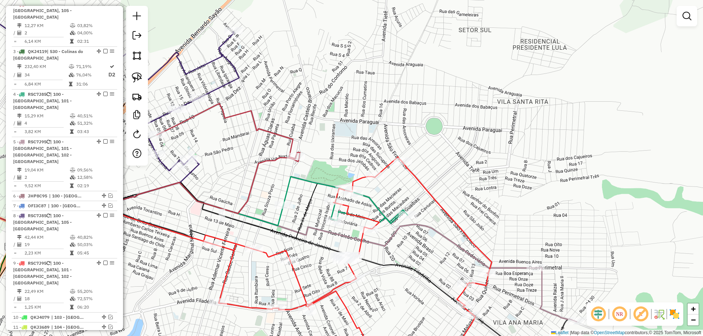
drag, startPoint x: 404, startPoint y: 169, endPoint x: 348, endPoint y: 158, distance: 56.8
click at [348, 158] on div "Janela de atendimento Grade de atendimento Capacidade Transportadoras Veículos …" at bounding box center [351, 168] width 703 height 336
click at [144, 81] on link at bounding box center [137, 78] width 16 height 16
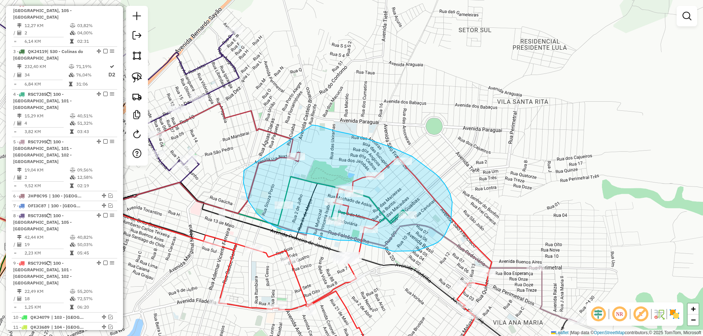
drag, startPoint x: 244, startPoint y: 170, endPoint x: 312, endPoint y: 125, distance: 81.3
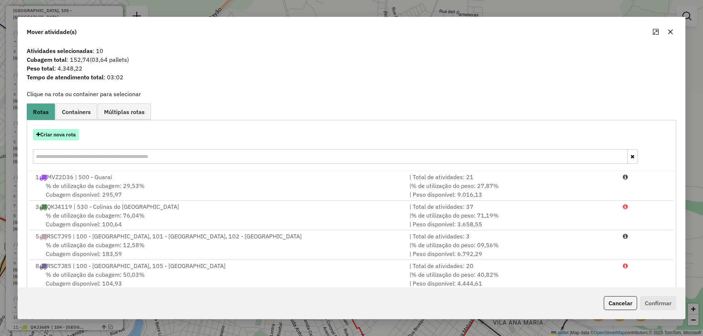
click at [74, 138] on button "Criar nova rota" at bounding box center [56, 134] width 46 height 11
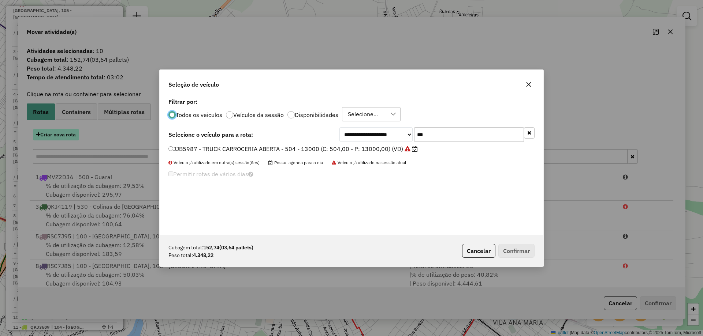
scroll to position [4, 2]
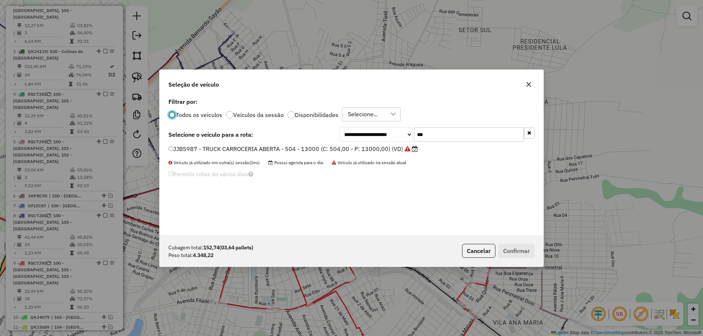
click at [436, 134] on input "***" at bounding box center [469, 134] width 110 height 15
click at [525, 85] on button "button" at bounding box center [529, 85] width 12 height 12
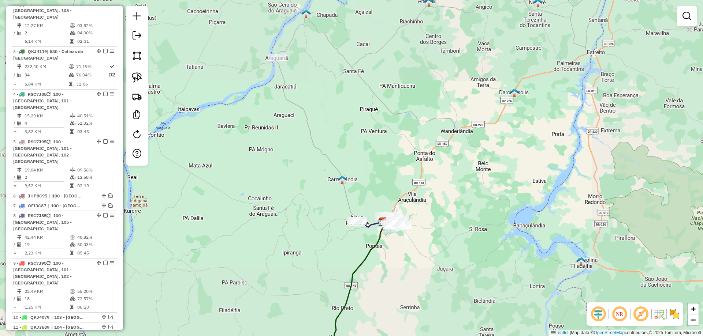
drag, startPoint x: 389, startPoint y: 278, endPoint x: 395, endPoint y: 173, distance: 105.2
click at [396, 181] on div "Janela de atendimento Grade de atendimento Capacidade Transportadoras Veículos …" at bounding box center [351, 168] width 703 height 336
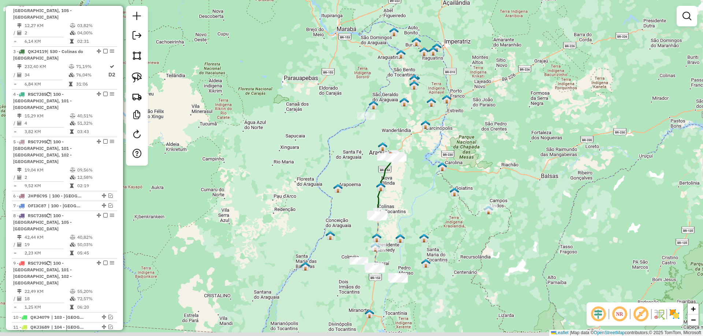
drag, startPoint x: 397, startPoint y: 247, endPoint x: 400, endPoint y: 152, distance: 96.0
click at [400, 153] on div "Janela de atendimento Grade de atendimento Capacidade Transportadoras Veículos …" at bounding box center [351, 168] width 703 height 336
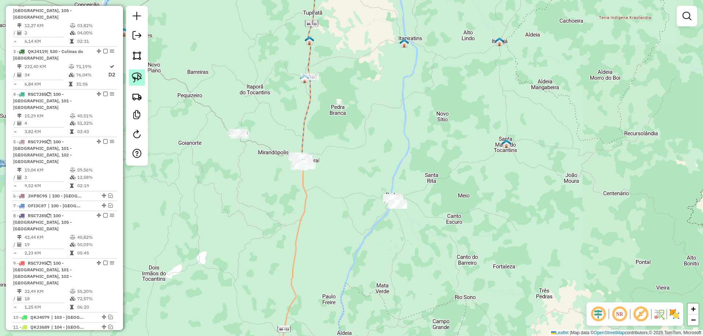
click at [139, 76] on img at bounding box center [137, 77] width 10 height 10
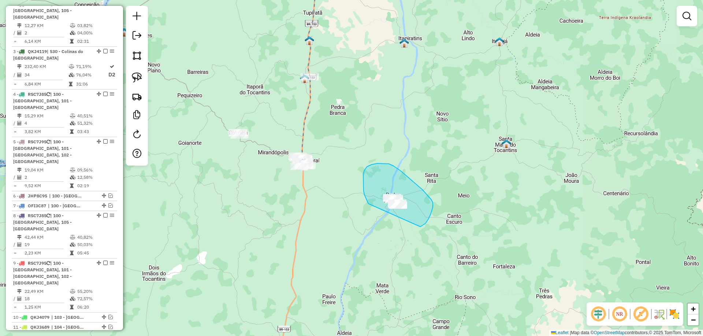
drag, startPoint x: 368, startPoint y: 204, endPoint x: 366, endPoint y: 230, distance: 26.4
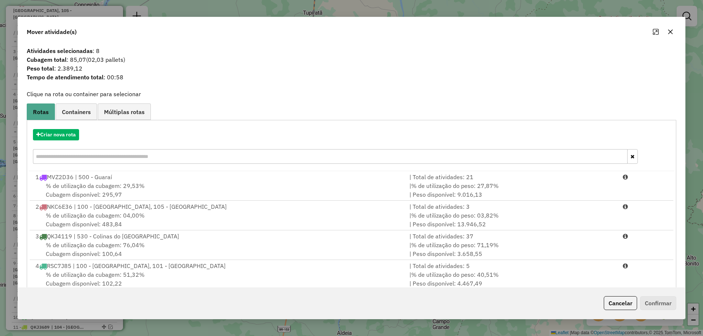
click at [669, 35] on button "button" at bounding box center [670, 32] width 12 height 12
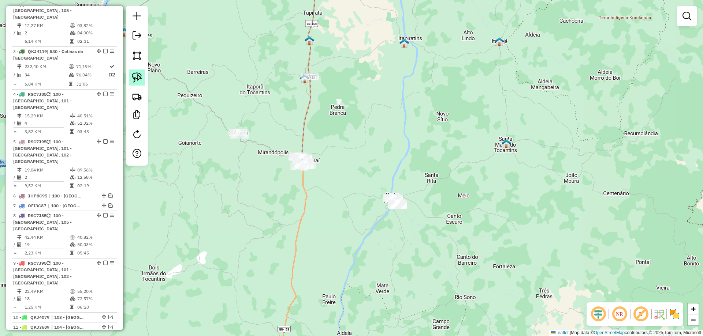
click at [141, 77] on img at bounding box center [137, 77] width 10 height 10
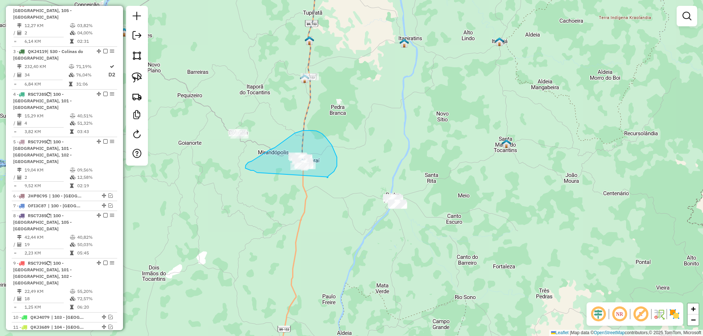
drag, startPoint x: 257, startPoint y: 172, endPoint x: 328, endPoint y: 177, distance: 71.5
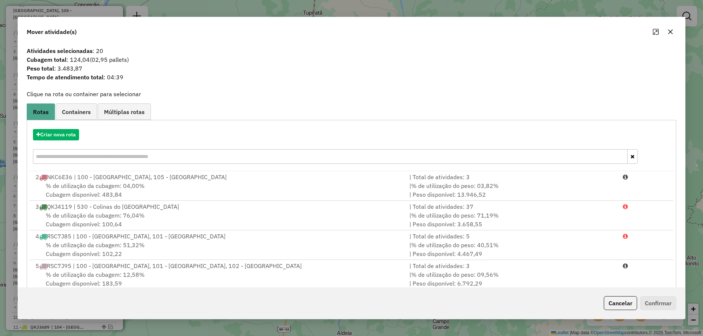
click at [672, 32] on icon "button" at bounding box center [670, 32] width 6 height 6
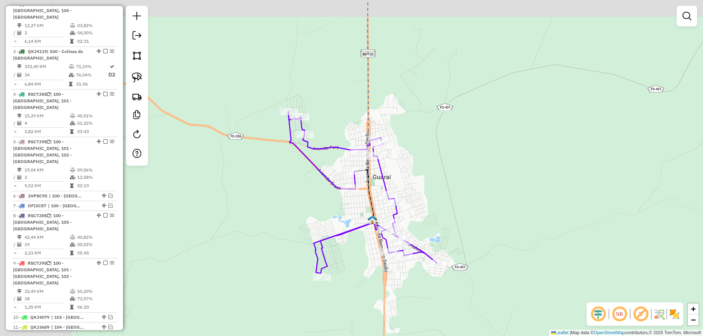
drag, startPoint x: 315, startPoint y: 154, endPoint x: 433, endPoint y: 167, distance: 118.9
click at [432, 168] on div "Janela de atendimento Grade de atendimento Capacidade Transportadoras Veículos …" at bounding box center [351, 168] width 703 height 336
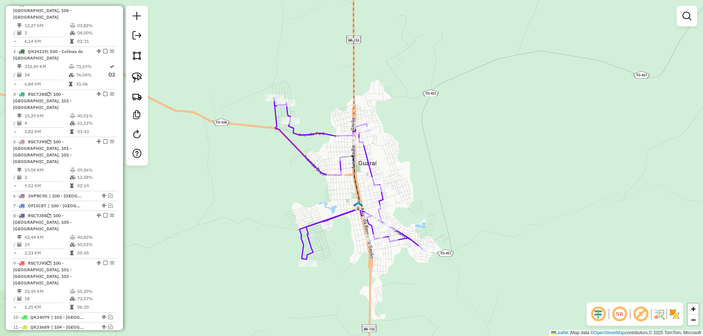
drag, startPoint x: 500, startPoint y: 232, endPoint x: 482, endPoint y: 219, distance: 21.4
click at [482, 219] on div "Janela de atendimento Grade de atendimento Capacidade Transportadoras Veículos …" at bounding box center [351, 168] width 703 height 336
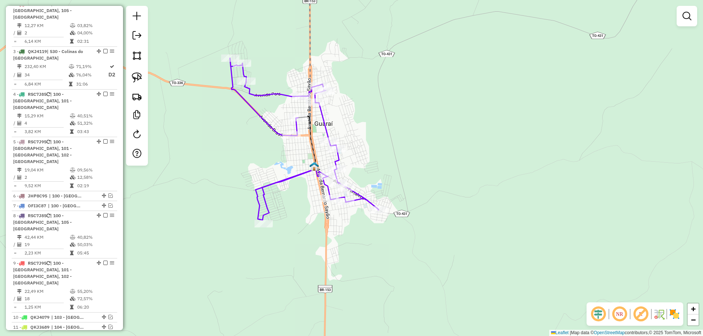
drag, startPoint x: 423, startPoint y: 184, endPoint x: 415, endPoint y: 173, distance: 14.1
click at [415, 173] on div "Janela de atendimento Grade de atendimento Capacidade Transportadoras Veículos …" at bounding box center [351, 168] width 703 height 336
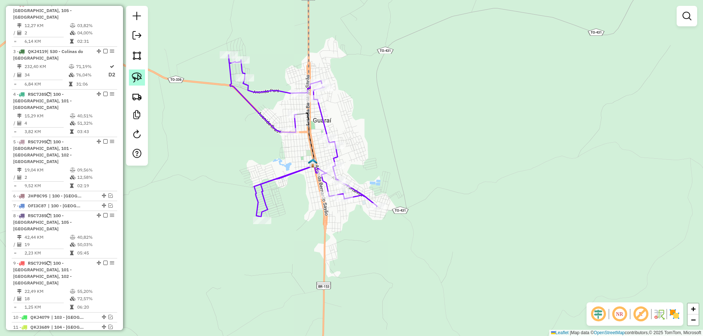
click at [139, 78] on img at bounding box center [137, 77] width 10 height 10
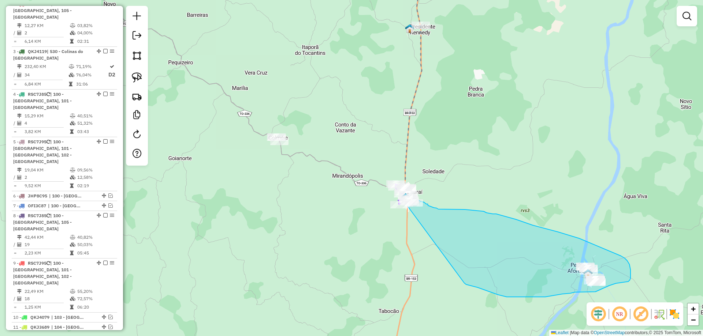
drag, startPoint x: 296, startPoint y: 192, endPoint x: 462, endPoint y: 281, distance: 188.0
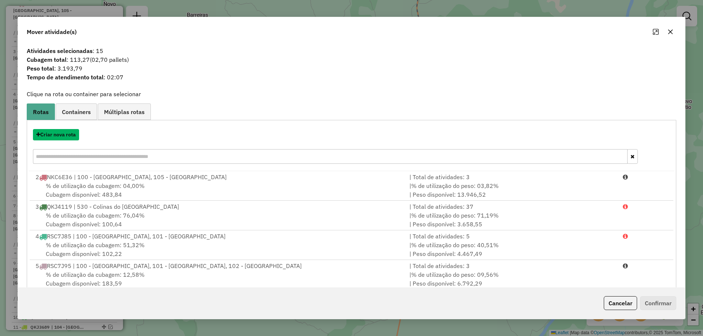
click at [61, 137] on button "Criar nova rota" at bounding box center [56, 134] width 46 height 11
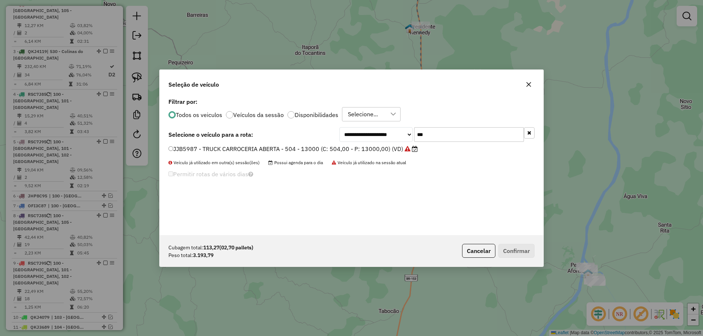
click at [444, 143] on div "**********" at bounding box center [352, 165] width 384 height 139
click at [444, 136] on input "***" at bounding box center [469, 134] width 110 height 15
type input "***"
click at [339, 146] on label "MVZ2D36 - TRUCK BAU - 420 - 12500 (C: 420,00 - P: 12500,00) (VD)" at bounding box center [271, 149] width 206 height 9
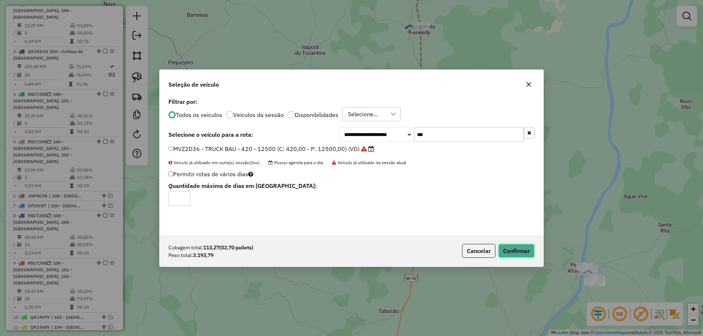
click at [519, 247] on button "Confirmar" at bounding box center [516, 251] width 36 height 14
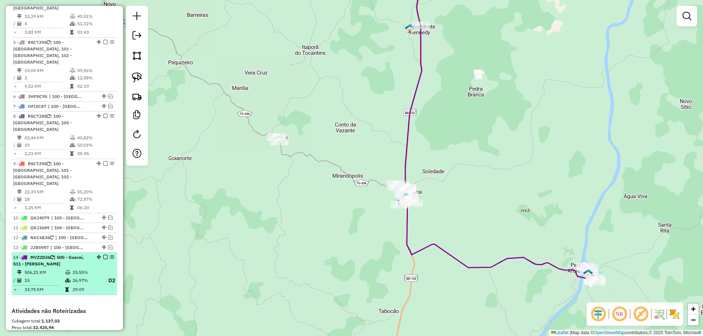
scroll to position [430, 0]
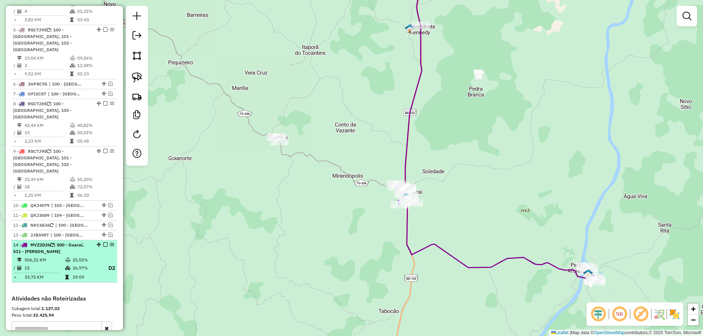
click at [103, 243] on em at bounding box center [105, 245] width 4 height 4
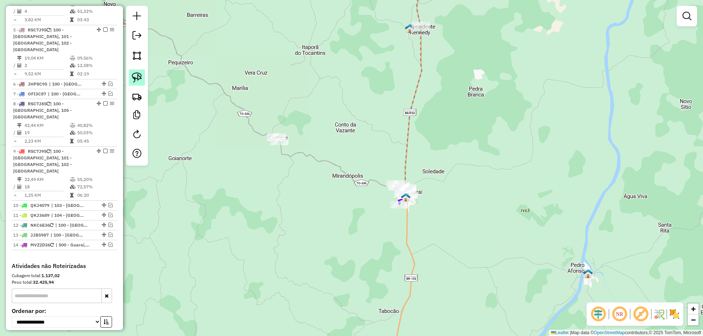
click at [137, 82] on img at bounding box center [137, 77] width 10 height 10
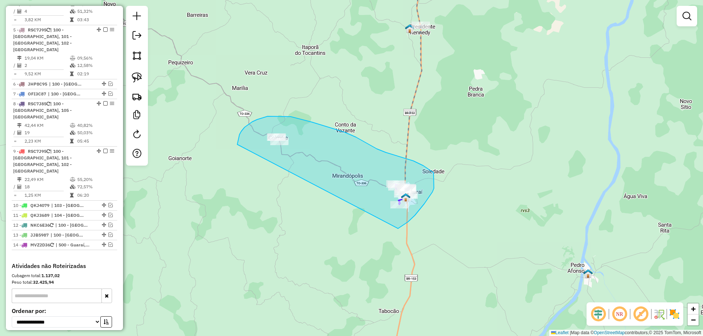
drag, startPoint x: 238, startPoint y: 143, endPoint x: 372, endPoint y: 231, distance: 160.4
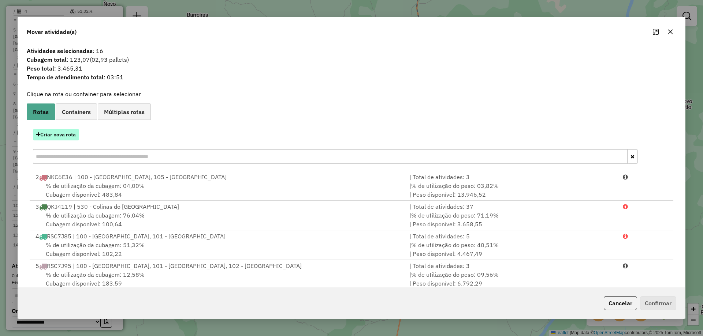
click at [67, 137] on button "Criar nova rota" at bounding box center [56, 134] width 46 height 11
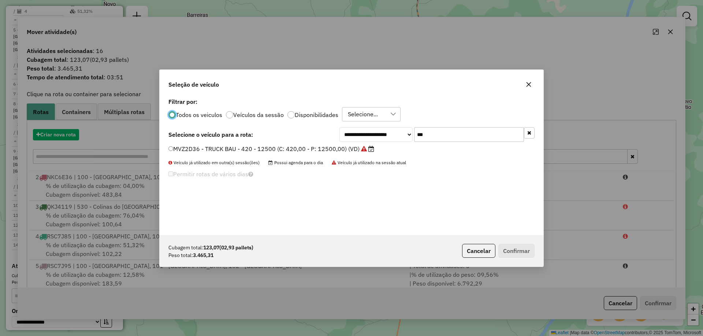
scroll to position [4, 2]
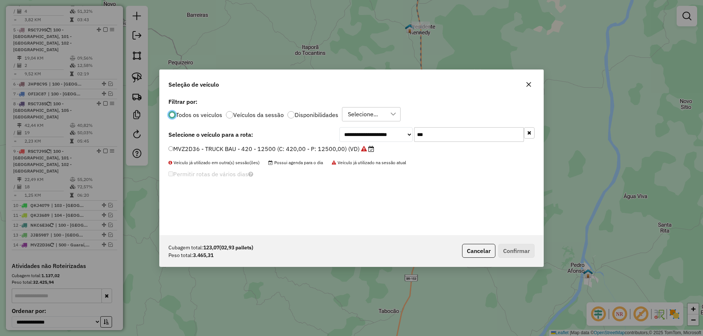
click at [444, 137] on input "***" at bounding box center [469, 134] width 110 height 15
type input "***"
click at [386, 147] on label "RMA8I15 - TRUCK CARROCERIA ABERTA - 504 - 13000 (C: 504,00 - P: 13900,00) (VD)" at bounding box center [289, 149] width 243 height 9
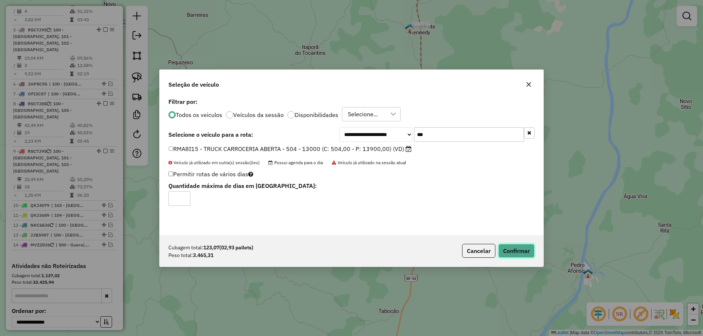
click at [514, 244] on button "Confirmar" at bounding box center [516, 251] width 36 height 14
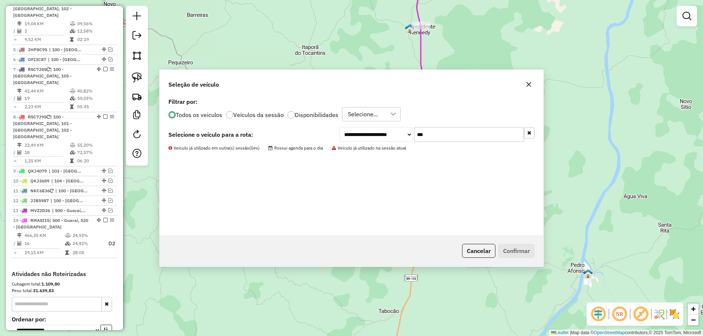
scroll to position [395, 0]
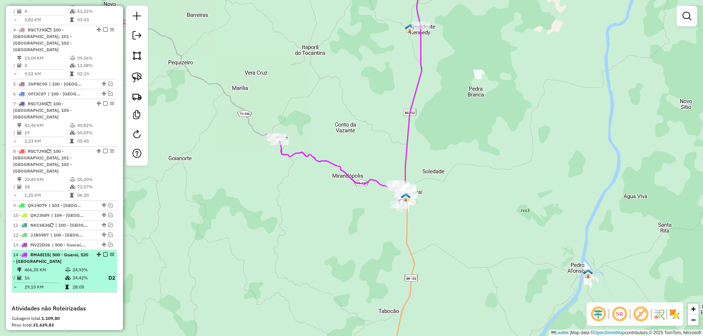
click at [103, 253] on em at bounding box center [105, 255] width 4 height 4
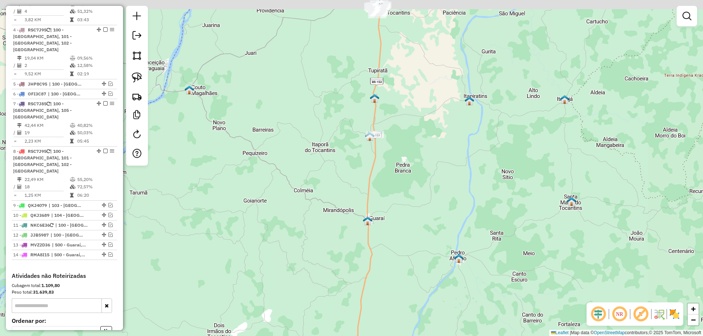
drag, startPoint x: 419, startPoint y: 128, endPoint x: 358, endPoint y: 264, distance: 149.4
click at [359, 264] on div "Janela de atendimento Grade de atendimento Capacidade Transportadoras Veículos …" at bounding box center [351, 168] width 703 height 336
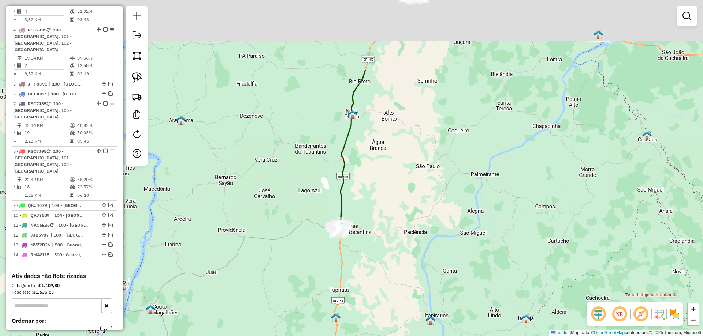
drag, startPoint x: 370, startPoint y: 171, endPoint x: 385, endPoint y: 248, distance: 78.4
click at [385, 276] on div "Janela de atendimento Grade de atendimento Capacidade Transportadoras Veículos …" at bounding box center [351, 168] width 703 height 336
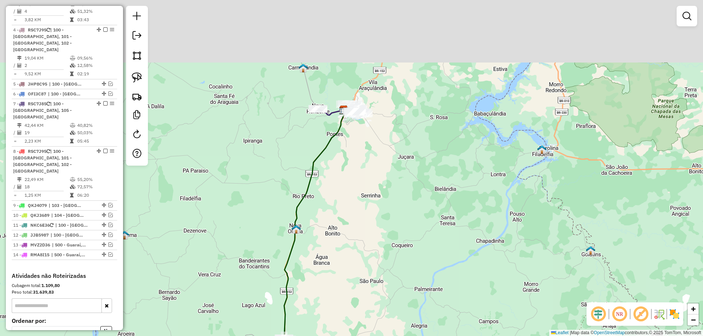
drag, startPoint x: 358, startPoint y: 198, endPoint x: 326, endPoint y: 262, distance: 72.3
click at [326, 262] on div "Janela de atendimento Grade de atendimento Capacidade Transportadoras Veículos …" at bounding box center [351, 168] width 703 height 336
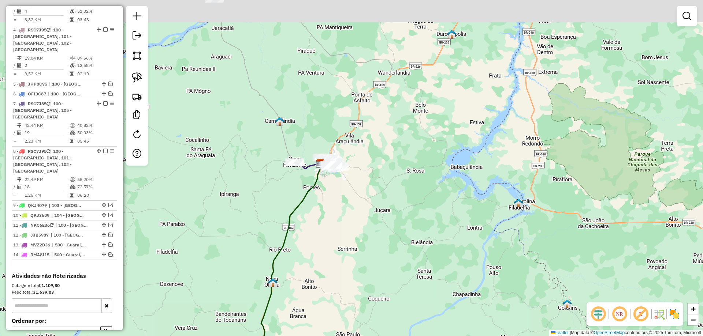
drag, startPoint x: 364, startPoint y: 189, endPoint x: 340, endPoint y: 267, distance: 81.7
click at [340, 267] on div "Janela de atendimento Grade de atendimento Capacidade Transportadoras Veículos …" at bounding box center [351, 168] width 703 height 336
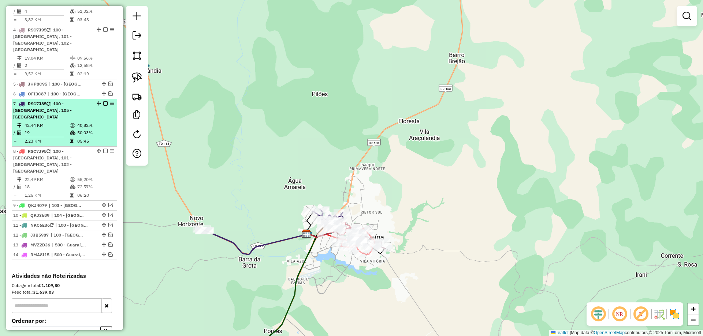
click at [104, 101] on em at bounding box center [105, 103] width 4 height 4
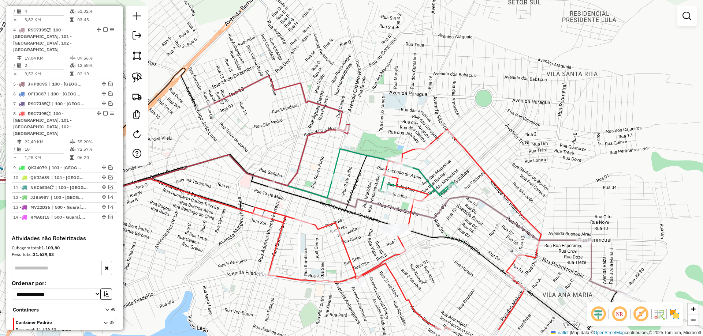
drag, startPoint x: 231, startPoint y: 176, endPoint x: 264, endPoint y: 136, distance: 51.5
click at [264, 136] on div "Janela de atendimento Grade de atendimento Capacidade Transportadoras Veículos …" at bounding box center [351, 168] width 703 height 336
click at [139, 71] on link at bounding box center [137, 78] width 16 height 16
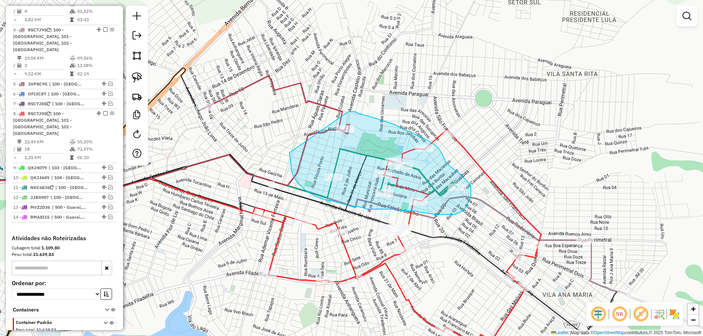
drag, startPoint x: 289, startPoint y: 153, endPoint x: 348, endPoint y: 112, distance: 72.3
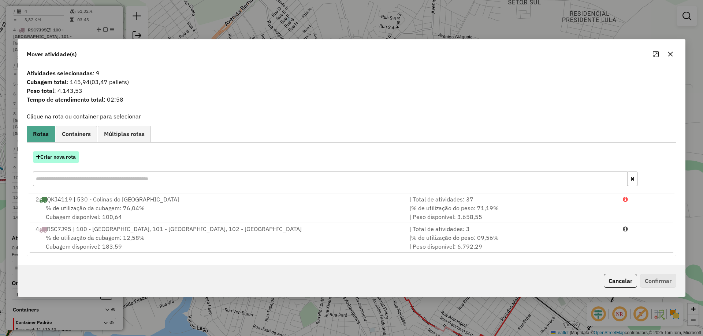
click at [67, 158] on button "Criar nova rota" at bounding box center [56, 157] width 46 height 11
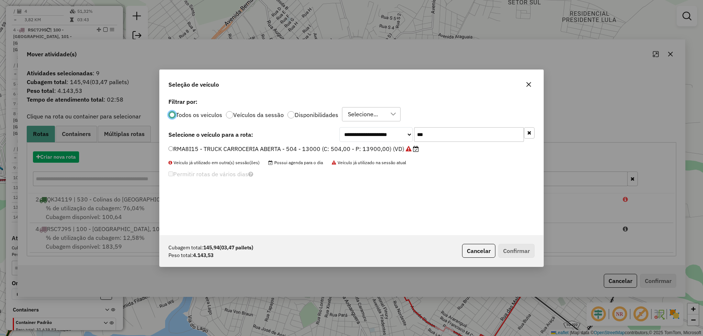
scroll to position [4, 2]
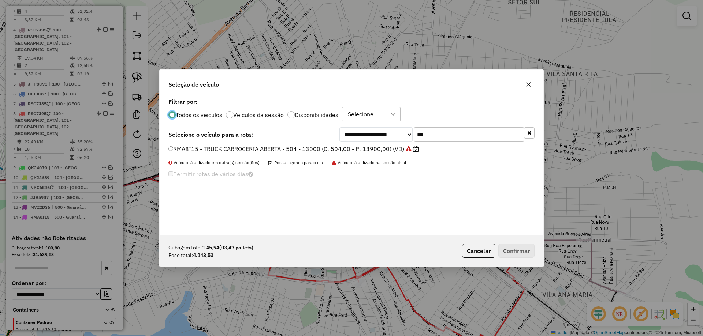
click at [444, 137] on input "***" at bounding box center [469, 134] width 110 height 15
type input "****"
click at [286, 150] on label "QKJ4119 - TRUCK BAU - 420 - 12700 (C: 420,00 - P: 12700,00) (VD)" at bounding box center [270, 149] width 204 height 9
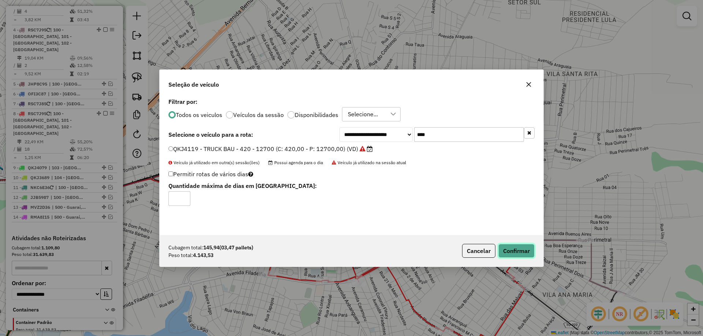
click at [516, 252] on button "Confirmar" at bounding box center [516, 251] width 36 height 14
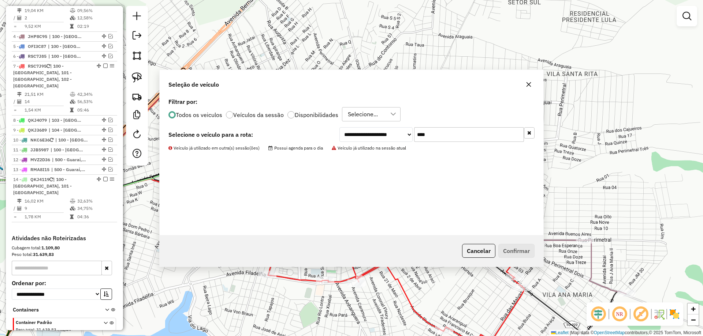
scroll to position [270, 0]
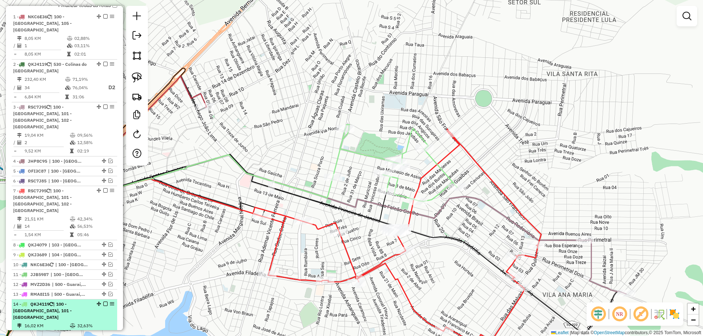
click at [103, 302] on em at bounding box center [105, 304] width 4 height 4
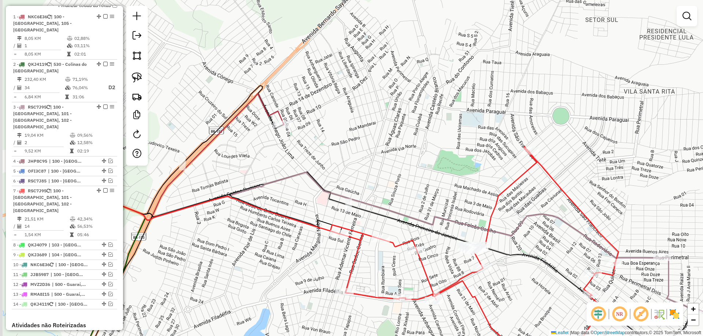
drag, startPoint x: 289, startPoint y: 178, endPoint x: 328, endPoint y: 187, distance: 39.6
click at [328, 187] on icon at bounding box center [365, 215] width 593 height 86
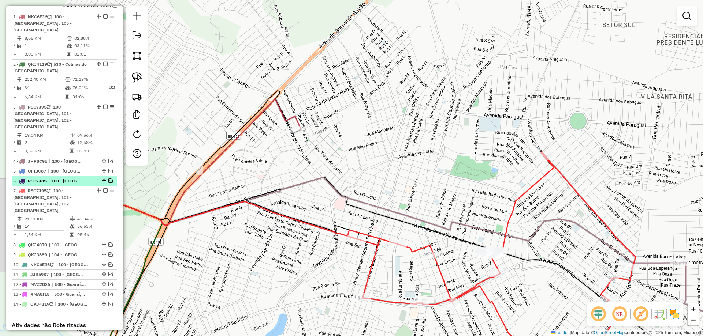
click at [109, 179] on em at bounding box center [110, 181] width 4 height 4
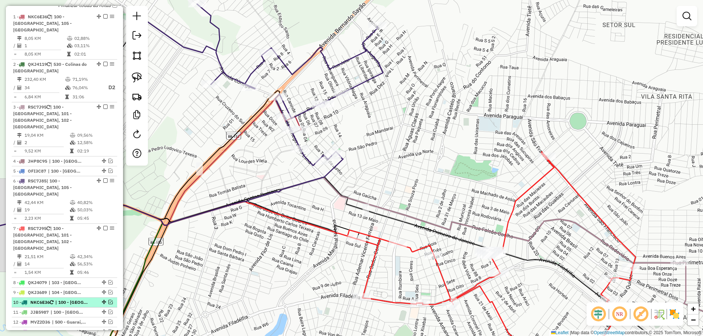
click at [109, 300] on em at bounding box center [110, 302] width 4 height 4
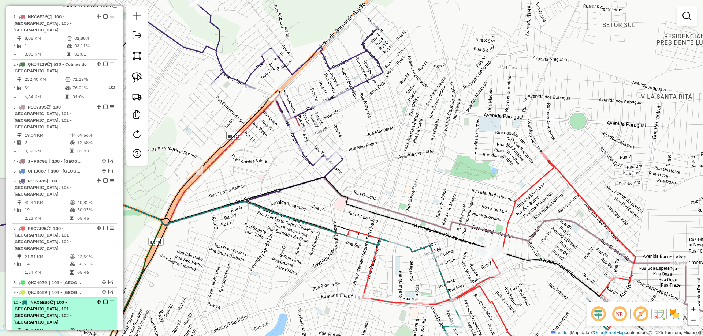
click at [103, 300] on em at bounding box center [105, 302] width 4 height 4
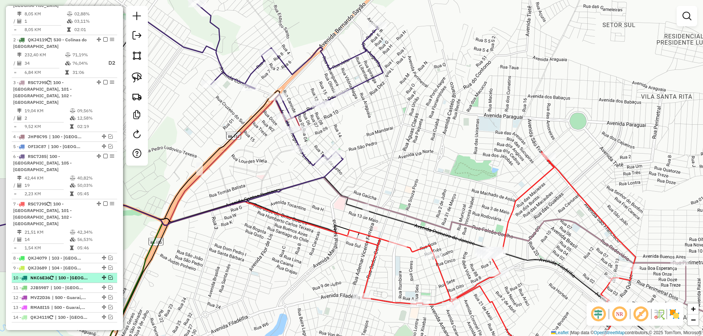
scroll to position [307, 0]
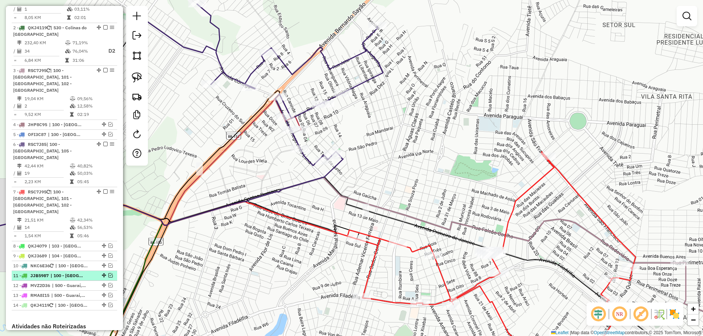
click at [109, 273] on em at bounding box center [110, 275] width 4 height 4
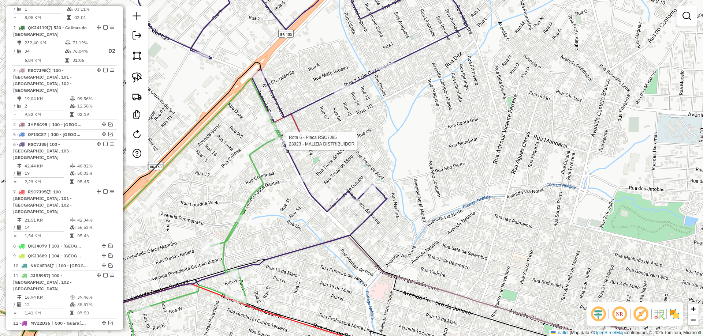
select select "*********"
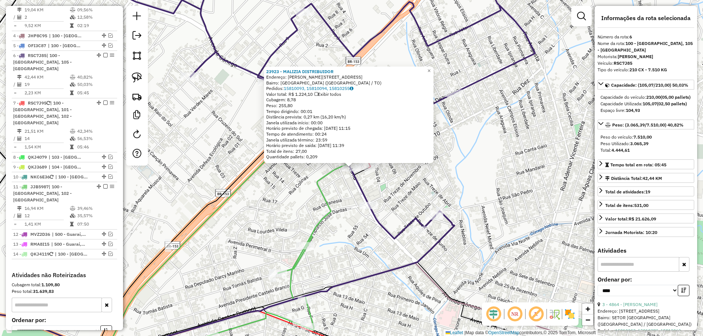
scroll to position [434, 0]
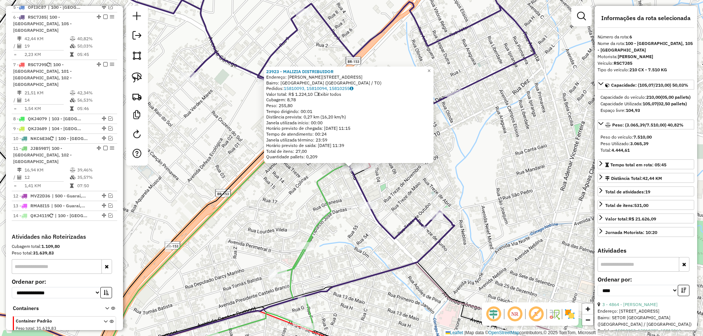
click at [394, 188] on div "23923 - MALIZIA DISTRIBUIDOR Endereço: [STREET_ADDRESS][PERSON_NAME]) [GEOGRAPH…" at bounding box center [351, 168] width 703 height 336
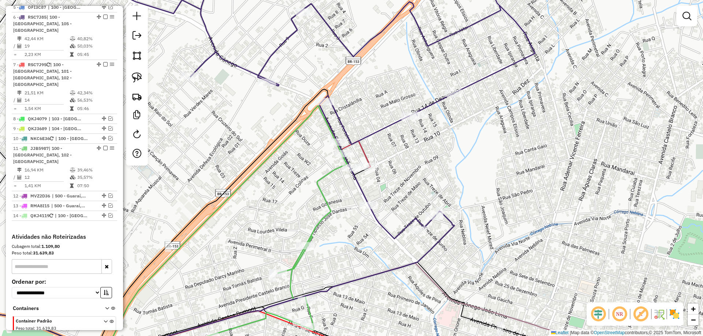
click at [335, 168] on icon at bounding box center [271, 260] width 152 height 220
select select "*********"
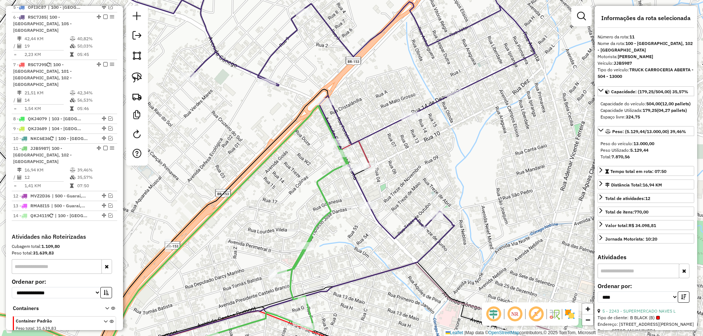
scroll to position [443, 0]
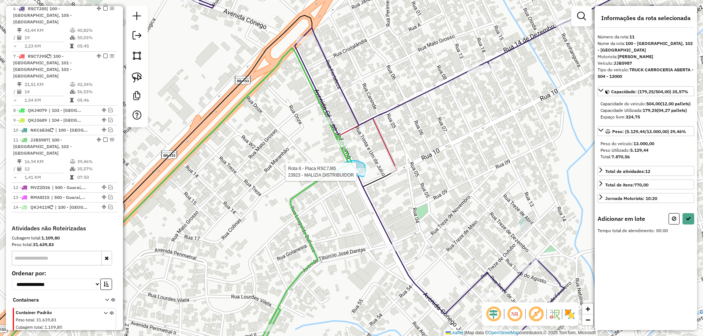
drag, startPoint x: 337, startPoint y: 172, endPoint x: 354, endPoint y: 182, distance: 19.3
select select "*********"
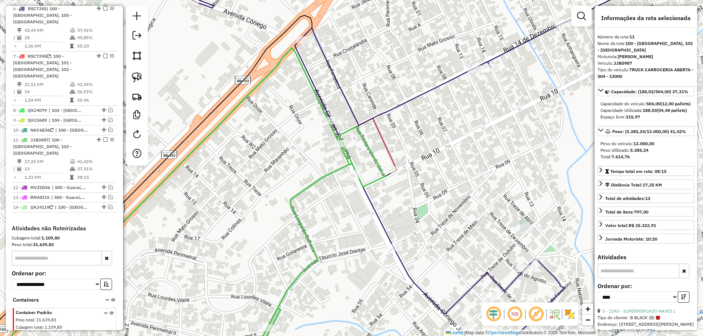
click at [396, 107] on icon at bounding box center [357, 168] width 642 height 404
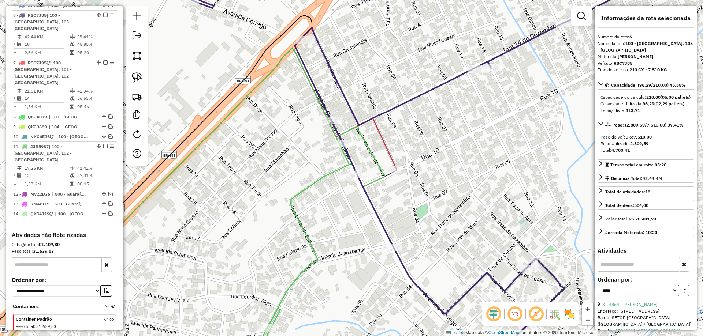
scroll to position [434, 0]
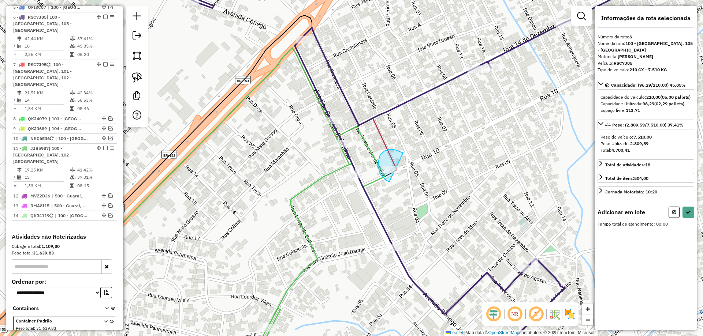
drag, startPoint x: 403, startPoint y: 153, endPoint x: 425, endPoint y: 179, distance: 34.0
select select "*********"
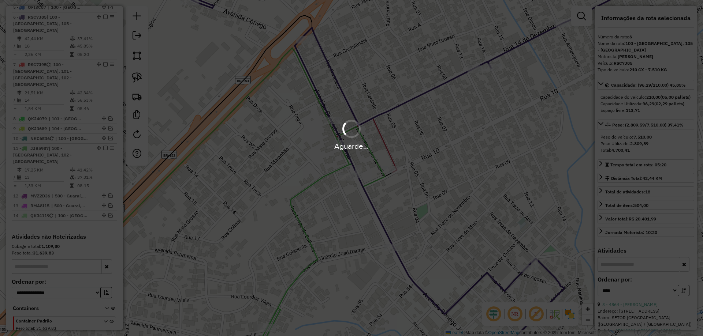
scroll to position [402, 0]
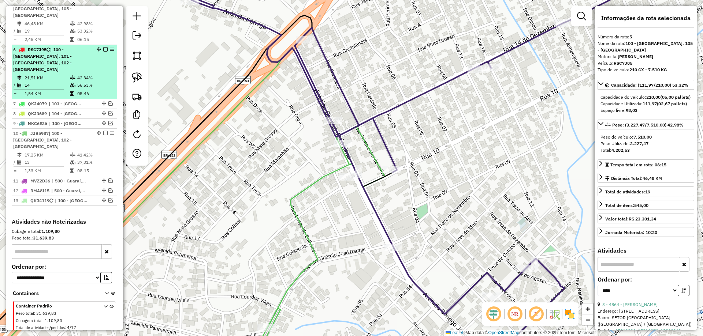
click at [90, 90] on td "05:46" at bounding box center [95, 93] width 37 height 7
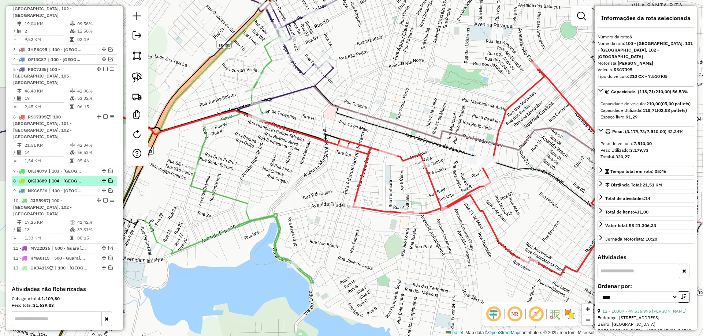
scroll to position [329, 0]
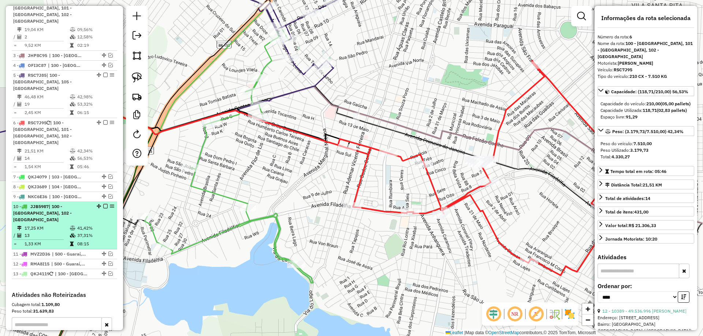
click at [103, 204] on em at bounding box center [105, 206] width 4 height 4
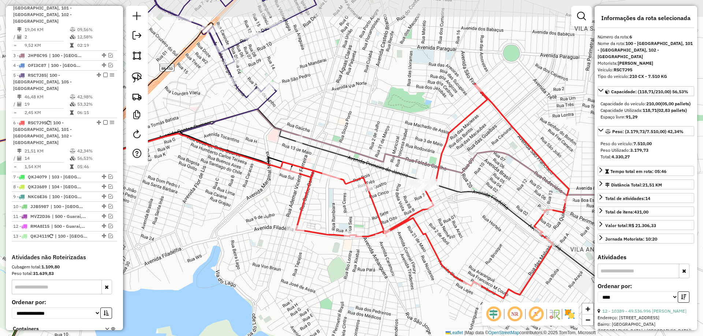
drag, startPoint x: 254, startPoint y: 176, endPoint x: 197, endPoint y: 199, distance: 61.6
click at [197, 199] on div "Janela de atendimento Grade de atendimento Capacidade Transportadoras Veículos …" at bounding box center [351, 168] width 703 height 336
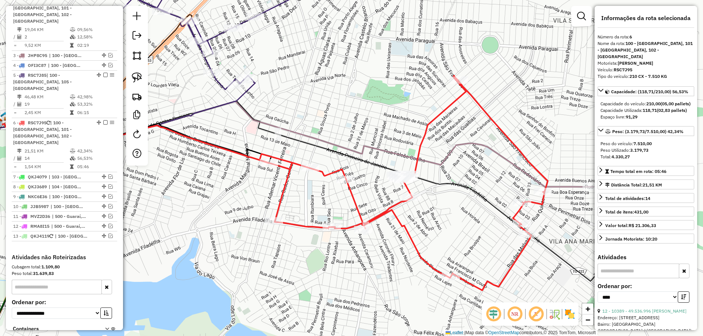
drag, startPoint x: 229, startPoint y: 220, endPoint x: 170, endPoint y: 186, distance: 68.9
click at [170, 186] on div "Janela de atendimento Grade de atendimento Capacidade Transportadoras Veículos …" at bounding box center [351, 168] width 703 height 336
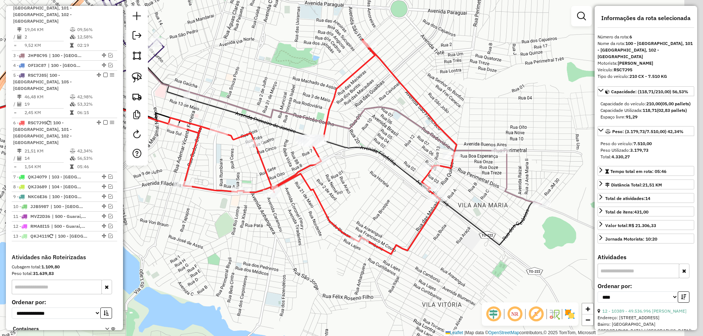
drag, startPoint x: 418, startPoint y: 225, endPoint x: 321, endPoint y: 209, distance: 98.3
click at [321, 209] on div "Janela de atendimento Grade de atendimento Capacidade Transportadoras Veículos …" at bounding box center [351, 168] width 703 height 336
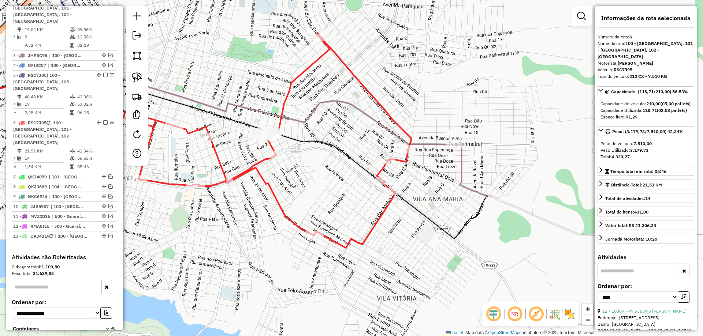
click at [403, 162] on icon at bounding box center [267, 140] width 288 height 215
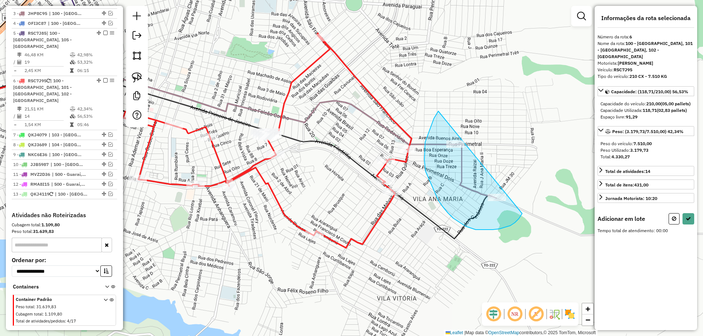
drag, startPoint x: 436, startPoint y: 115, endPoint x: 517, endPoint y: 168, distance: 96.9
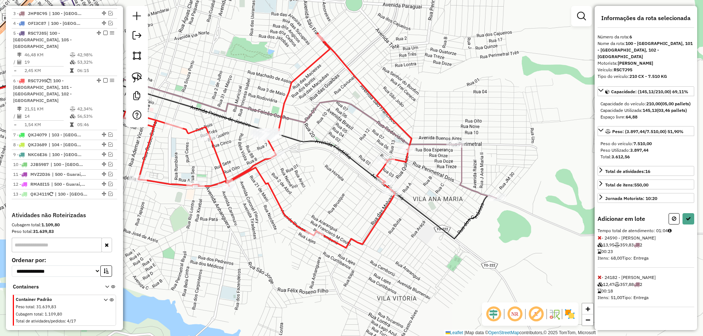
select select "*********"
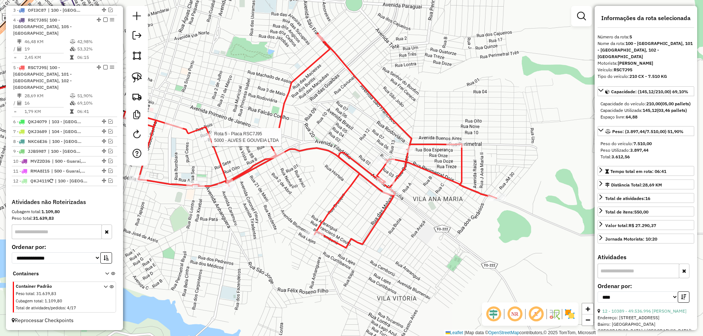
scroll to position [307, 0]
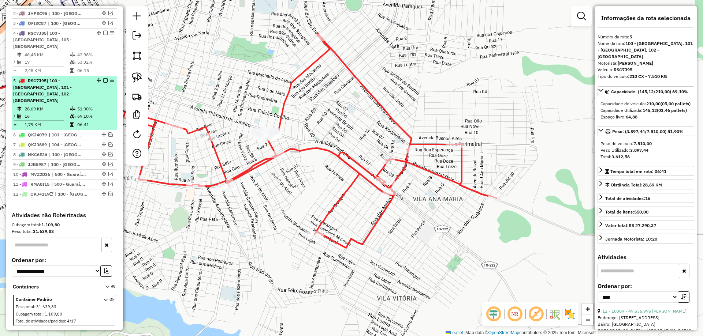
click at [78, 113] on td "69,10%" at bounding box center [95, 116] width 37 height 7
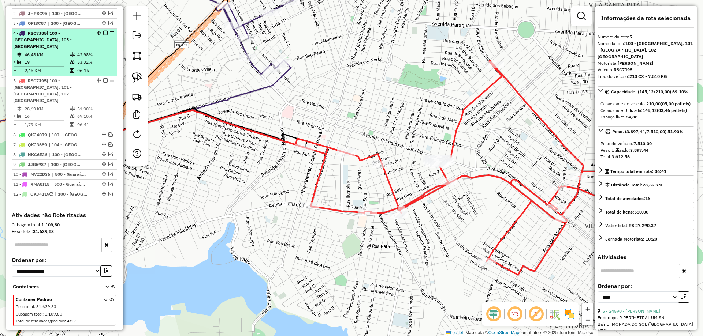
click at [79, 70] on td "06:15" at bounding box center [95, 70] width 37 height 7
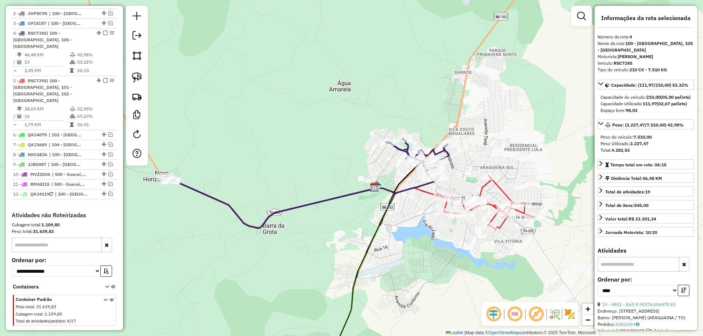
drag, startPoint x: 473, startPoint y: 271, endPoint x: 334, endPoint y: 258, distance: 140.0
click at [334, 259] on div "Janela de atendimento Grade de atendimento Capacidade Transportadoras Veículos …" at bounding box center [351, 168] width 703 height 336
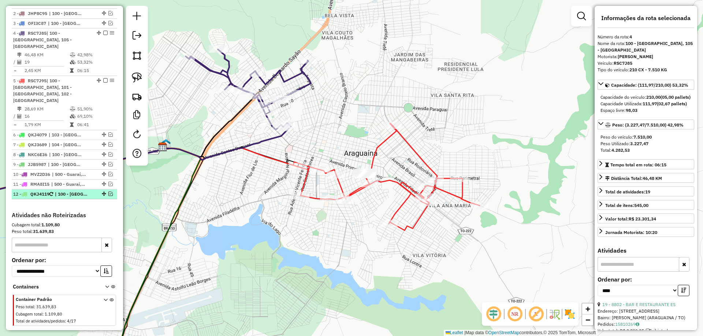
click at [108, 192] on em at bounding box center [110, 194] width 4 height 4
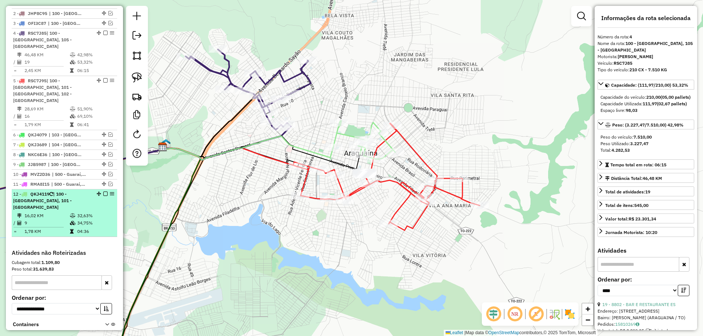
scroll to position [314, 0]
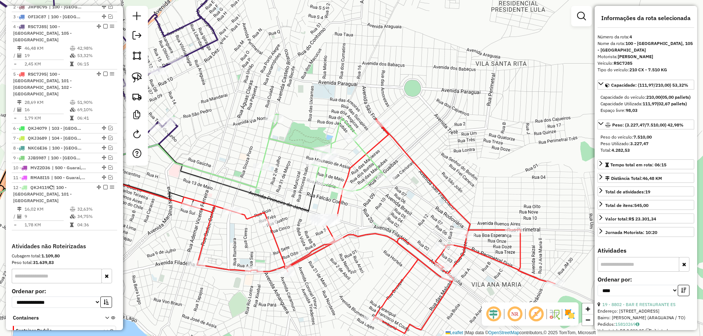
click at [358, 148] on icon at bounding box center [324, 153] width 124 height 77
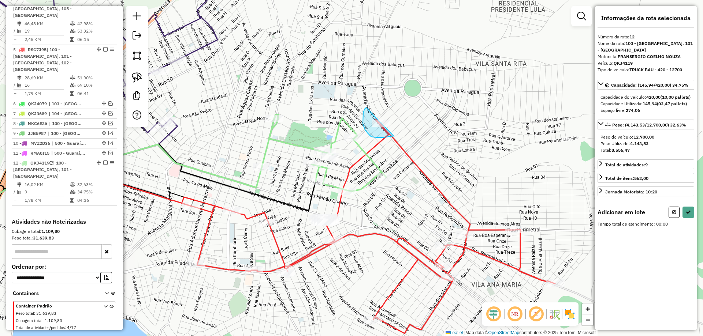
drag, startPoint x: 365, startPoint y: 130, endPoint x: 421, endPoint y: 108, distance: 60.6
select select "*********"
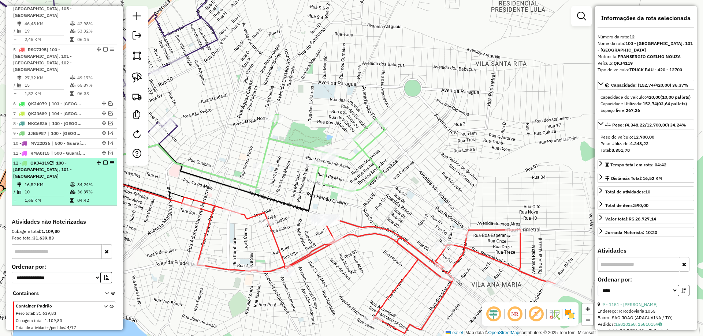
click at [92, 181] on td "34,24%" at bounding box center [95, 184] width 37 height 7
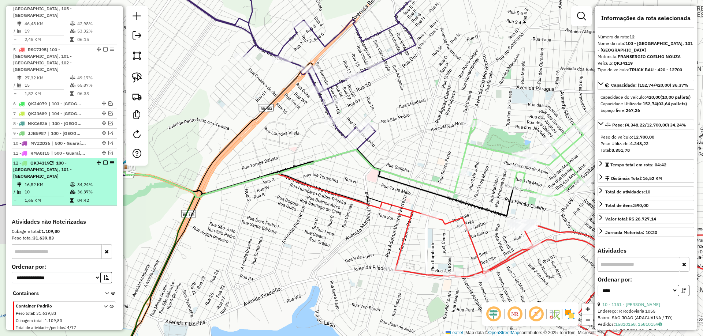
click at [104, 161] on em at bounding box center [105, 163] width 4 height 4
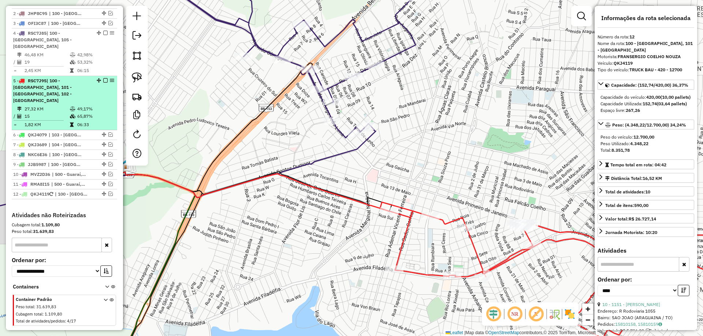
click at [103, 81] on em at bounding box center [105, 80] width 4 height 4
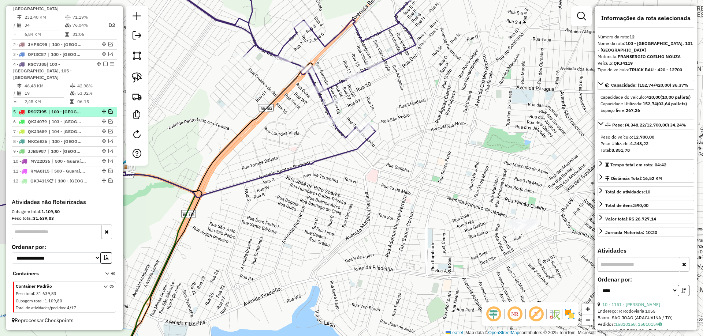
click at [108, 112] on em at bounding box center [110, 111] width 4 height 4
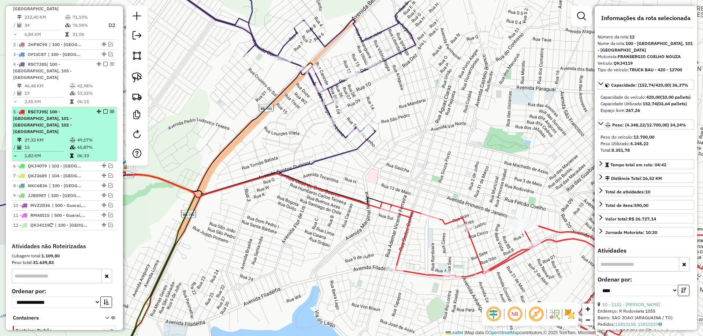
scroll to position [307, 0]
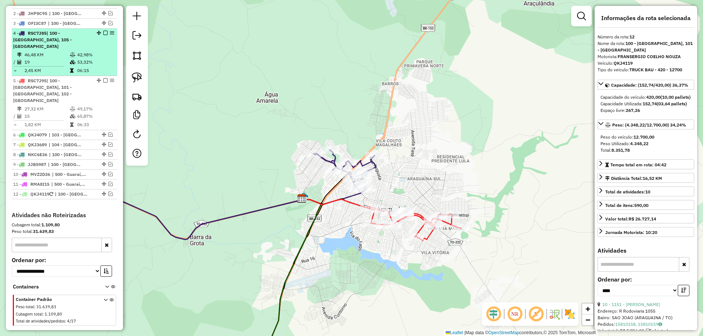
click at [105, 35] on em at bounding box center [105, 33] width 4 height 4
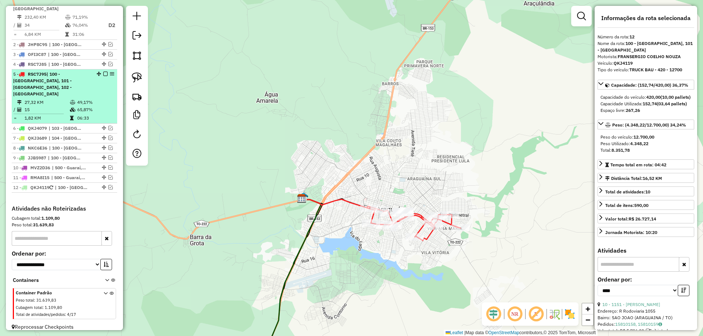
click at [104, 76] on em at bounding box center [105, 74] width 4 height 4
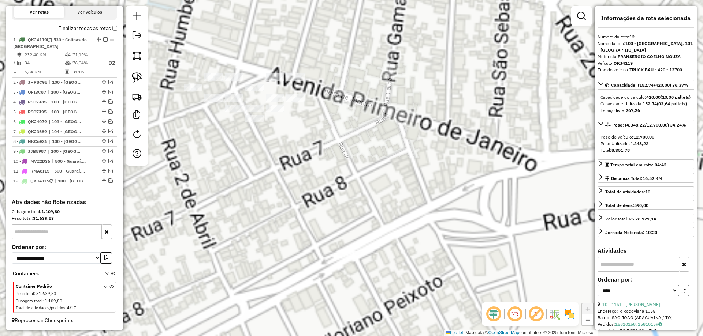
drag, startPoint x: 292, startPoint y: 114, endPoint x: 313, endPoint y: 190, distance: 79.4
click at [313, 190] on div "Janela de atendimento Grade de atendimento Capacidade Transportadoras Veículos …" at bounding box center [351, 168] width 703 height 336
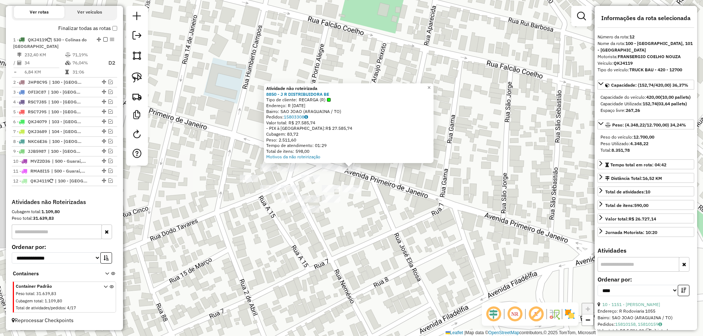
click at [231, 141] on div "Atividade não roteirizada 8850 - J R DISTRIBUIDORA BE Tipo de cliente: RECARGA …" at bounding box center [351, 168] width 703 height 336
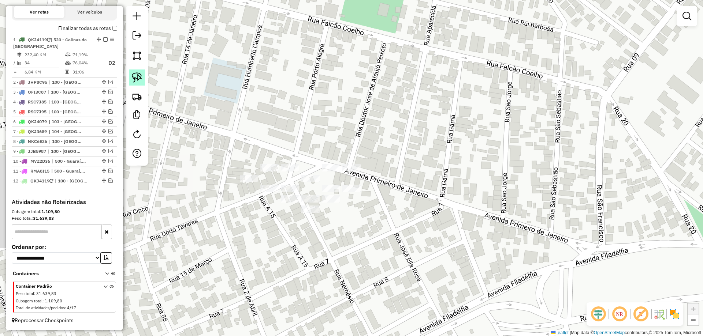
click at [135, 79] on img at bounding box center [137, 77] width 10 height 10
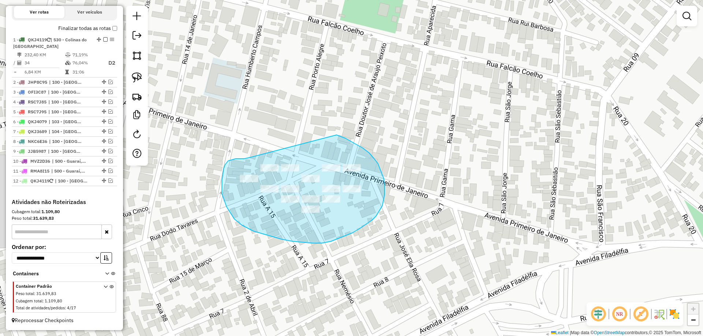
drag, startPoint x: 250, startPoint y: 158, endPoint x: 311, endPoint y: 129, distance: 68.1
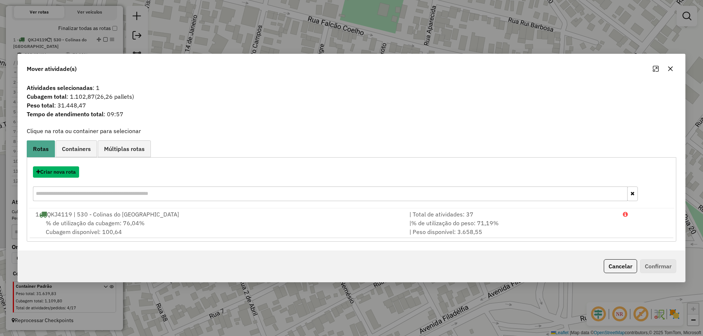
click at [67, 173] on button "Criar nova rota" at bounding box center [56, 172] width 46 height 11
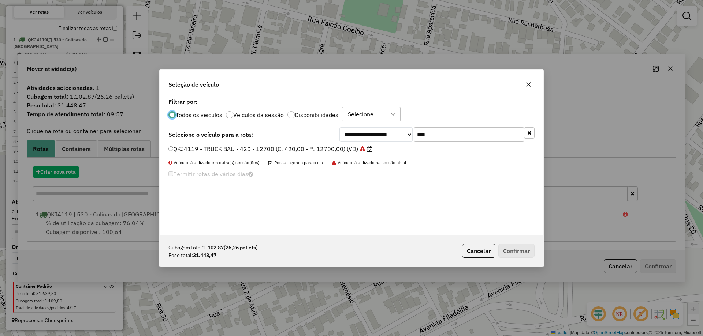
scroll to position [4, 2]
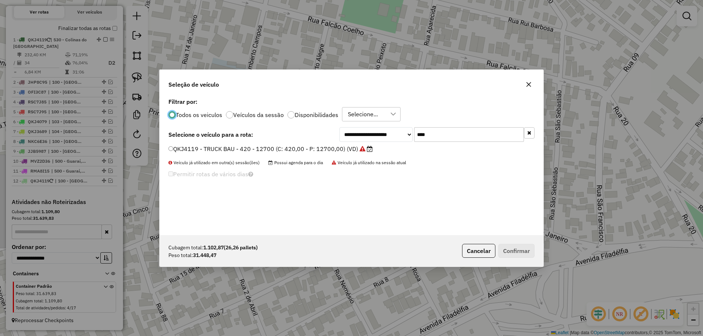
click at [441, 137] on input "****" at bounding box center [469, 134] width 110 height 15
type input "***"
click at [336, 149] on label "OLN5I96 - TRUCK BAU - 420 - 13500 (C: 420,00 - P: 13500,00) (VD)" at bounding box center [266, 149] width 196 height 9
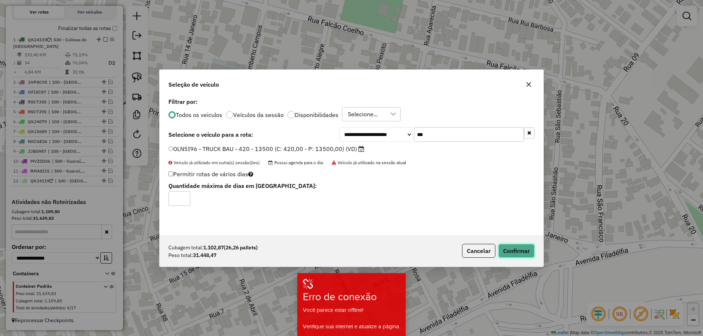
click at [503, 250] on button "Confirmar" at bounding box center [516, 251] width 36 height 14
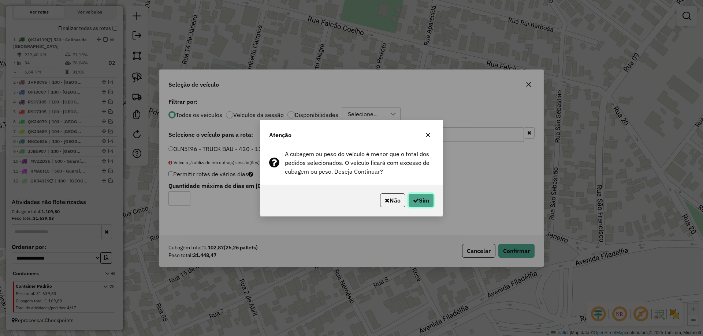
click at [417, 202] on icon "button" at bounding box center [416, 201] width 6 height 6
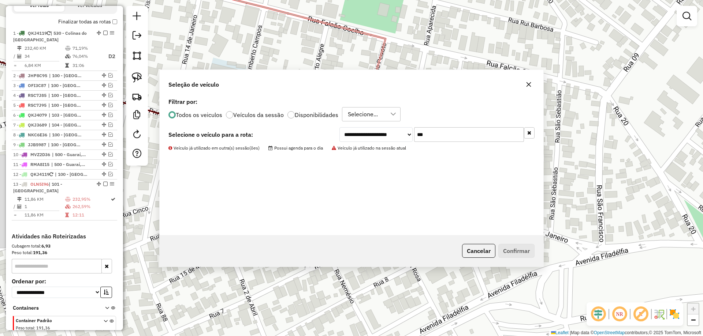
scroll to position [280, 0]
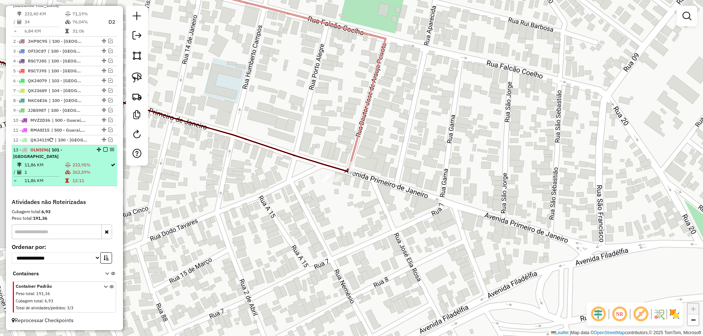
click at [101, 173] on td "262,59%" at bounding box center [91, 172] width 38 height 7
select select "*********"
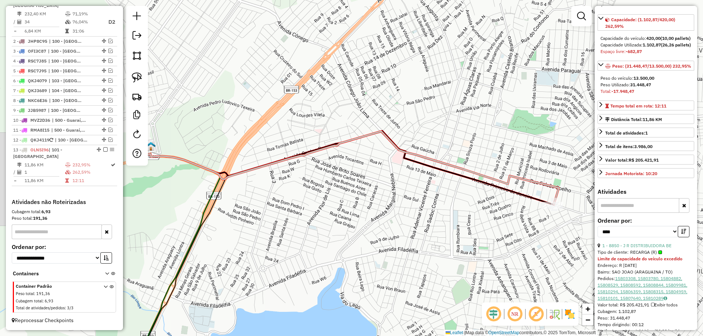
scroll to position [110, 0]
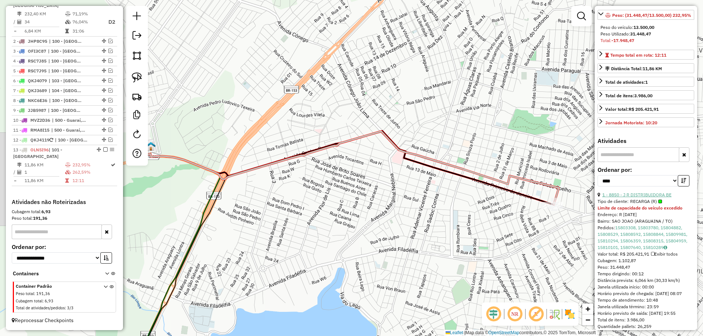
click at [628, 198] on link "1 - 8850 - J R DISTRIBUIDORA BE" at bounding box center [636, 194] width 69 height 5
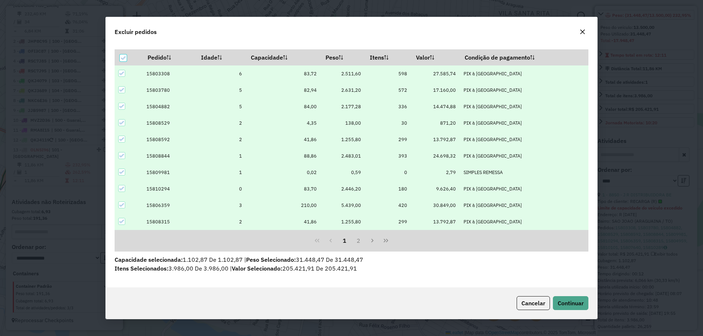
scroll to position [20, 0]
click at [125, 58] on icon at bounding box center [122, 58] width 5 height 5
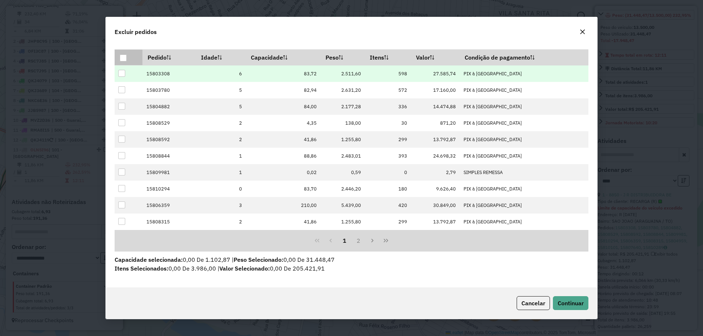
click at [121, 72] on div at bounding box center [121, 73] width 7 height 7
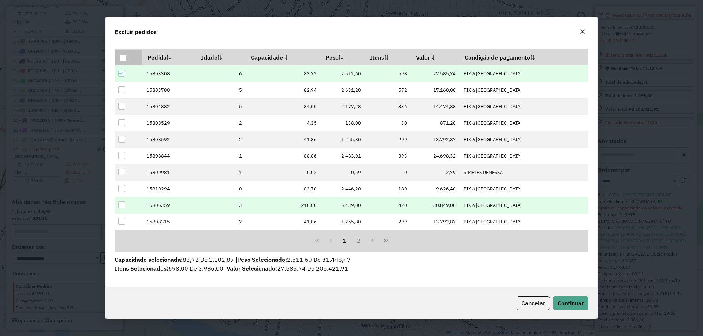
click at [123, 204] on div at bounding box center [121, 205] width 7 height 7
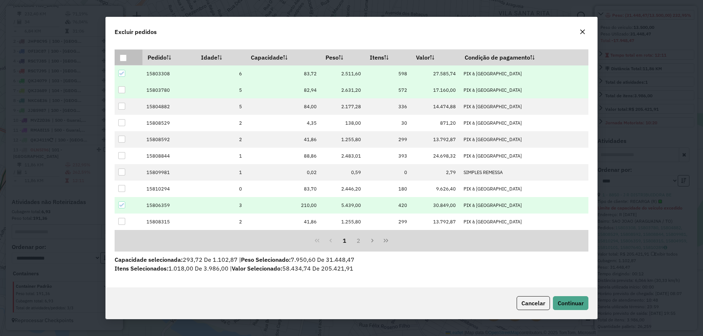
click at [121, 87] on div at bounding box center [121, 89] width 7 height 7
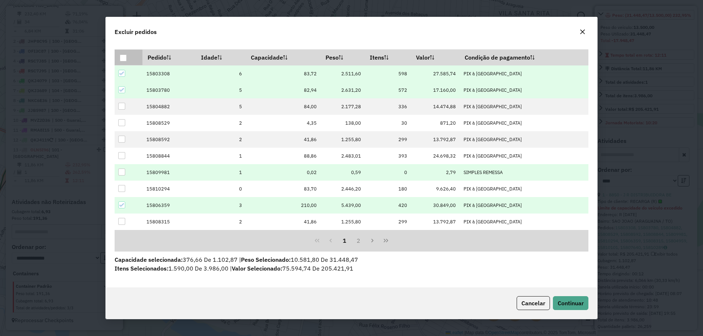
click at [121, 172] on div at bounding box center [121, 172] width 7 height 7
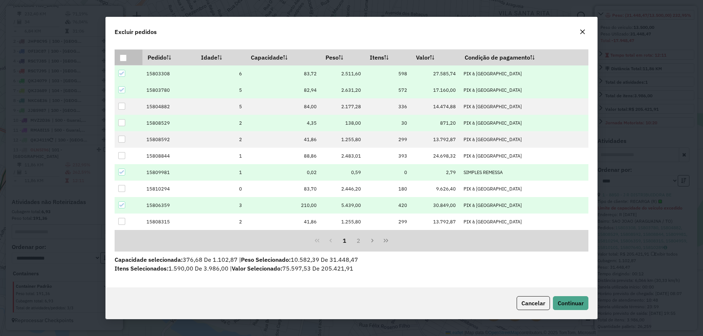
click at [121, 120] on div at bounding box center [121, 122] width 7 height 7
click at [573, 300] on span "Continuar" at bounding box center [570, 303] width 26 height 7
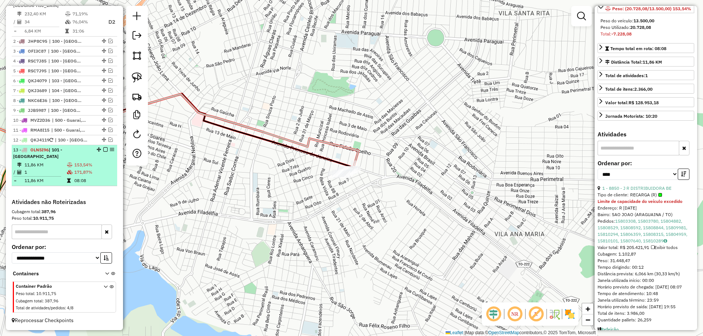
click at [103, 152] on em at bounding box center [105, 150] width 4 height 4
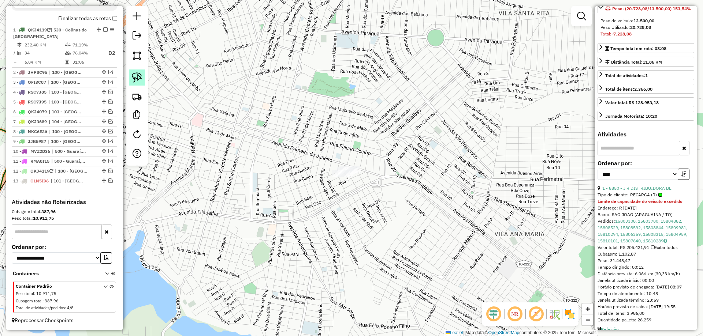
click at [139, 76] on img at bounding box center [137, 77] width 10 height 10
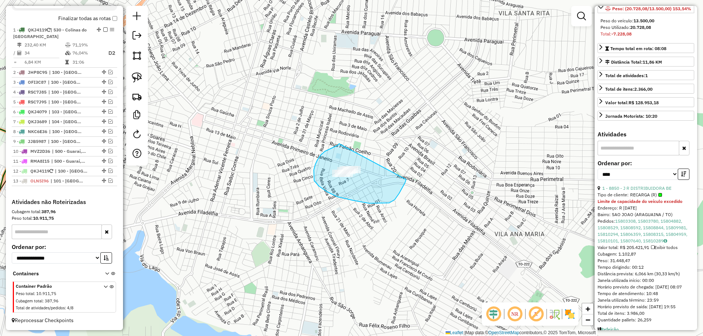
drag, startPoint x: 339, startPoint y: 144, endPoint x: 406, endPoint y: 180, distance: 76.3
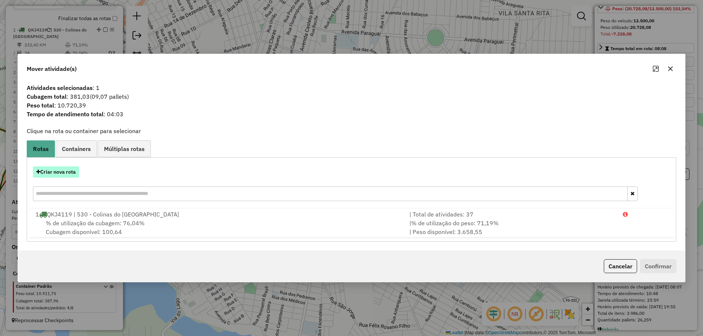
click at [62, 173] on button "Criar nova rota" at bounding box center [56, 172] width 46 height 11
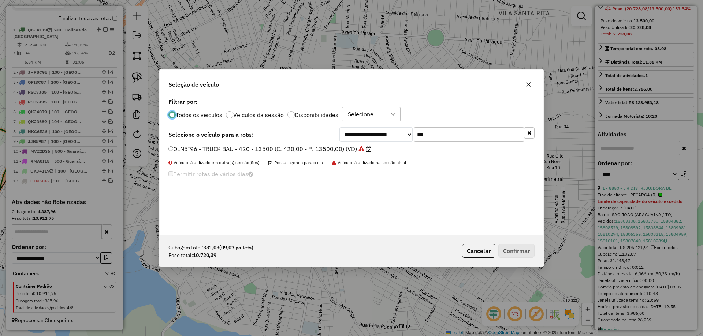
scroll to position [4, 2]
click at [347, 148] on label "OLN5I96 - TRUCK BAU - 420 - 13500 (C: 420,00 - P: 13500,00) (VD)" at bounding box center [269, 149] width 203 height 9
click at [517, 249] on button "Confirmar" at bounding box center [516, 251] width 36 height 14
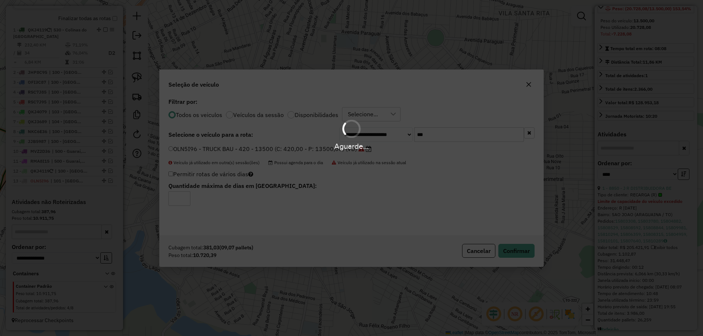
scroll to position [296, 0]
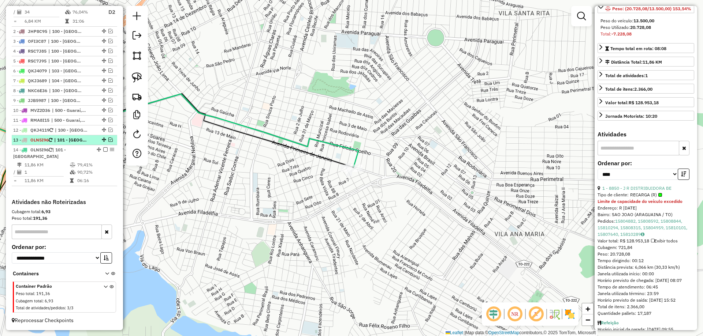
click at [108, 140] on em at bounding box center [110, 140] width 4 height 4
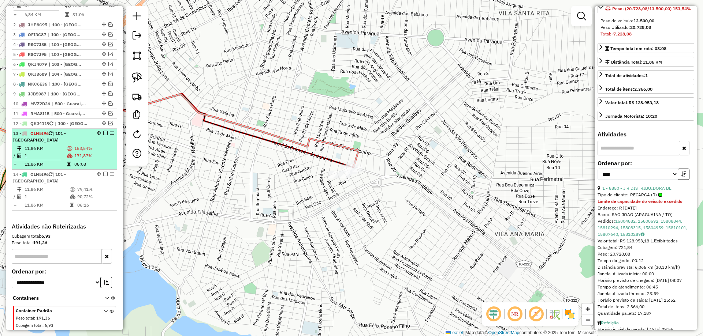
scroll to position [327, 0]
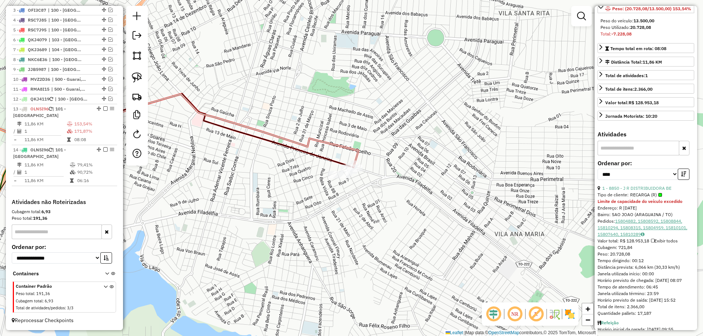
click at [608, 237] on link "15804882, 15808592, 15808844, 15810294, 15808315, 15804959, 15810101, 15807640,…" at bounding box center [642, 228] width 90 height 19
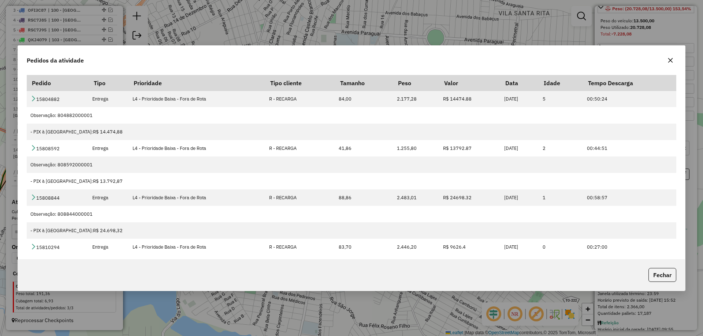
click at [668, 60] on icon "button" at bounding box center [670, 60] width 6 height 6
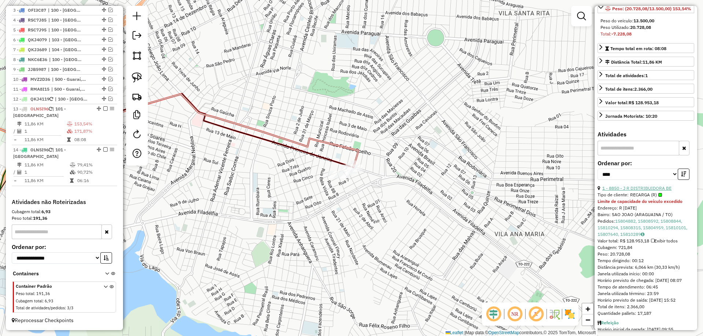
click at [622, 191] on link "1 - 8850 - J R DISTRIBUIDORA BE" at bounding box center [636, 188] width 69 height 5
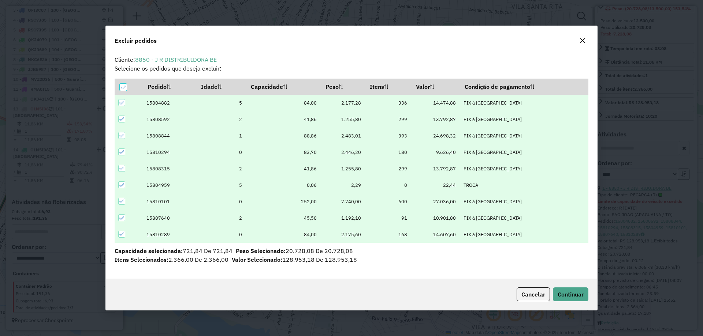
scroll to position [0, 0]
click at [124, 91] on div at bounding box center [123, 87] width 7 height 7
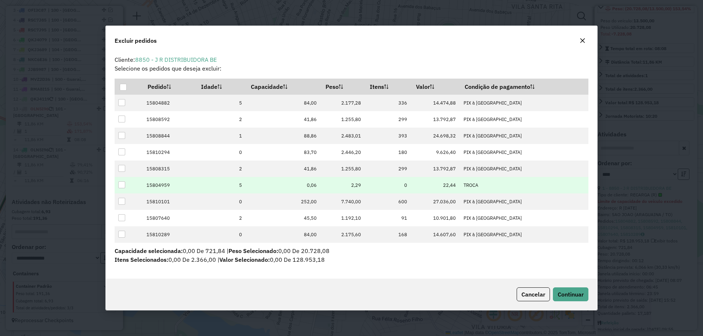
click at [120, 183] on div at bounding box center [121, 185] width 7 height 7
click at [570, 292] on span "Continuar" at bounding box center [570, 294] width 26 height 7
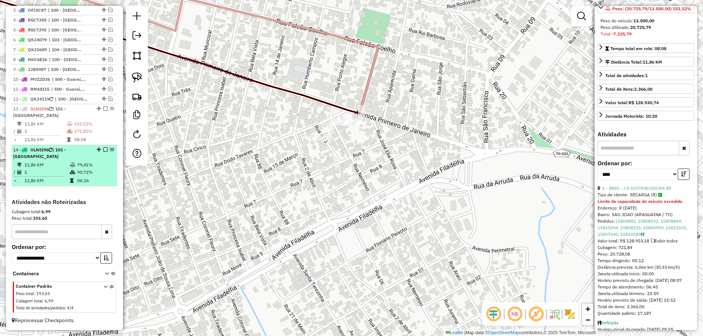
click at [63, 160] on div "14 - OLN5I96 | 101 - [GEOGRAPHIC_DATA]" at bounding box center [52, 153] width 78 height 13
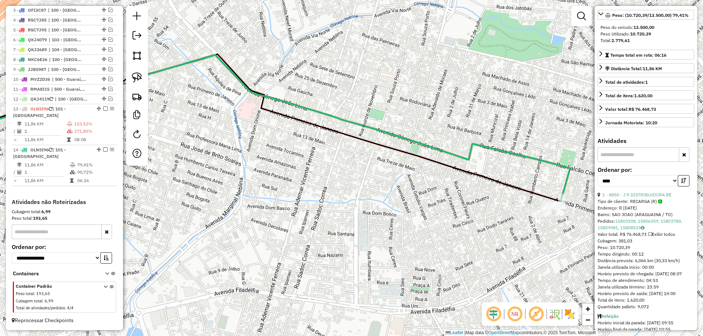
drag, startPoint x: 520, startPoint y: 240, endPoint x: 412, endPoint y: 230, distance: 108.5
click at [412, 230] on div "Janela de atendimento Grade de atendimento Capacidade Transportadoras Veículos …" at bounding box center [351, 168] width 703 height 336
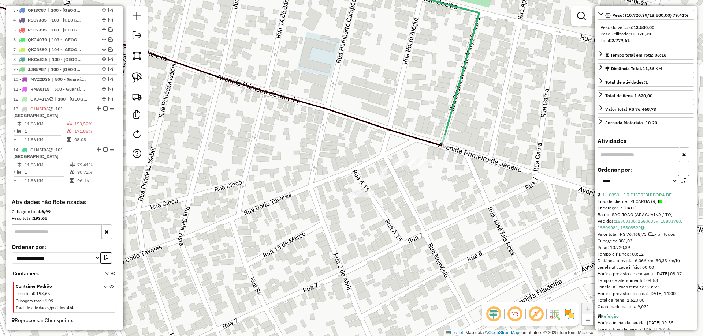
scroll to position [0, 0]
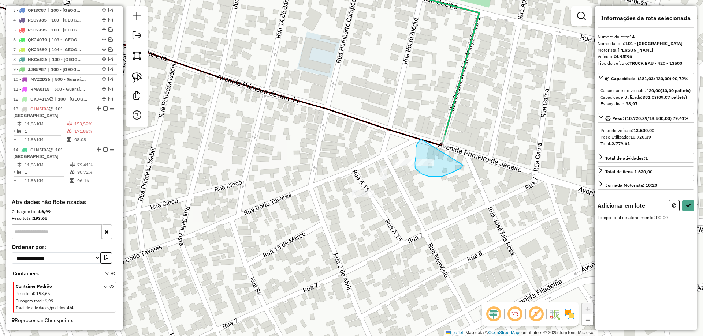
drag, startPoint x: 422, startPoint y: 140, endPoint x: 463, endPoint y: 165, distance: 48.5
select select "*********"
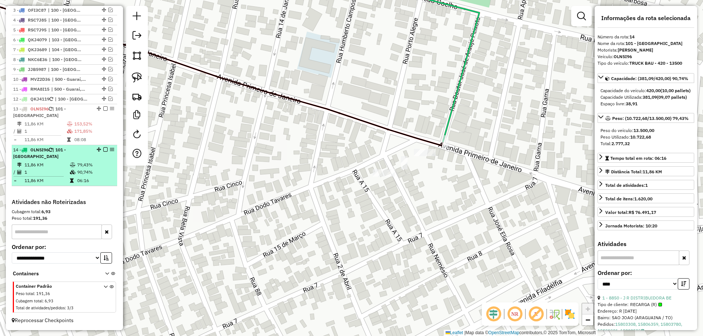
click at [88, 163] on td "79,43%" at bounding box center [95, 164] width 37 height 7
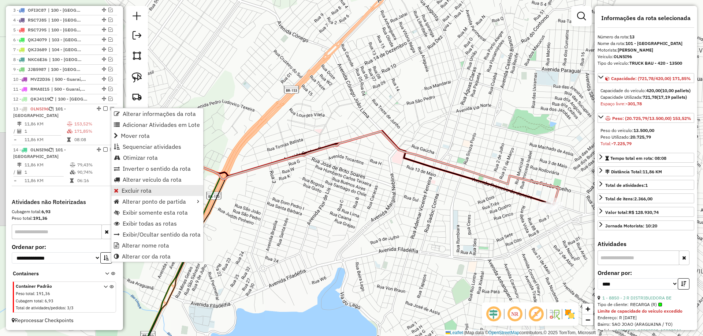
click at [143, 188] on span "Excluir rota" at bounding box center [137, 191] width 30 height 6
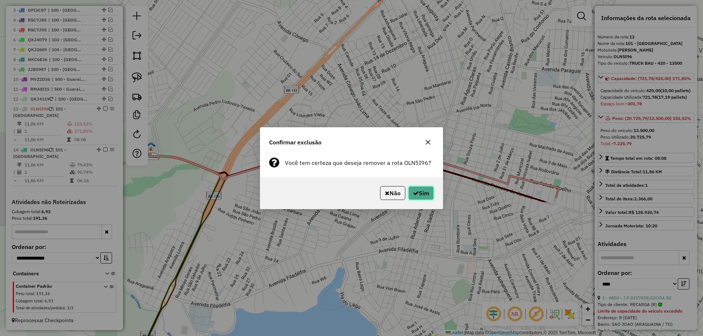
click at [419, 199] on button "Sim" at bounding box center [421, 193] width 26 height 14
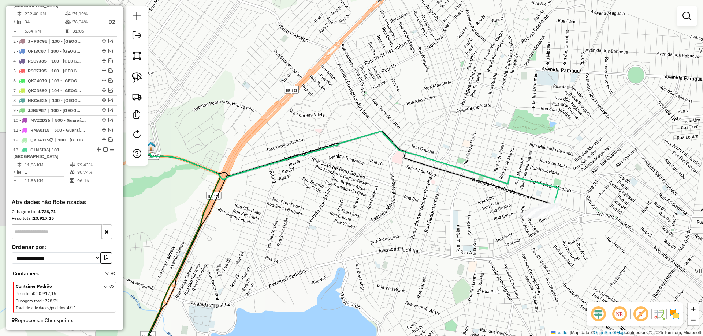
scroll to position [280, 0]
click at [79, 170] on td "90,74%" at bounding box center [95, 172] width 37 height 7
select select "*********"
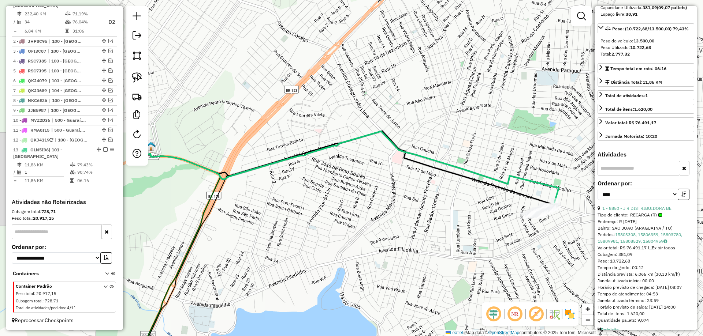
scroll to position [110, 0]
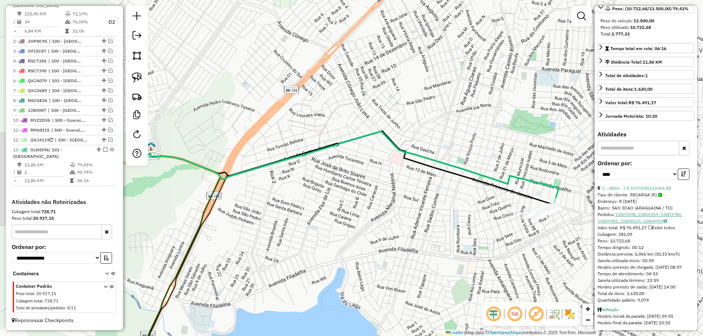
click at [631, 224] on link "15803308, 15806359, 15803780, 15809981, 15808529, 15804959" at bounding box center [639, 218] width 85 height 12
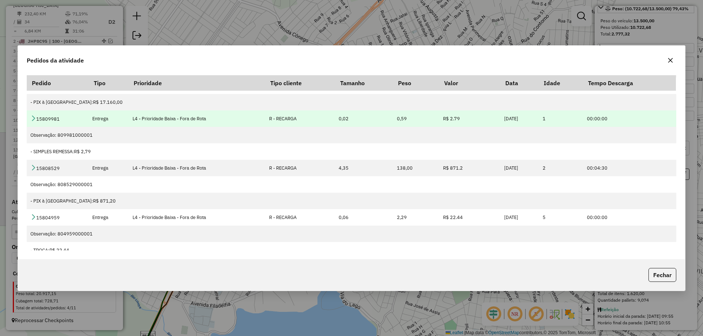
scroll to position [137, 0]
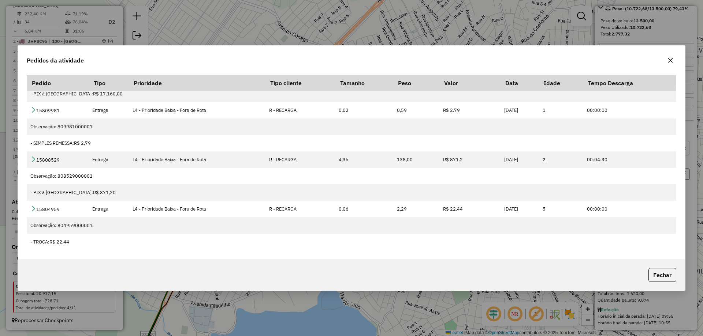
click at [668, 61] on icon "button" at bounding box center [670, 60] width 6 height 6
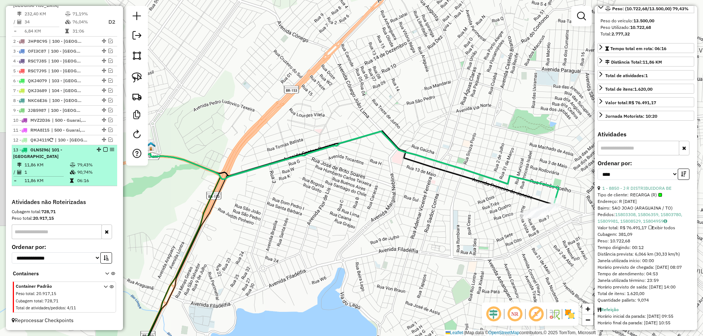
click at [103, 152] on em at bounding box center [105, 150] width 4 height 4
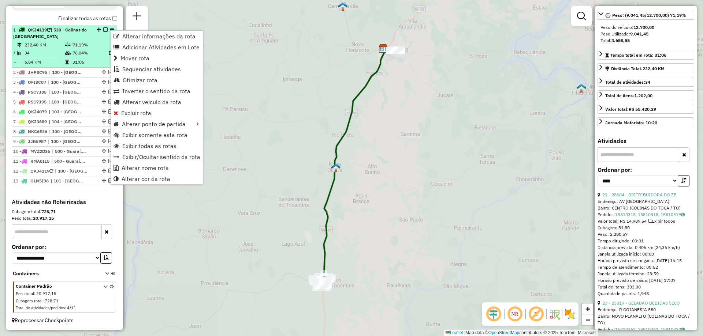
scroll to position [103, 0]
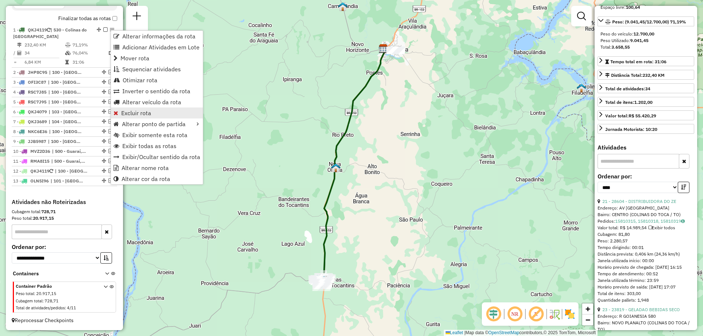
click at [153, 114] on link "Excluir rota" at bounding box center [157, 113] width 92 height 11
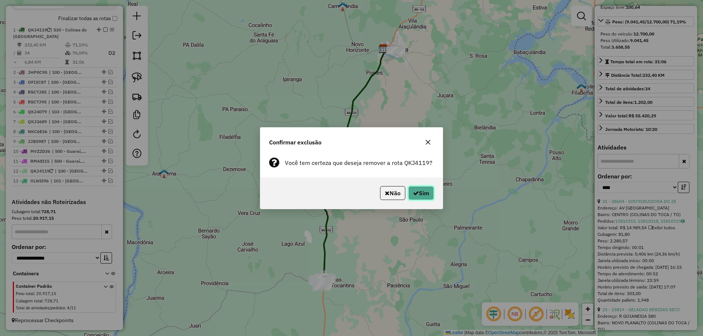
click at [426, 195] on button "Sim" at bounding box center [421, 193] width 26 height 14
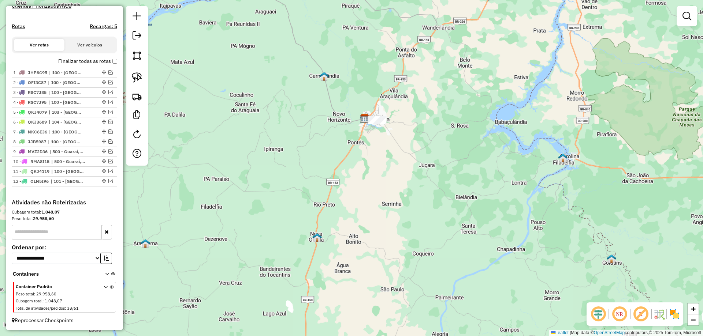
scroll to position [212, 0]
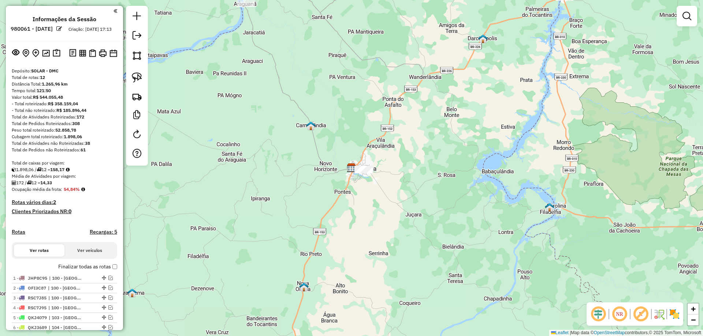
scroll to position [212, 0]
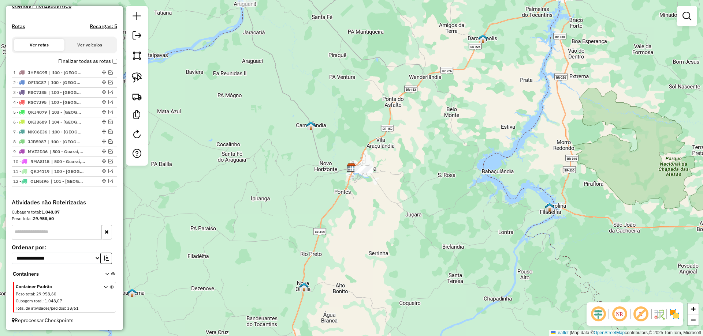
drag, startPoint x: 260, startPoint y: 227, endPoint x: 281, endPoint y: 120, distance: 109.1
click at [281, 121] on div "Janela de atendimento Grade de atendimento Capacidade Transportadoras Veículos …" at bounding box center [351, 168] width 703 height 336
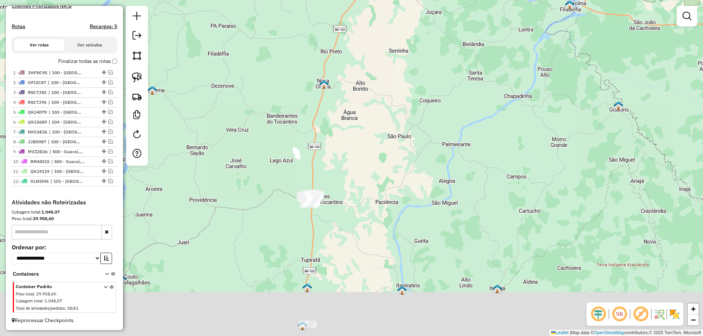
drag, startPoint x: 290, startPoint y: 198, endPoint x: 288, endPoint y: 103, distance: 95.2
click at [288, 104] on div "Janela de atendimento Grade de atendimento Capacidade Transportadoras Veículos …" at bounding box center [351, 168] width 703 height 336
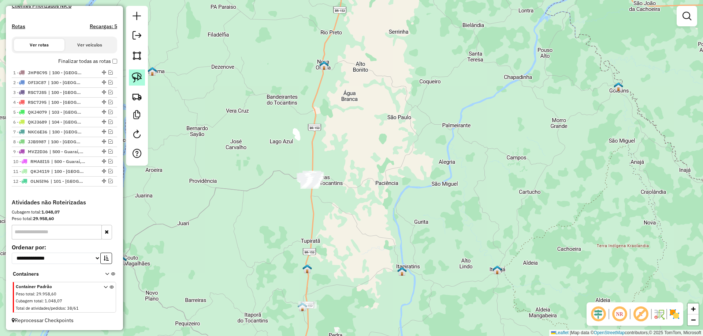
click at [140, 79] on img at bounding box center [137, 77] width 10 height 10
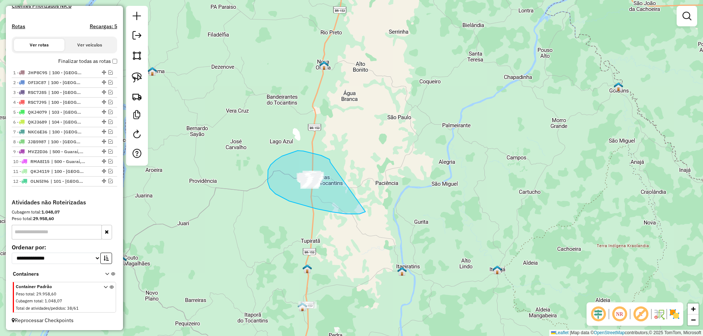
drag, startPoint x: 330, startPoint y: 163, endPoint x: 373, endPoint y: 205, distance: 60.6
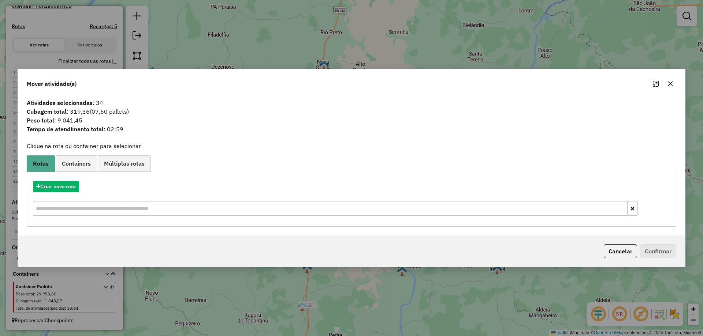
click at [672, 83] on icon "button" at bounding box center [670, 84] width 6 height 6
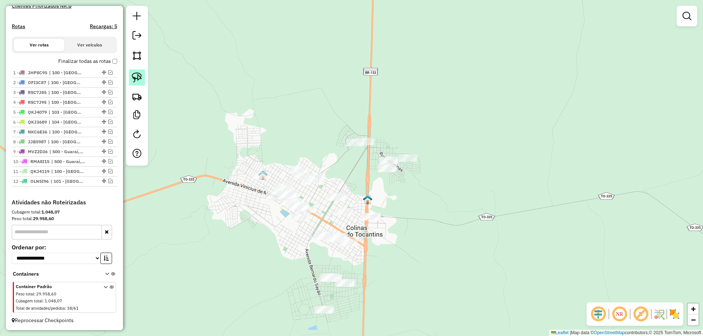
click at [136, 75] on img at bounding box center [137, 77] width 10 height 10
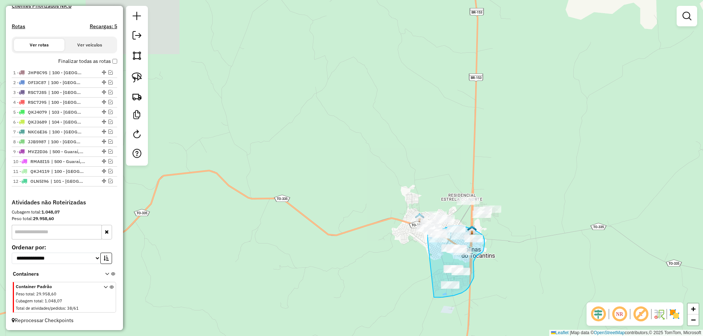
drag, startPoint x: 262, startPoint y: 208, endPoint x: 434, endPoint y: 298, distance: 193.8
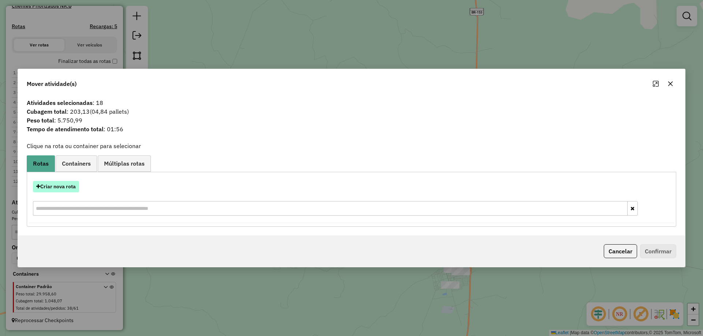
click at [68, 186] on button "Criar nova rota" at bounding box center [56, 186] width 46 height 11
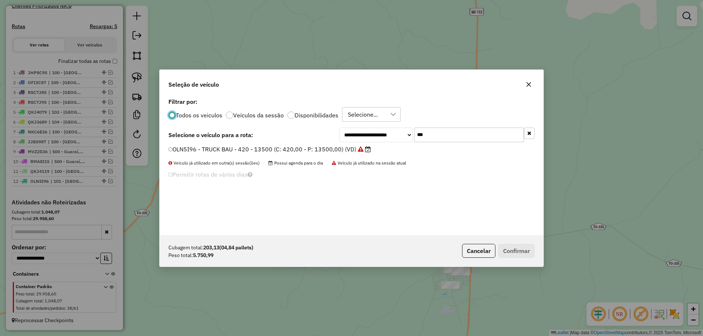
scroll to position [4, 2]
click at [435, 137] on input "***" at bounding box center [469, 134] width 110 height 15
type input "***"
click at [383, 151] on label "MWF4J39 - TRUCK CARROCERIA ABERTA - 504 - 14000 (C: 504,00 - P: 14000,00) (VD)" at bounding box center [290, 149] width 245 height 9
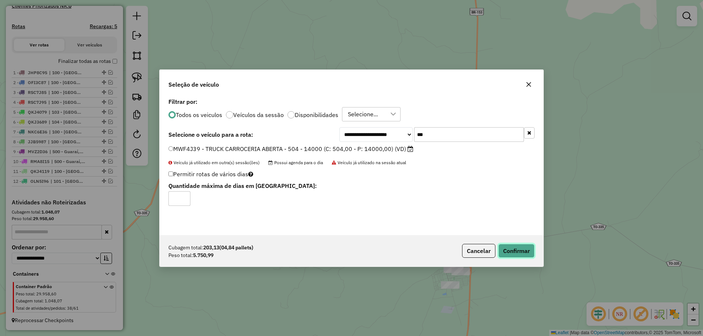
click at [511, 251] on button "Confirmar" at bounding box center [516, 251] width 36 height 14
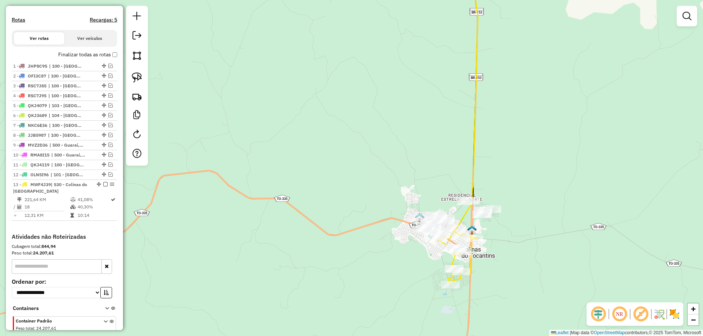
scroll to position [253, 0]
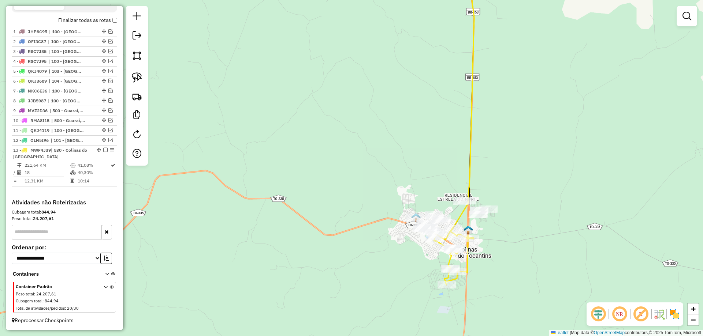
drag, startPoint x: 279, startPoint y: 168, endPoint x: 165, endPoint y: 147, distance: 116.1
click at [167, 148] on div "Janela de atendimento Grade de atendimento Capacidade Transportadoras Veículos …" at bounding box center [351, 168] width 703 height 336
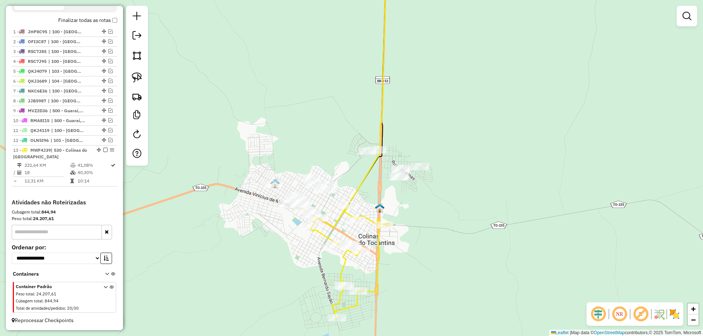
drag, startPoint x: 294, startPoint y: 143, endPoint x: 229, endPoint y: 137, distance: 65.2
click at [229, 137] on div "Janela de atendimento Grade de atendimento Capacidade Transportadoras Veículos …" at bounding box center [351, 168] width 703 height 336
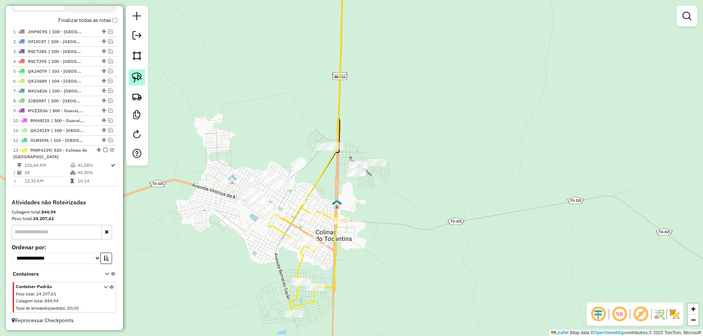
click at [138, 74] on img at bounding box center [137, 77] width 10 height 10
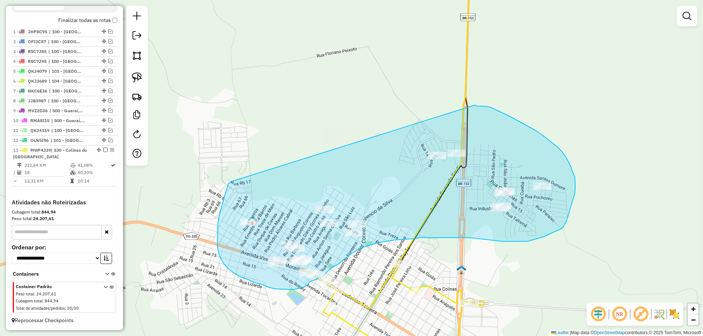
drag, startPoint x: 223, startPoint y: 201, endPoint x: 471, endPoint y: 105, distance: 265.9
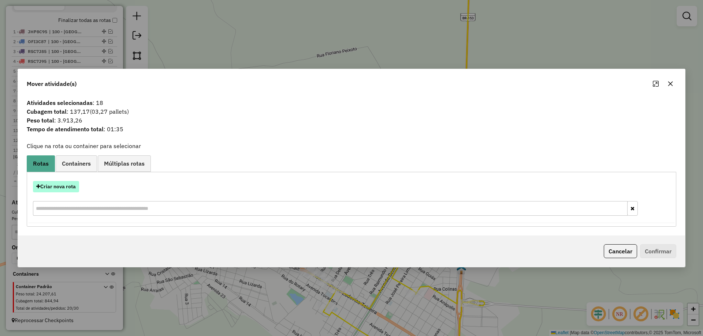
click at [62, 190] on button "Criar nova rota" at bounding box center [56, 186] width 46 height 11
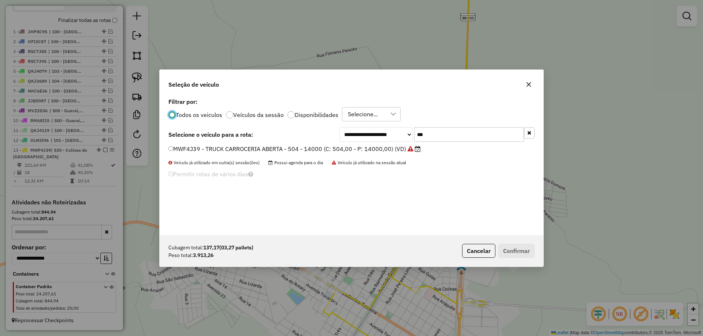
scroll to position [4, 2]
click at [437, 134] on input "***" at bounding box center [469, 134] width 110 height 15
type input "***"
click at [386, 149] on label "NHR8F86 - TRUCK CARROCERIA ABERTA - 504 - 14500 (C: 504,00 - P: 14500,00) (VD)" at bounding box center [290, 149] width 244 height 9
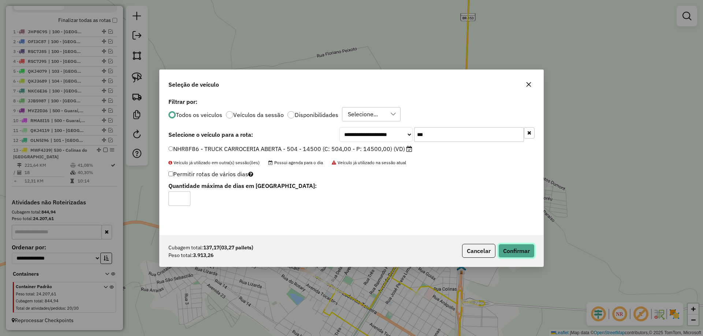
click at [509, 248] on button "Confirmar" at bounding box center [516, 251] width 36 height 14
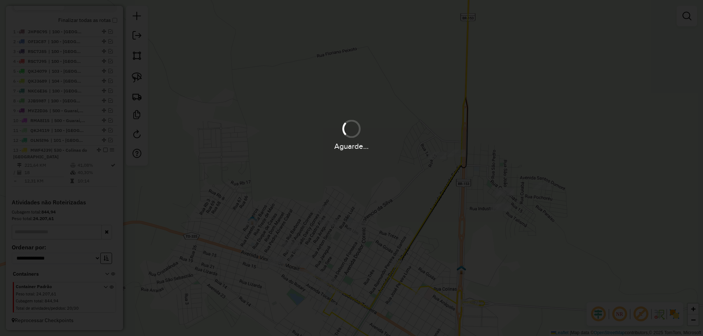
scroll to position [296, 0]
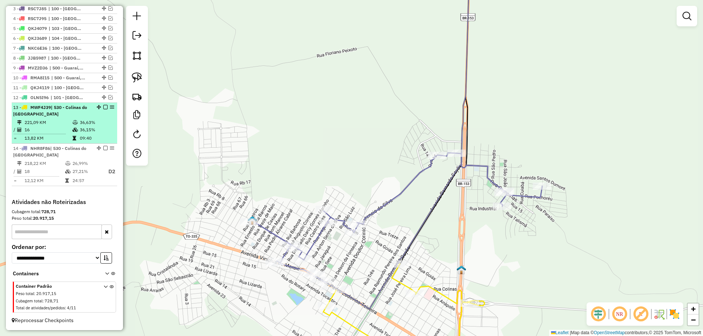
click at [79, 132] on td "36,15%" at bounding box center [96, 129] width 35 height 7
select select "*********"
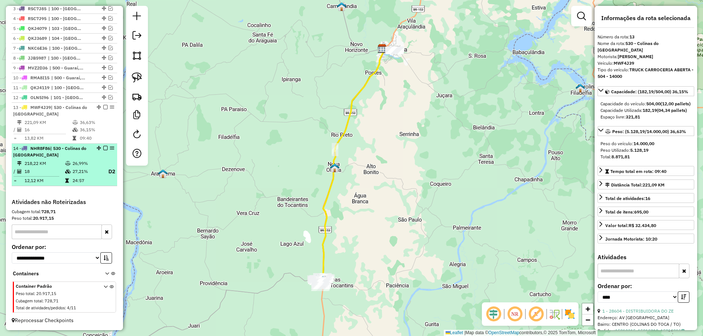
click at [80, 161] on td "26,99%" at bounding box center [86, 163] width 29 height 7
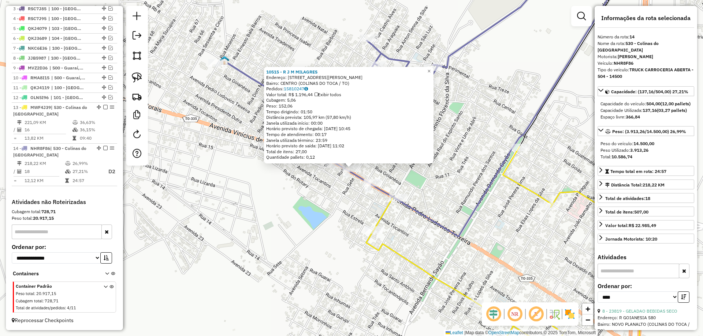
click at [314, 218] on div "10515 - R J M MILAGRES Endereço: AV PEDRO LUDOVICO TEIXEIRA 2116 Bairro: CENTRO…" at bounding box center [351, 168] width 703 height 336
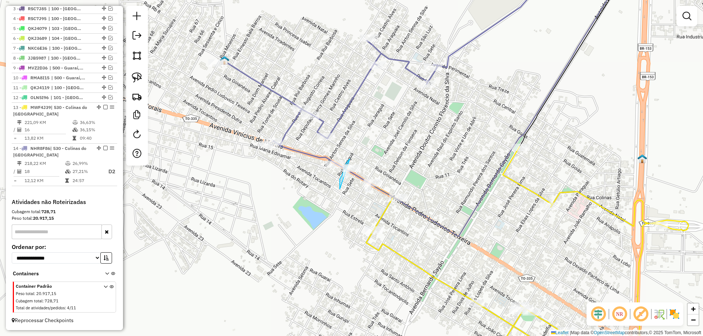
drag, startPoint x: 340, startPoint y: 186, endPoint x: 366, endPoint y: 159, distance: 38.0
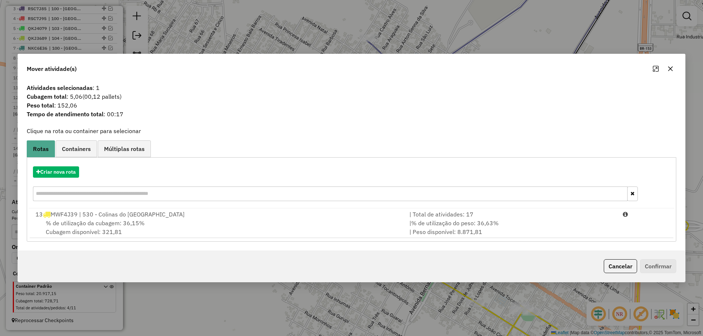
drag, startPoint x: 671, startPoint y: 68, endPoint x: 579, endPoint y: 104, distance: 99.1
click at [671, 68] on icon "button" at bounding box center [670, 69] width 5 height 5
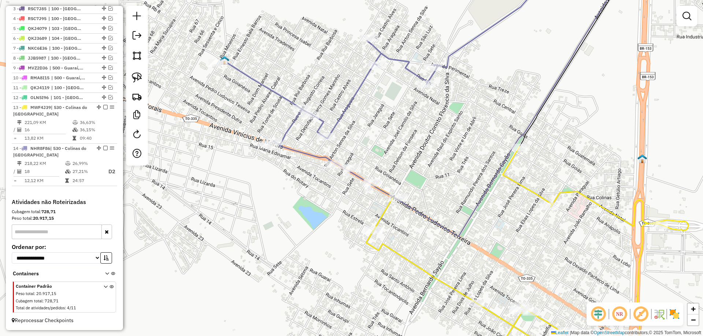
click at [383, 213] on icon at bounding box center [527, 258] width 322 height 223
select select "*********"
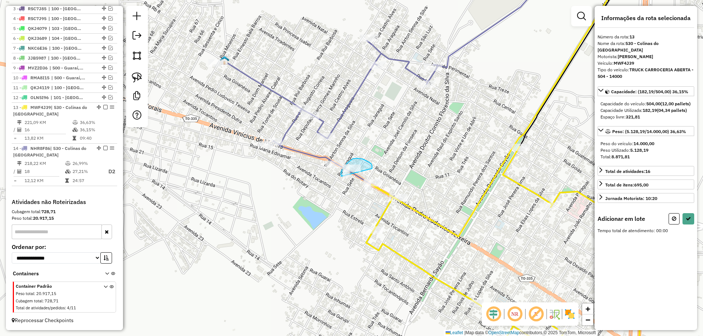
click at [367, 179] on div "Janela de atendimento Grade de atendimento Capacidade Transportadoras Veículos …" at bounding box center [351, 168] width 703 height 336
select select "*********"
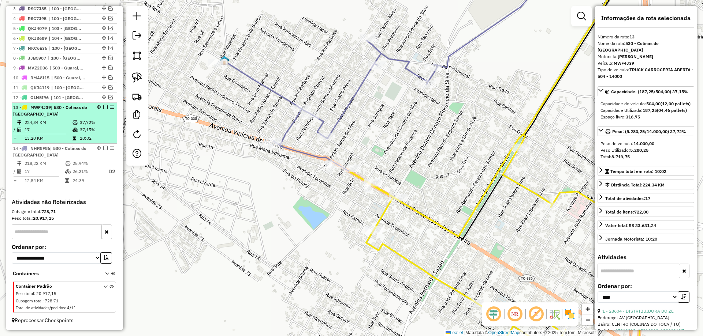
click at [72, 129] on icon at bounding box center [74, 130] width 5 height 4
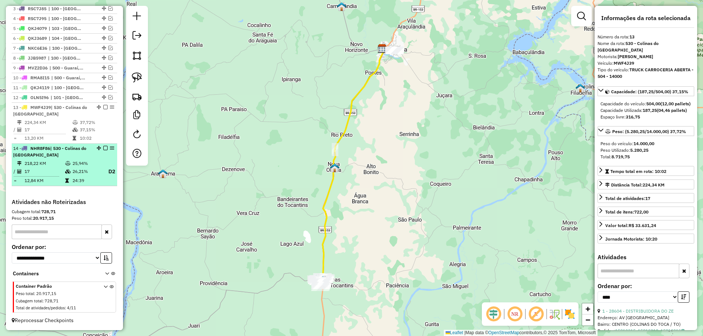
click at [56, 172] on td "17" at bounding box center [44, 171] width 41 height 9
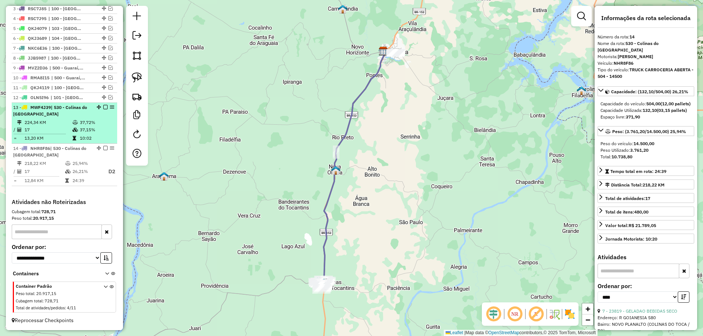
click at [66, 136] on td "13,20 KM" at bounding box center [48, 138] width 48 height 7
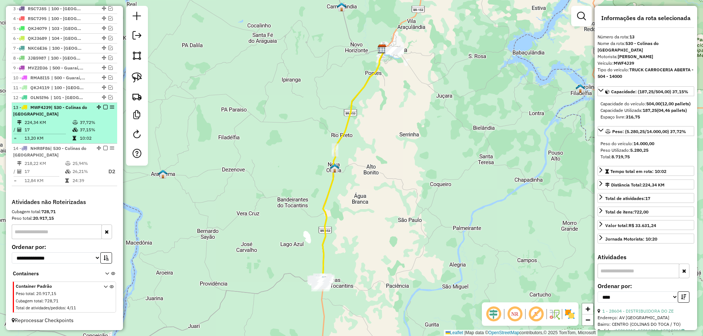
click at [103, 105] on em at bounding box center [105, 107] width 4 height 4
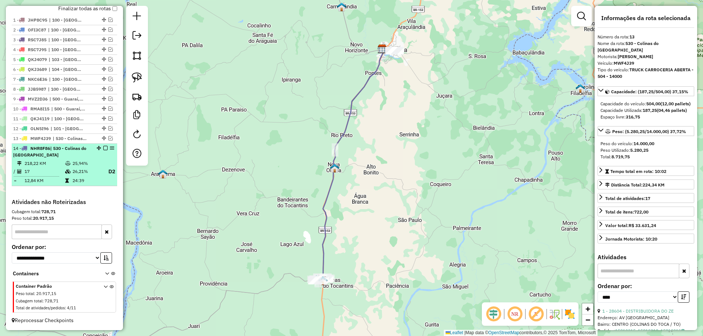
click at [103, 148] on em at bounding box center [105, 148] width 4 height 4
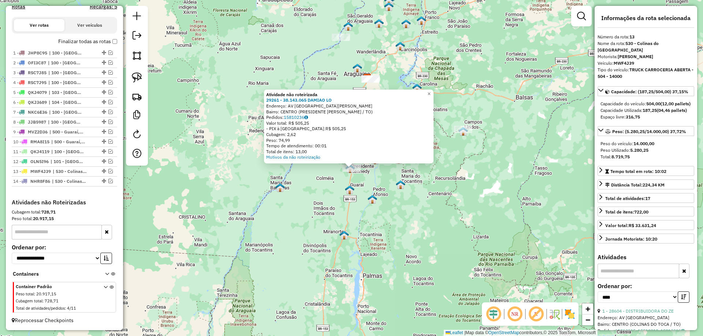
click at [423, 212] on div "Atividade não roteirizada 29261 - 38.143.065 DAMIAO LO Endereço: AV Avenida Ber…" at bounding box center [351, 168] width 703 height 336
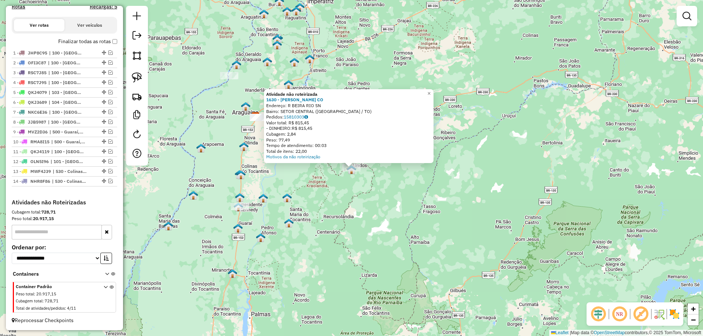
click at [358, 214] on div "Atividade não roteirizada 1630 - DOMINGOS EVALDETE CO Endereço: R BEIRA RIO SN …" at bounding box center [351, 168] width 703 height 336
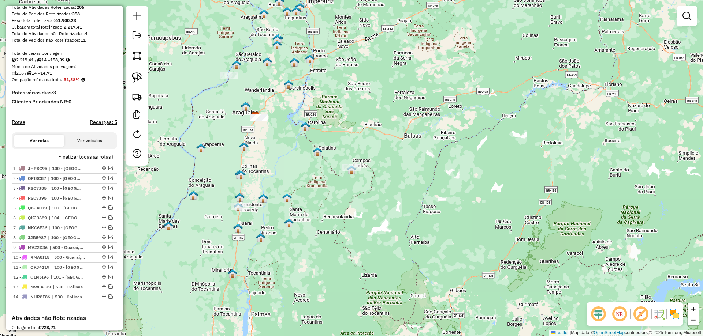
scroll to position [146, 0]
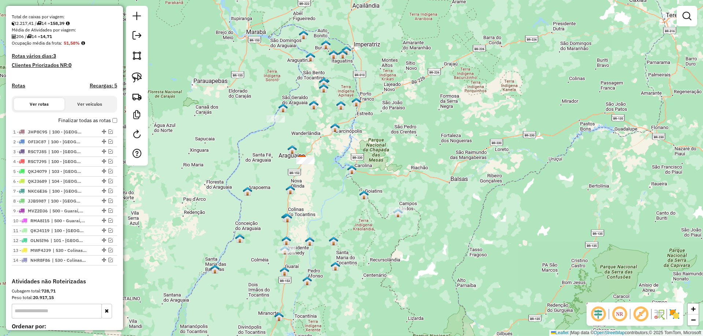
drag, startPoint x: 270, startPoint y: 176, endPoint x: 342, endPoint y: 231, distance: 90.3
click at [342, 231] on div "Janela de atendimento Grade de atendimento Capacidade Transportadoras Veículos …" at bounding box center [351, 168] width 703 height 336
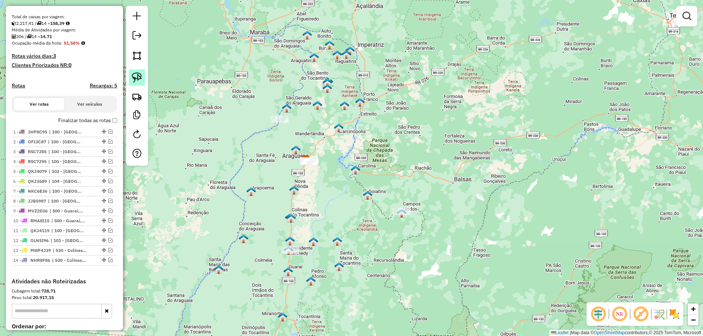
click at [137, 74] on img at bounding box center [137, 77] width 10 height 10
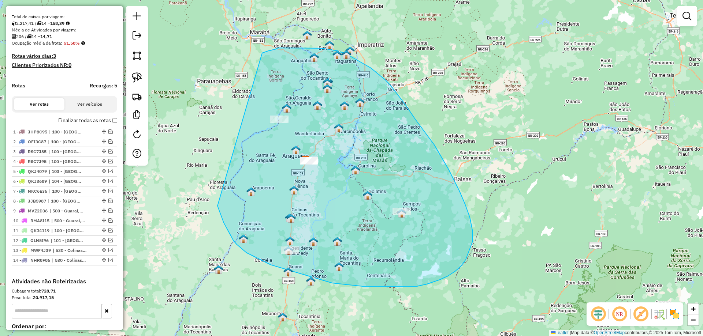
drag, startPoint x: 221, startPoint y: 214, endPoint x: 261, endPoint y: 54, distance: 165.6
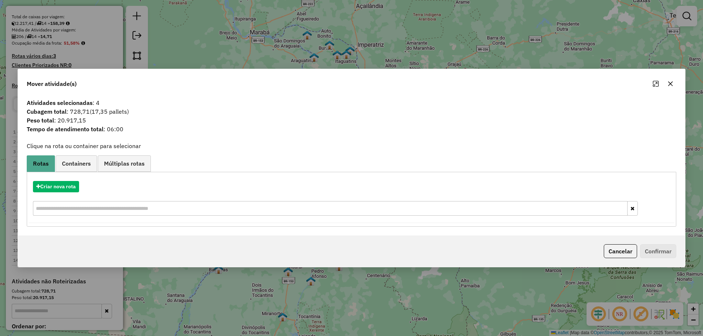
drag, startPoint x: 671, startPoint y: 84, endPoint x: 545, endPoint y: 77, distance: 126.5
click at [671, 84] on icon "button" at bounding box center [670, 84] width 6 height 6
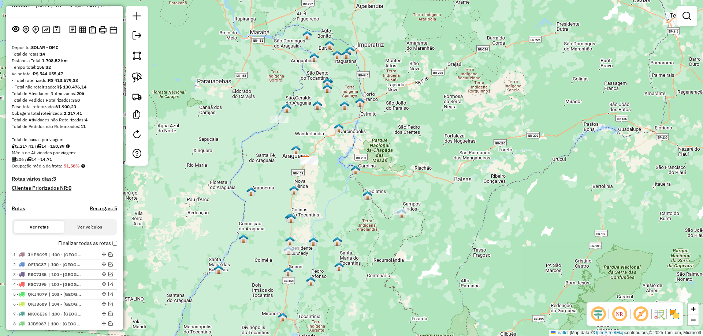
scroll to position [0, 0]
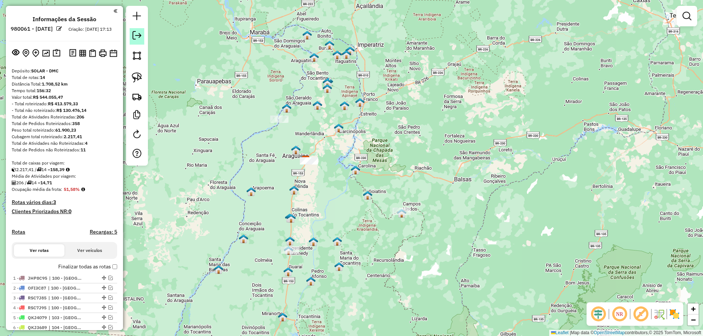
click at [137, 42] on link at bounding box center [137, 36] width 15 height 16
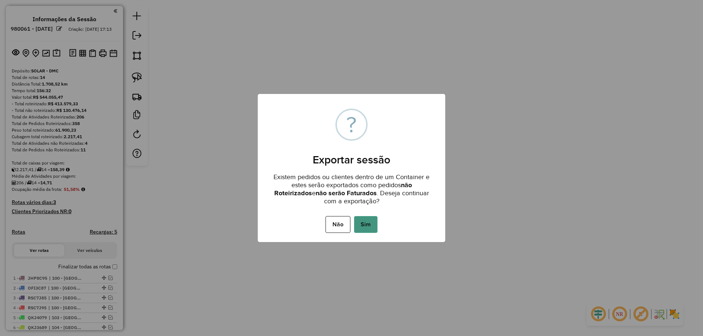
click at [364, 219] on button "Sim" at bounding box center [365, 224] width 23 height 17
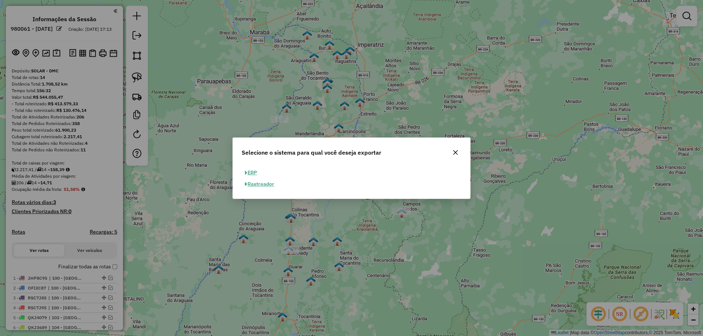
click at [249, 171] on button "ERP" at bounding box center [251, 172] width 19 height 11
select select "**"
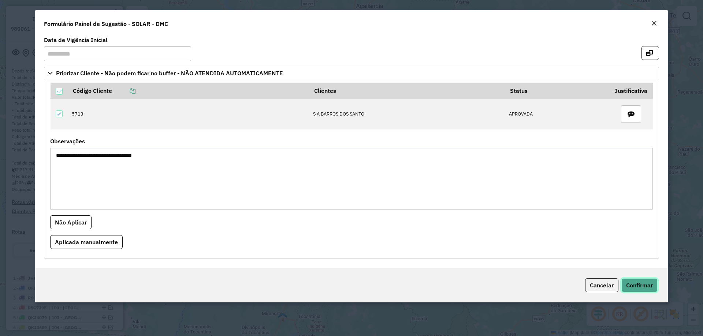
click at [641, 286] on span "Confirmar" at bounding box center [639, 285] width 27 height 7
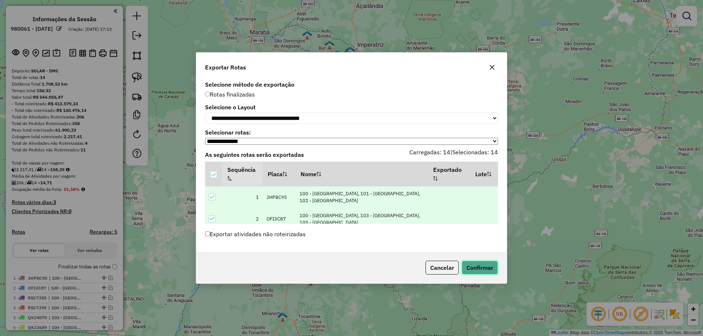
click at [476, 265] on button "Confirmar" at bounding box center [480, 268] width 36 height 14
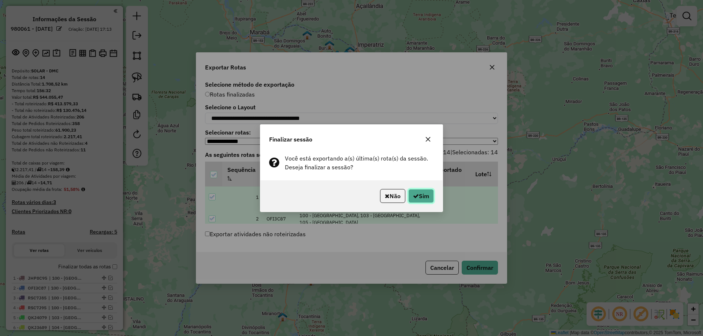
click at [417, 198] on button "Sim" at bounding box center [421, 196] width 26 height 14
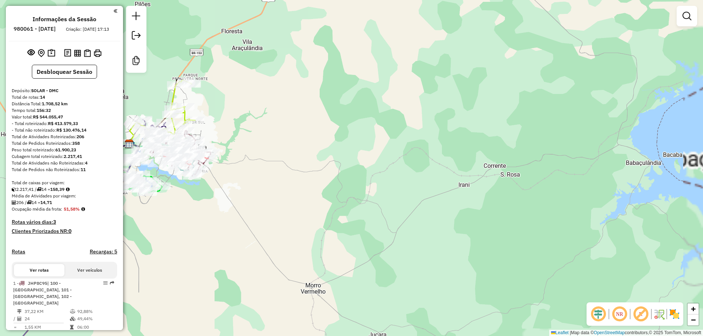
drag, startPoint x: 365, startPoint y: 192, endPoint x: 384, endPoint y: 192, distance: 19.0
click at [384, 192] on div "Janela de atendimento Grade de atendimento Capacidade Transportadoras Veículos …" at bounding box center [351, 168] width 703 height 336
